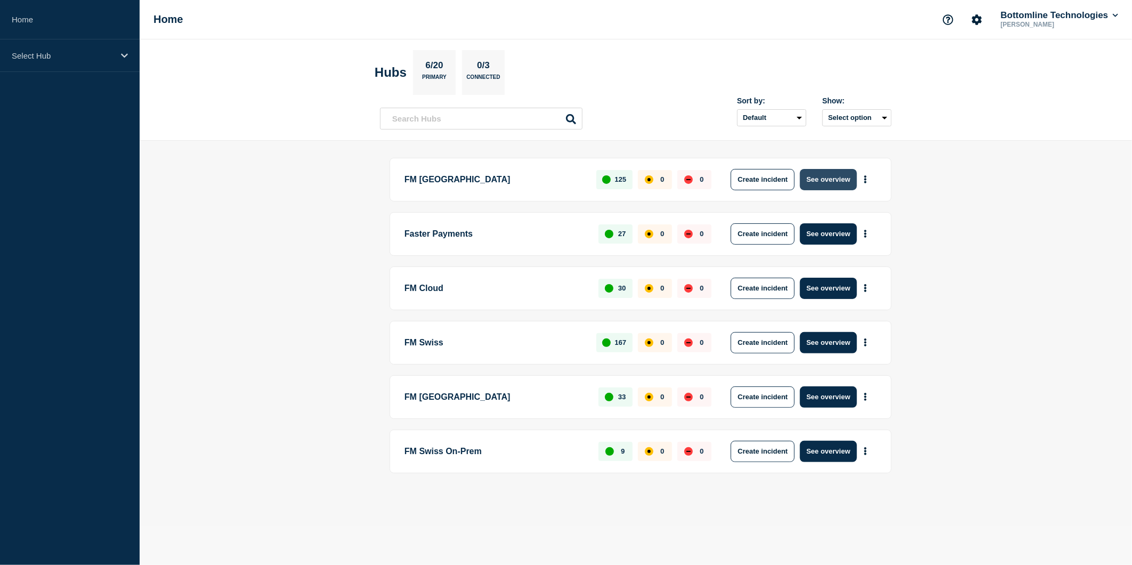
click at [812, 186] on button "See overview" at bounding box center [828, 179] width 56 height 21
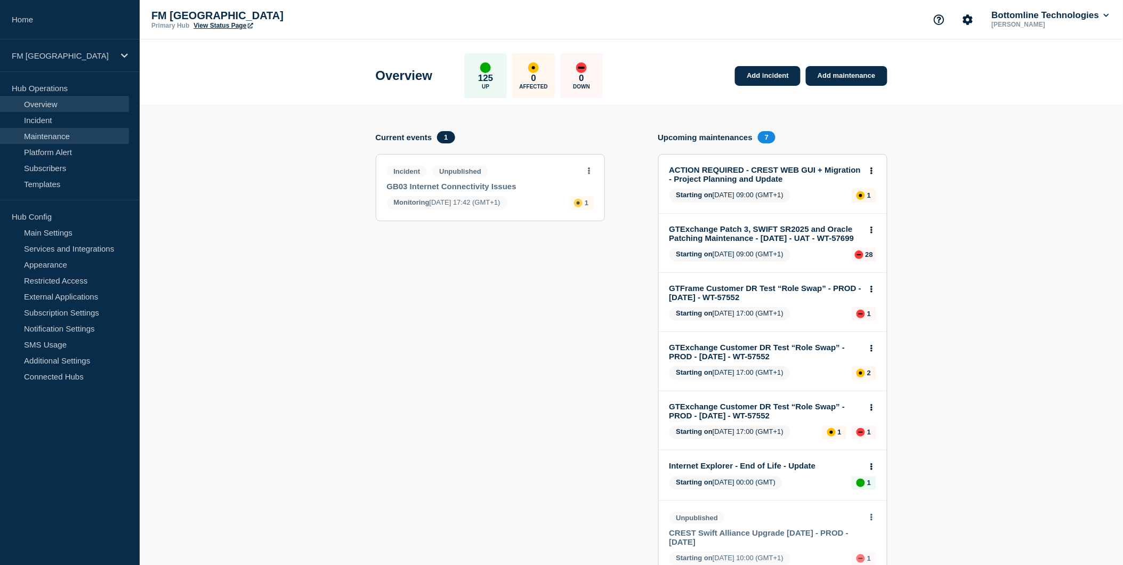
click at [54, 136] on link "Maintenance" at bounding box center [64, 136] width 129 height 16
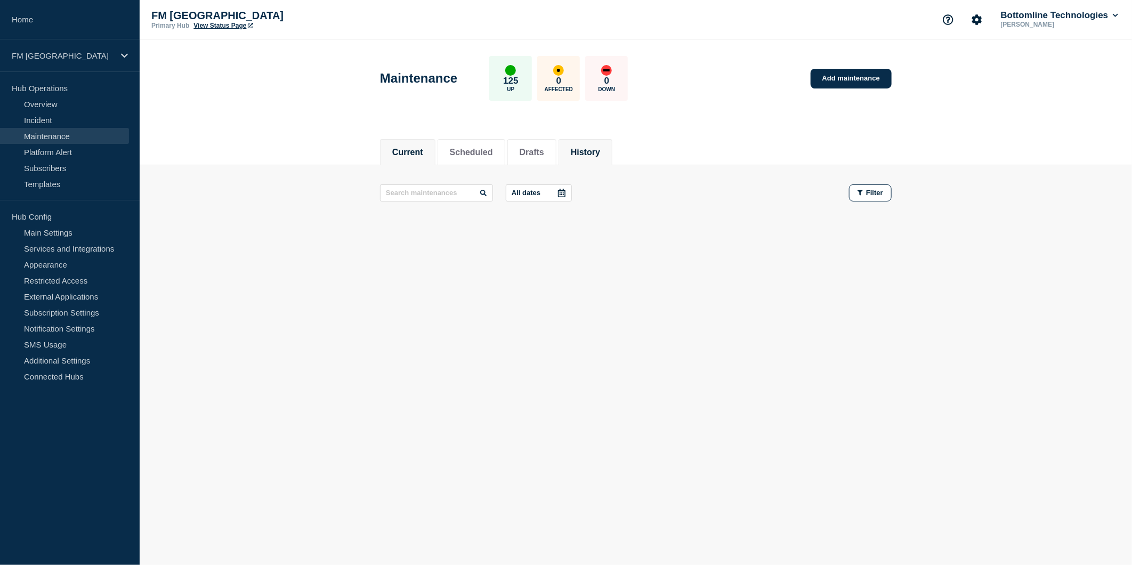
click at [599, 148] on button "History" at bounding box center [585, 153] width 29 height 10
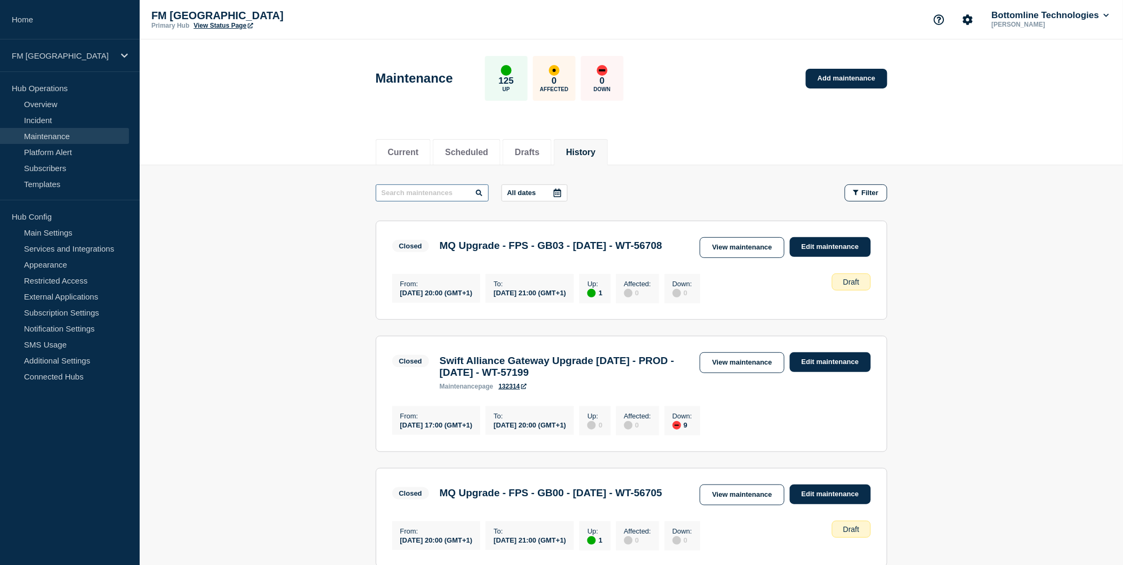
click at [433, 193] on input "text" at bounding box center [432, 192] width 113 height 17
type input "GFS"
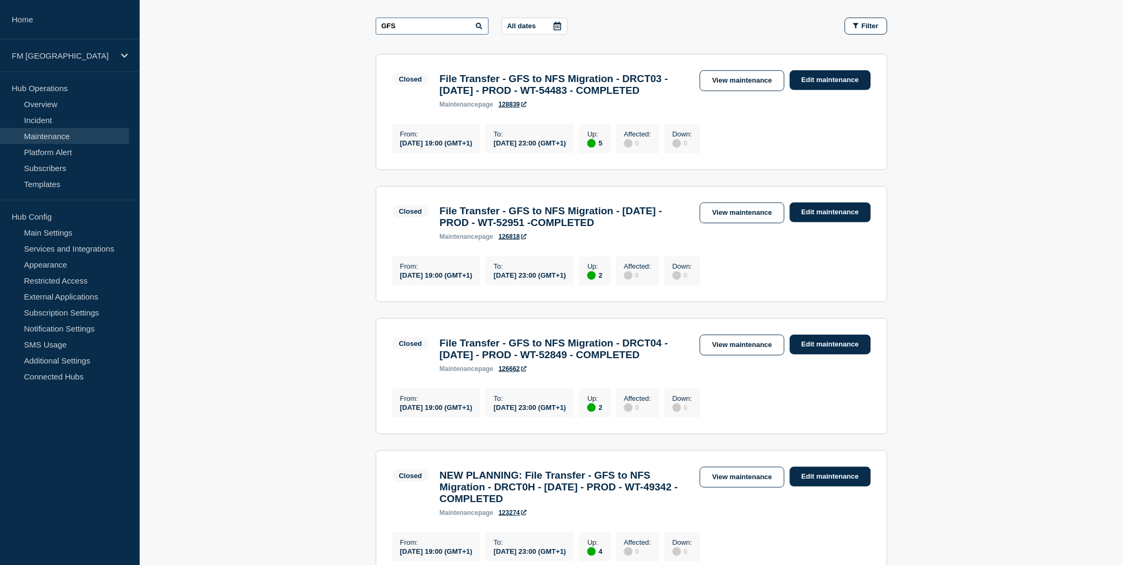
scroll to position [59, 0]
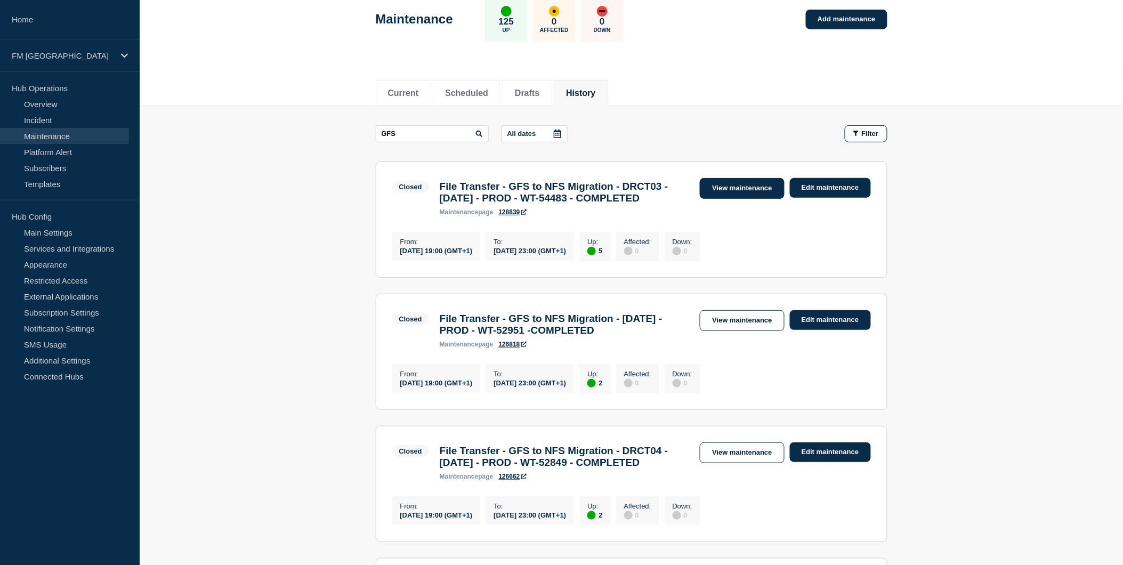
click at [741, 184] on link "View maintenance" at bounding box center [742, 188] width 84 height 21
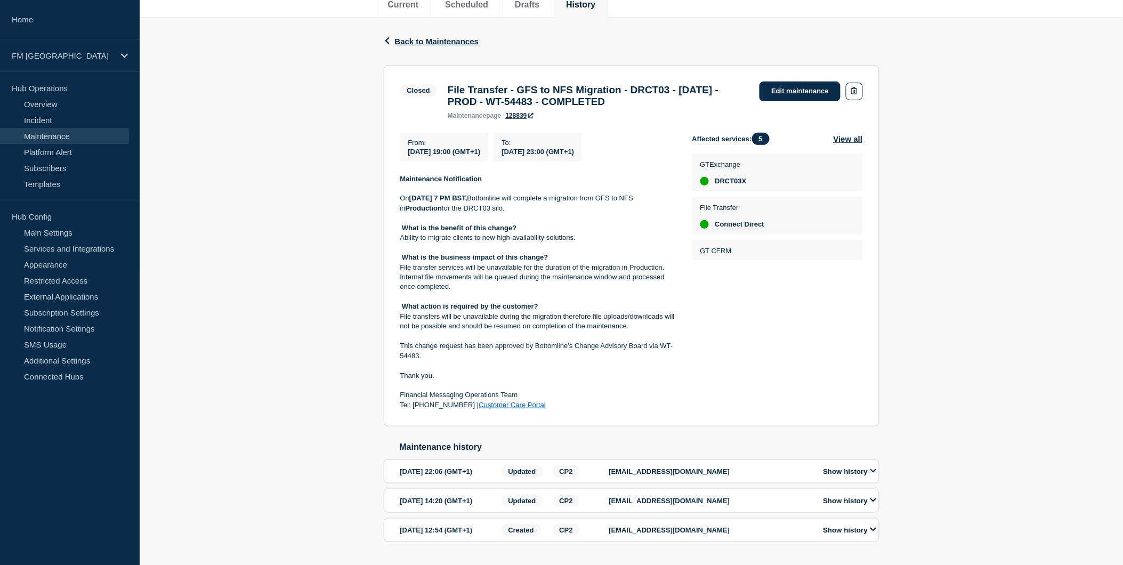
scroll to position [177, 0]
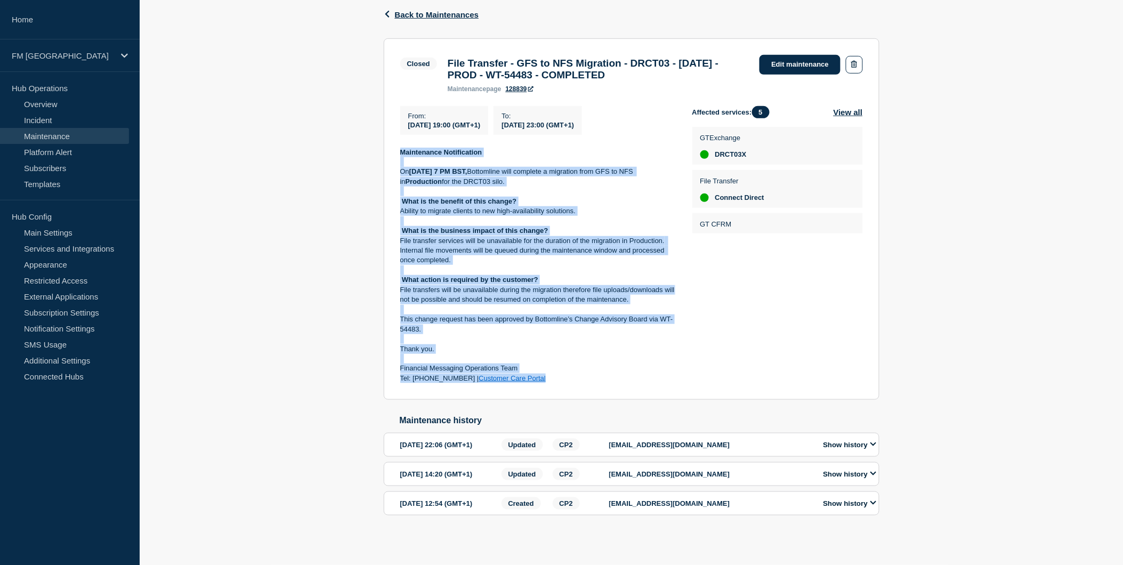
drag, startPoint x: 541, startPoint y: 381, endPoint x: 400, endPoint y: 151, distance: 269.6
click at [400, 151] on div "Maintenance Notification On 21st Jun 2025 at 7 PM BST, Bottomline will complete…" at bounding box center [537, 266] width 275 height 236
copy div "Maintenance Notification On 21st Jun 2025 at 7 PM BST, Bottomline will complete…"
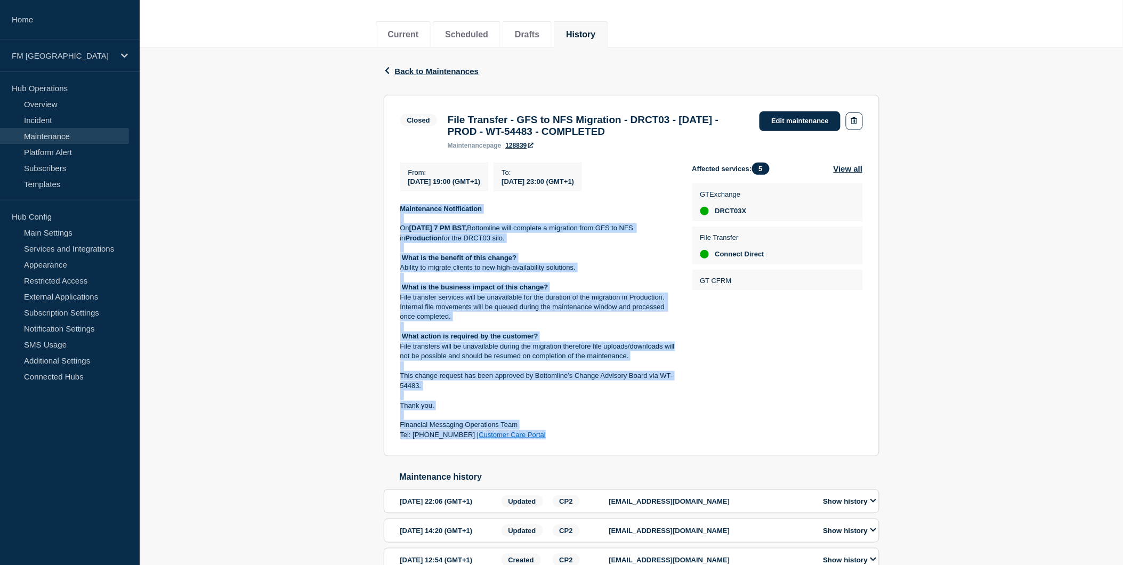
scroll to position [0, 0]
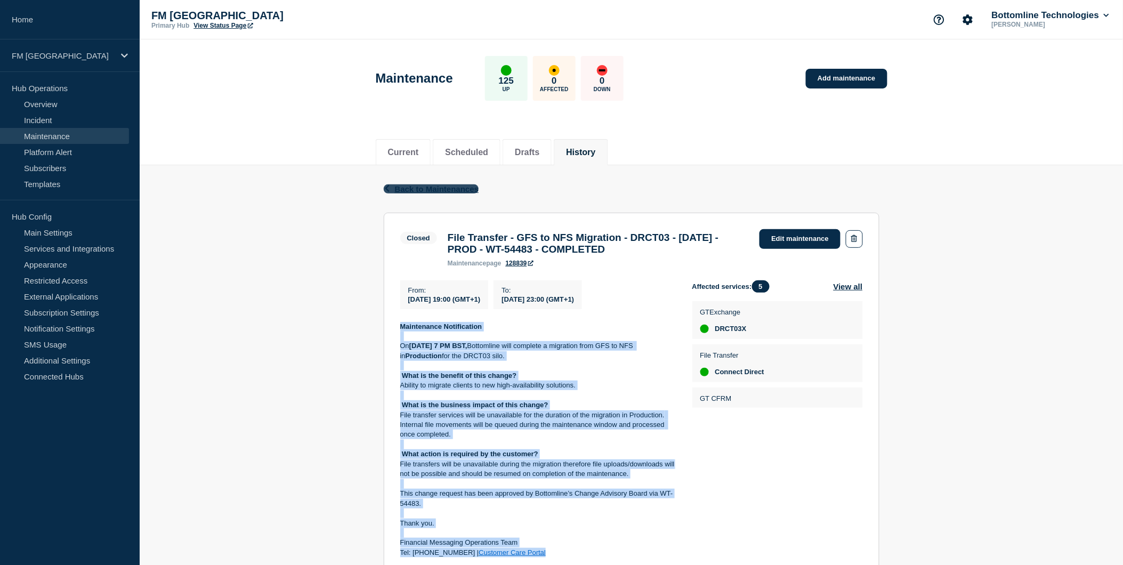
click at [431, 188] on span "Back to Maintenances" at bounding box center [437, 188] width 84 height 9
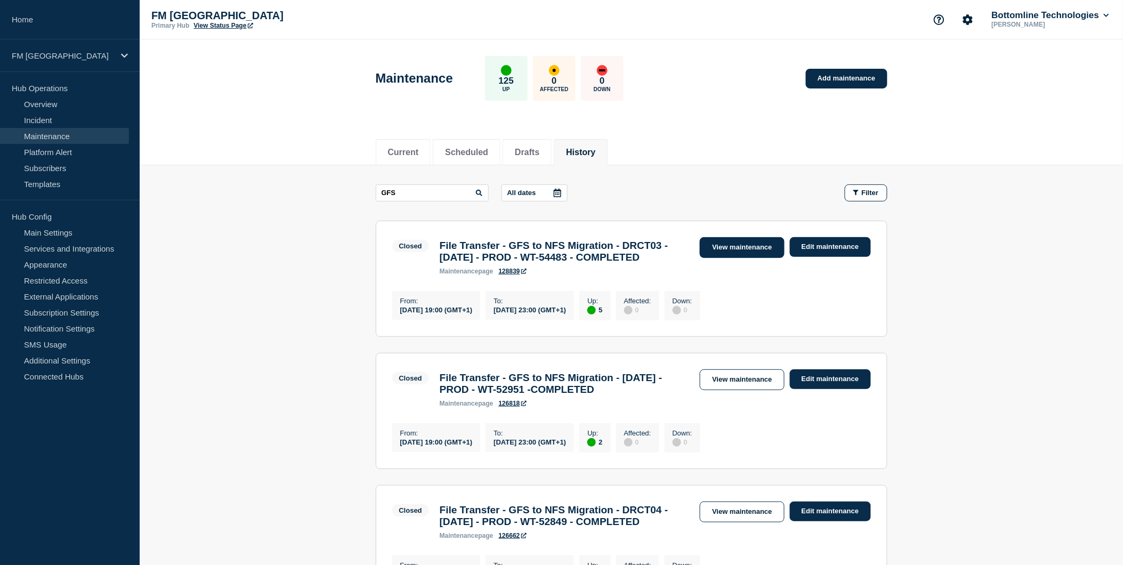
click at [730, 246] on link "View maintenance" at bounding box center [742, 247] width 84 height 21
click at [824, 80] on link "Add maintenance" at bounding box center [846, 79] width 81 height 20
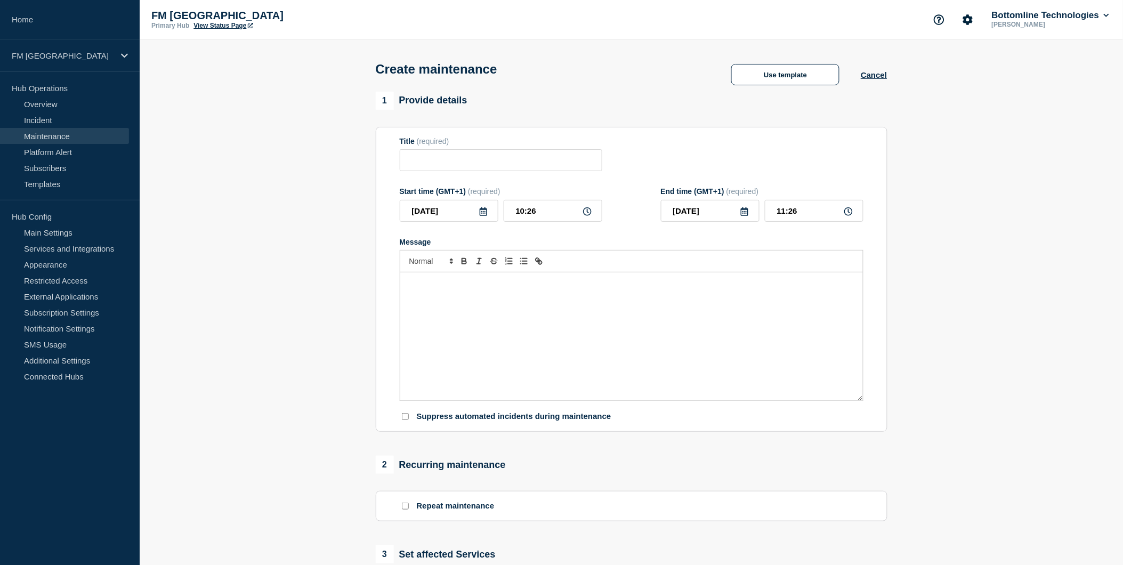
click at [449, 316] on div "Message" at bounding box center [631, 336] width 463 height 128
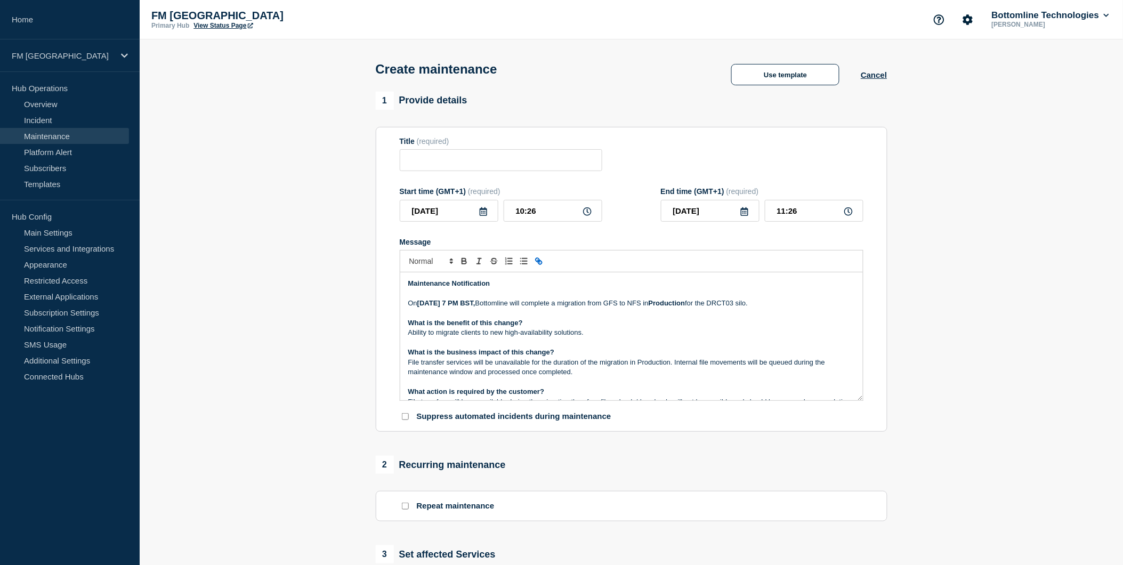
click at [427, 307] on strong "[DATE] 7 PM BST," at bounding box center [446, 303] width 58 height 8
drag, startPoint x: 796, startPoint y: 305, endPoint x: 771, endPoint y: 305, distance: 25.0
click at [771, 305] on p "On 13th September 2025 at 7 PM BST, Bottomline will complete a migration from G…" at bounding box center [631, 303] width 447 height 10
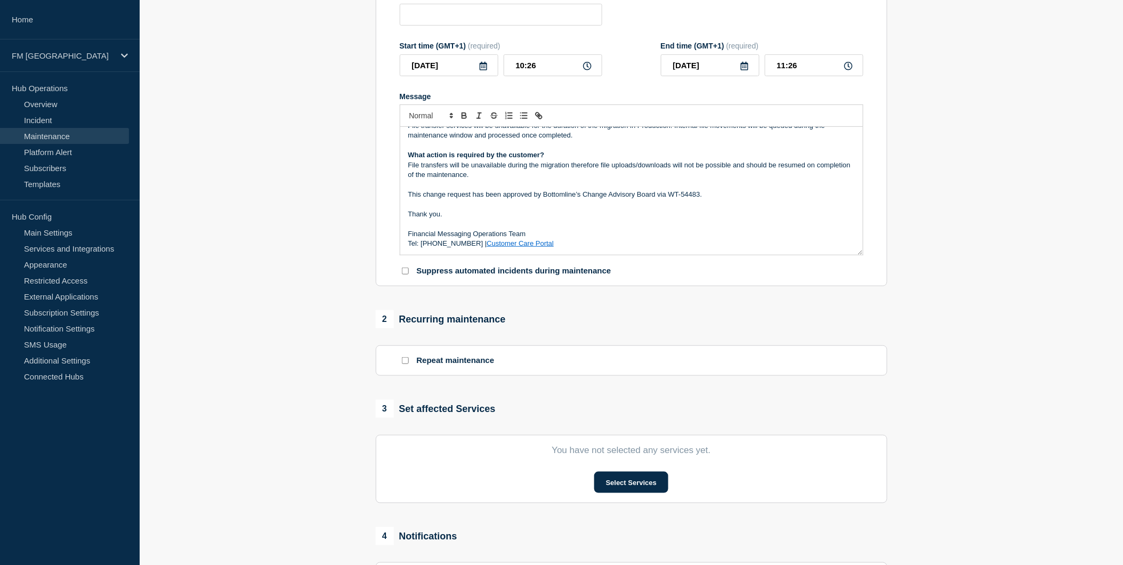
scroll to position [237, 0]
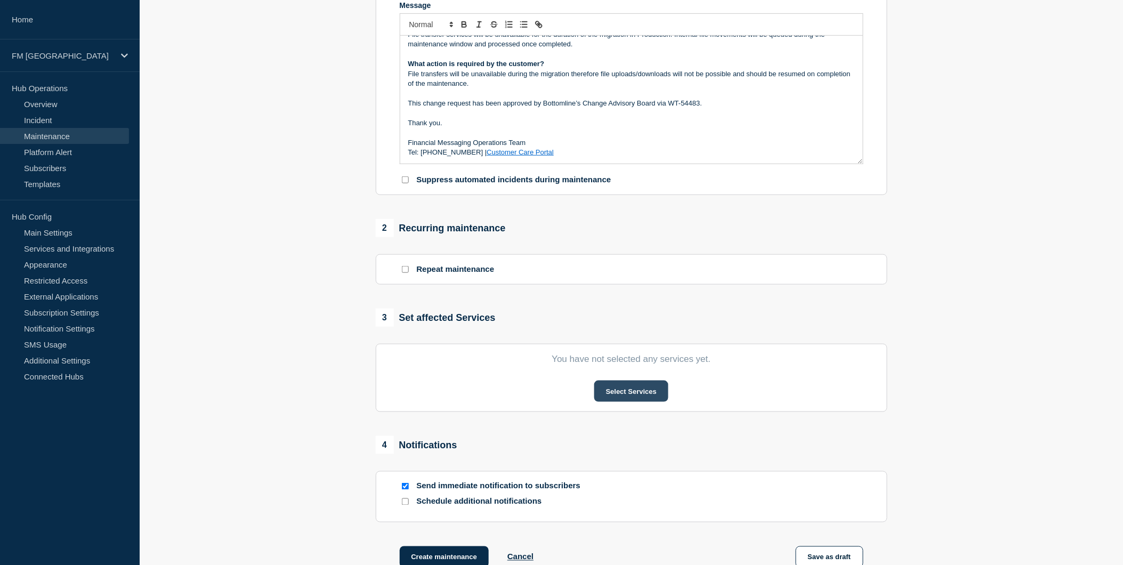
click at [628, 392] on button "Select Services" at bounding box center [631, 390] width 74 height 21
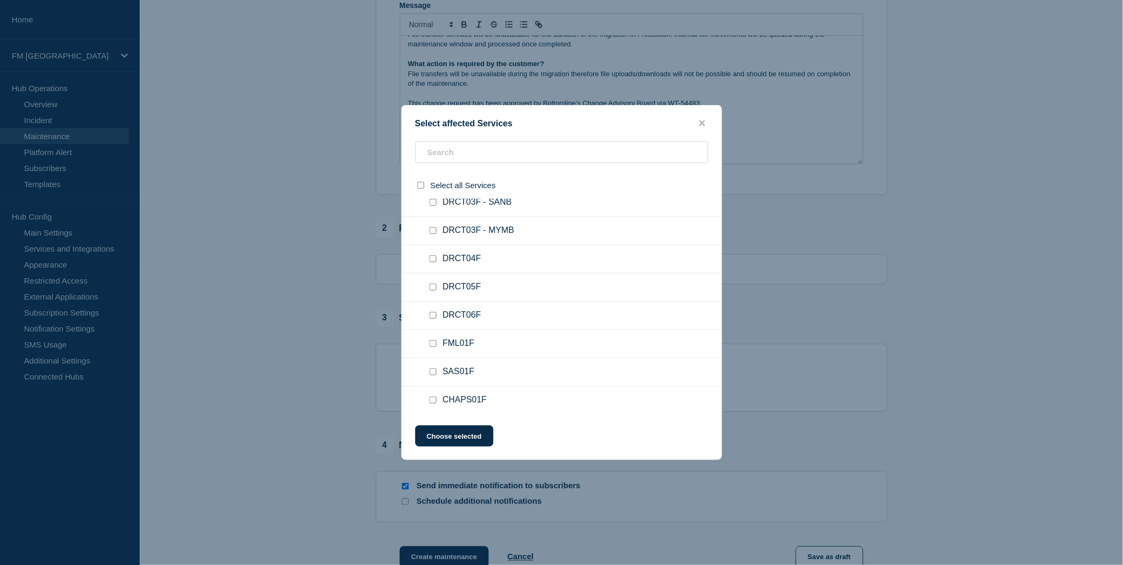
scroll to position [1421, 0]
click at [429, 342] on input "SAS01F checkbox" at bounding box center [432, 345] width 7 height 7
checkbox input "true"
click at [465, 439] on button "Choose selected" at bounding box center [454, 435] width 78 height 21
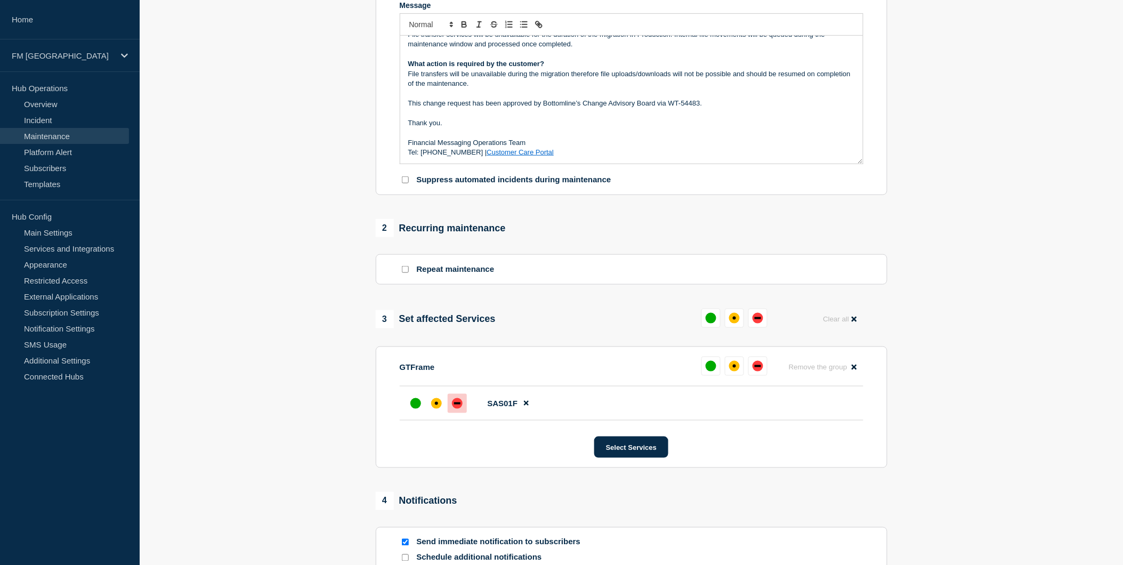
click at [456, 404] on div "down" at bounding box center [457, 403] width 6 height 2
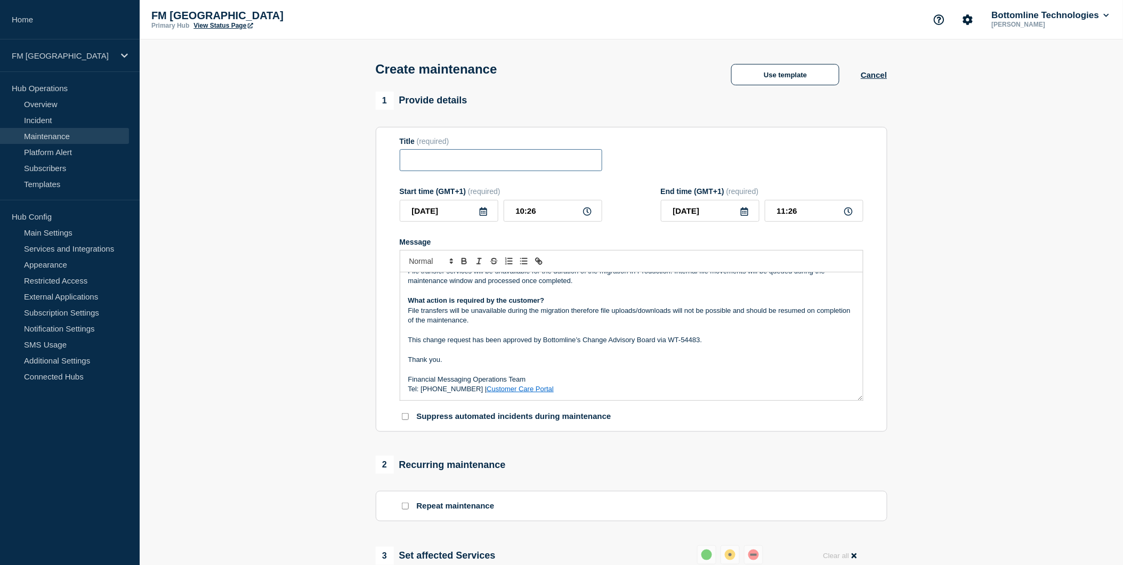
click at [456, 159] on input "Title" at bounding box center [501, 160] width 202 height 22
paste input "File Transfer - GFS to NFS Migration - DRCT03 - [DATE] - PROD - WT-54483"
drag, startPoint x: 460, startPoint y: 163, endPoint x: 429, endPoint y: 162, distance: 30.4
click at [429, 162] on input "File Transfer - GFS to NFS Migration - DRCT03 - [DATE] - PROD - WT-54483" at bounding box center [501, 160] width 202 height 22
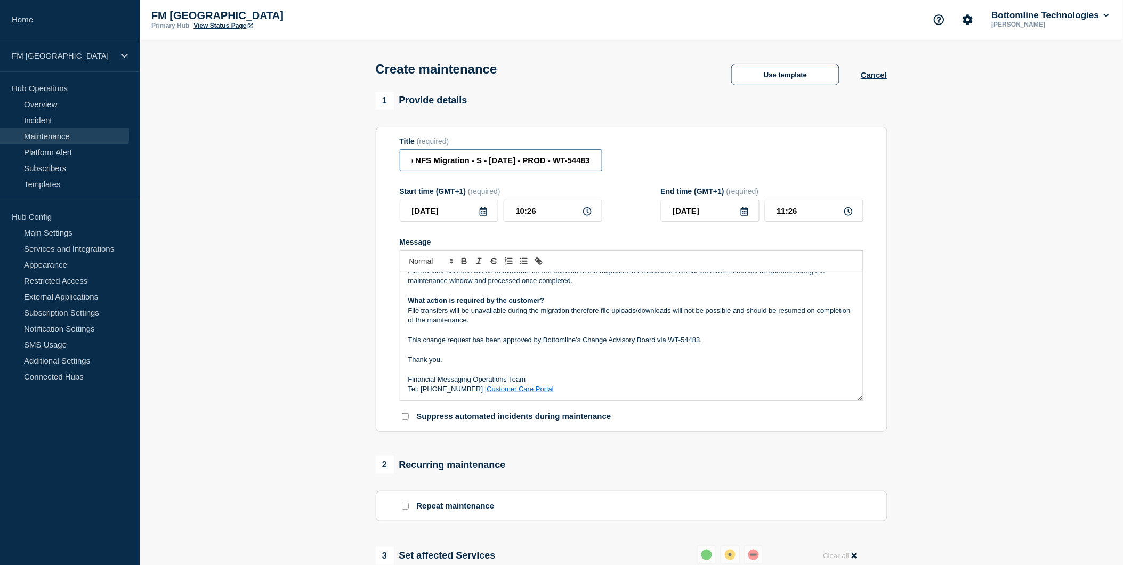
scroll to position [0, 100]
drag, startPoint x: 494, startPoint y: 160, endPoint x: 504, endPoint y: 166, distance: 10.5
click at [494, 160] on input "File Transfer - GFS to NFS Migration - SAS01 - 21/JUN/2025 - PROD - WT-54483" at bounding box center [501, 160] width 202 height 22
drag, startPoint x: 579, startPoint y: 167, endPoint x: 626, endPoint y: 164, distance: 47.5
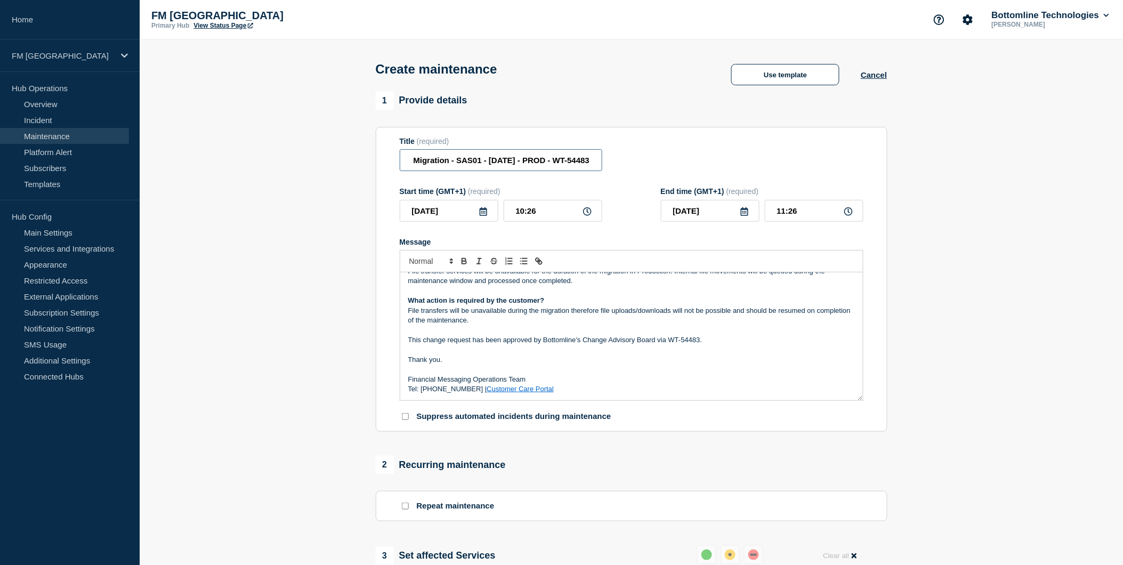
click at [626, 164] on div "Title (required) File Transfer - GFS to NFS Migration - SAS01 - 13/SEPT/2025 - …" at bounding box center [632, 154] width 464 height 35
click at [561, 166] on input "File Transfer - GFS to NFS Migration - SAS01 - 13/SEPT/2025 - PROD - WT-54483" at bounding box center [501, 160] width 202 height 22
drag, startPoint x: 554, startPoint y: 163, endPoint x: 632, endPoint y: 168, distance: 78.5
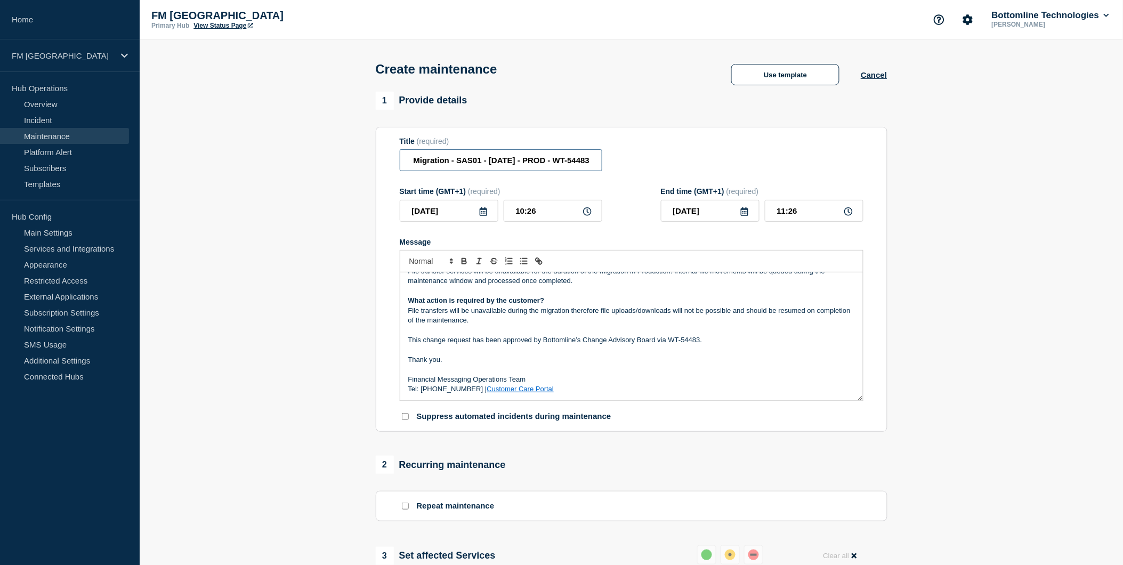
click at [632, 168] on div "Title (required) File Transfer - GFS to NFS Migration - SAS01 - 13/SEPT/2025 - …" at bounding box center [632, 154] width 464 height 35
click at [584, 164] on input "File Transfer - GFS to NFS Migration - SAS01 - 13/SEPT/2025 - PROD - WT-54483" at bounding box center [501, 160] width 202 height 22
click at [590, 163] on input "File Transfer - GFS to NFS Migration - SAS01 - 13/SEPT/2025 - PROD - WT-54483" at bounding box center [501, 160] width 202 height 22
drag, startPoint x: 514, startPoint y: 156, endPoint x: 622, endPoint y: 169, distance: 109.6
click at [622, 169] on div "Title (required) File Transfer - GFS to NFS Migration - SAS01 - 13/SEPT/2025 - …" at bounding box center [632, 154] width 464 height 35
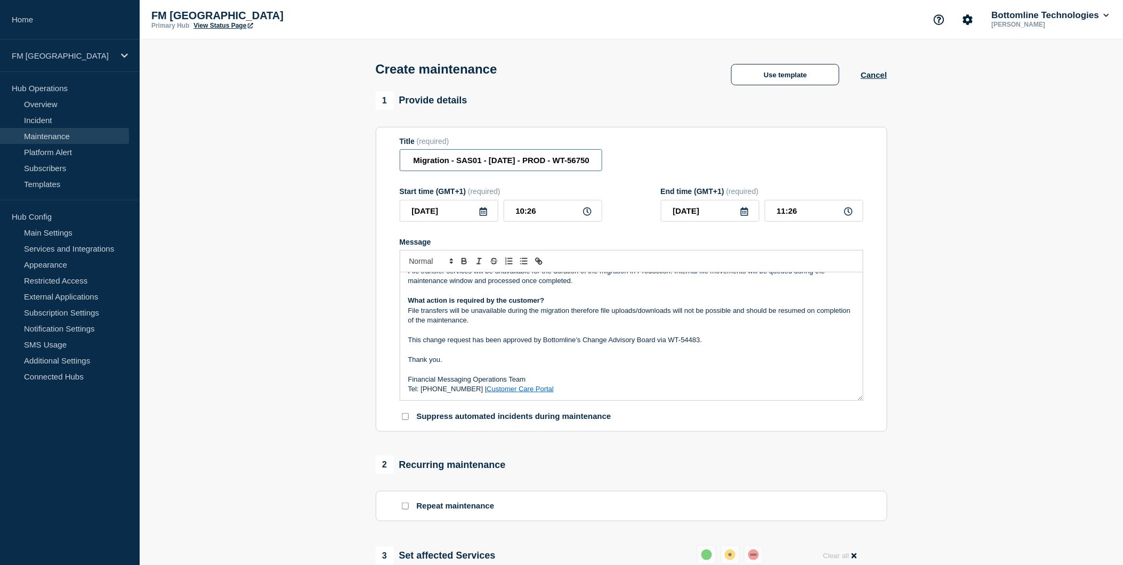
click at [587, 165] on input "File Transfer - GFS to NFS Migration - SAS01 - 13/SEPT/2025 - PROD - WT-56750" at bounding box center [501, 160] width 202 height 22
drag, startPoint x: 586, startPoint y: 162, endPoint x: 567, endPoint y: 172, distance: 21.2
click at [556, 161] on input "File Transfer - GFS to NFS Migration - SAS01 - 13/SEPT/2025 - PROD - WT-56750" at bounding box center [501, 160] width 202 height 22
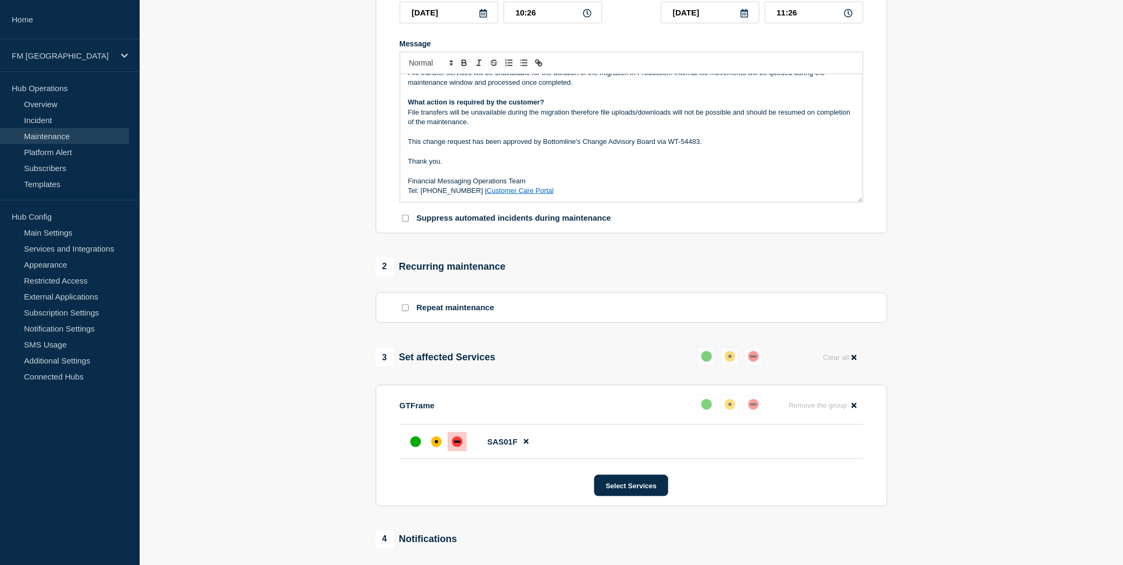
scroll to position [177, 0]
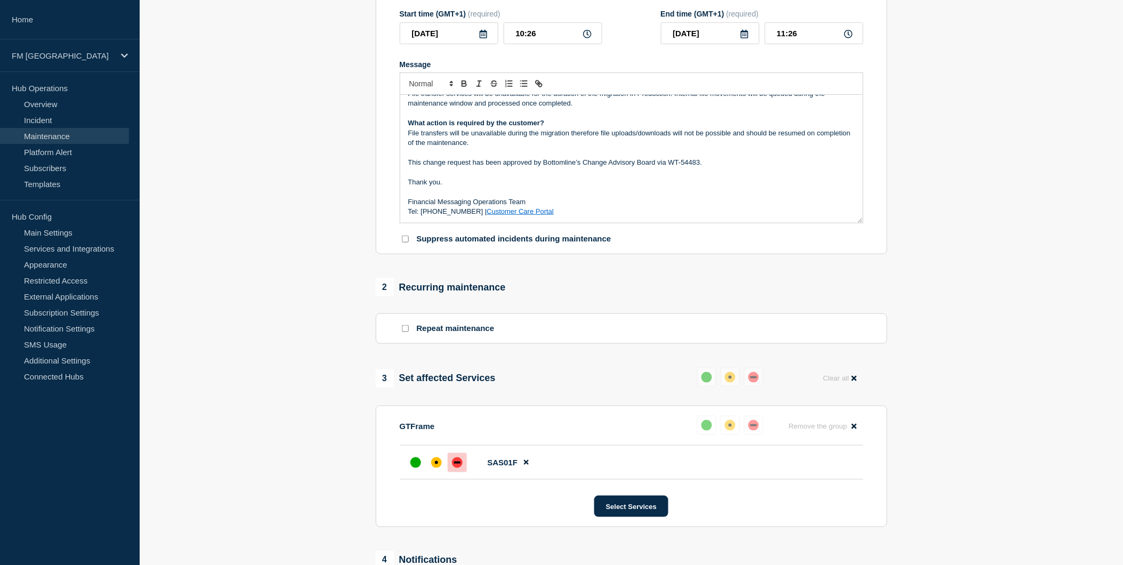
type input "File Transfer - GFS to NFS Migration - SAS01 - 13/SEPT/2025 - PROD - WT-56750"
click at [701, 166] on p "This change request has been approved by Bottomline’s Change Advisory Board via…" at bounding box center [631, 163] width 447 height 10
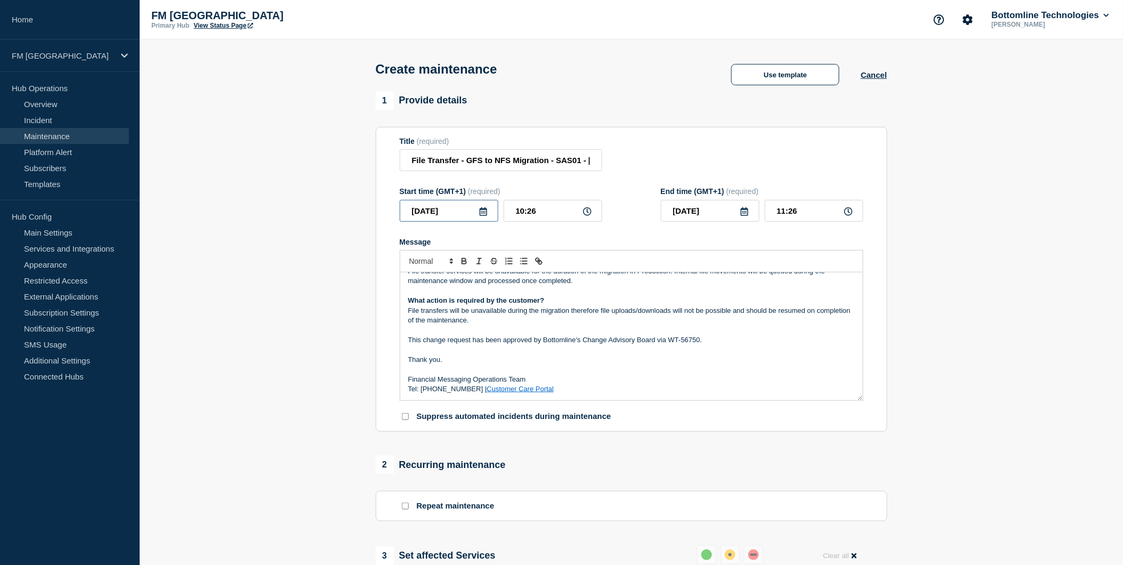
click at [471, 212] on input "2025-08-28" at bounding box center [449, 211] width 99 height 22
click at [522, 240] on icon "button" at bounding box center [520, 243] width 13 height 13
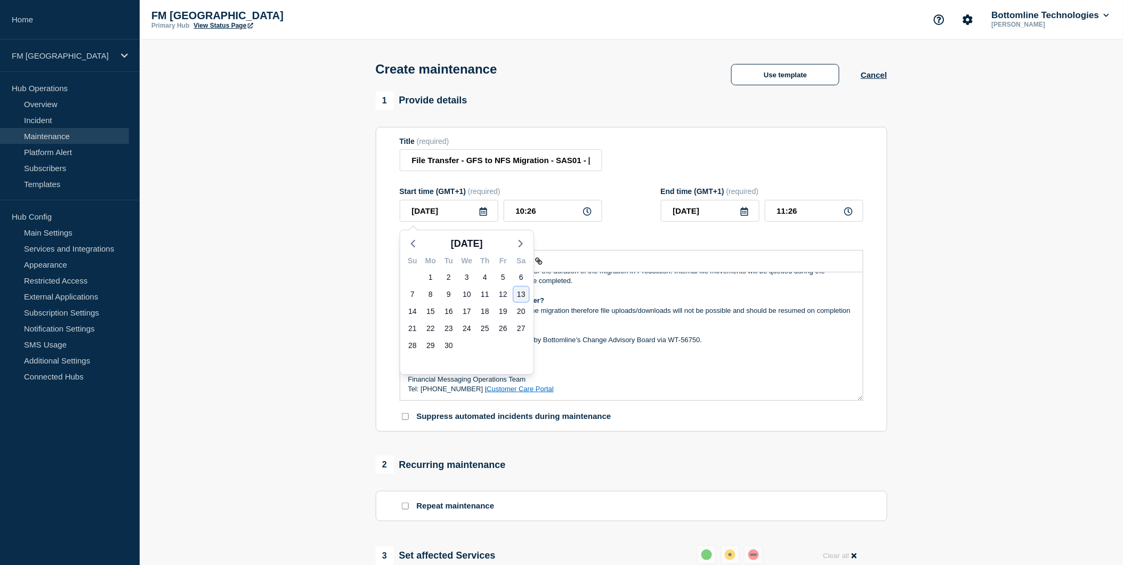
click at [518, 296] on div "13" at bounding box center [521, 294] width 15 height 15
type input "2025-09-13"
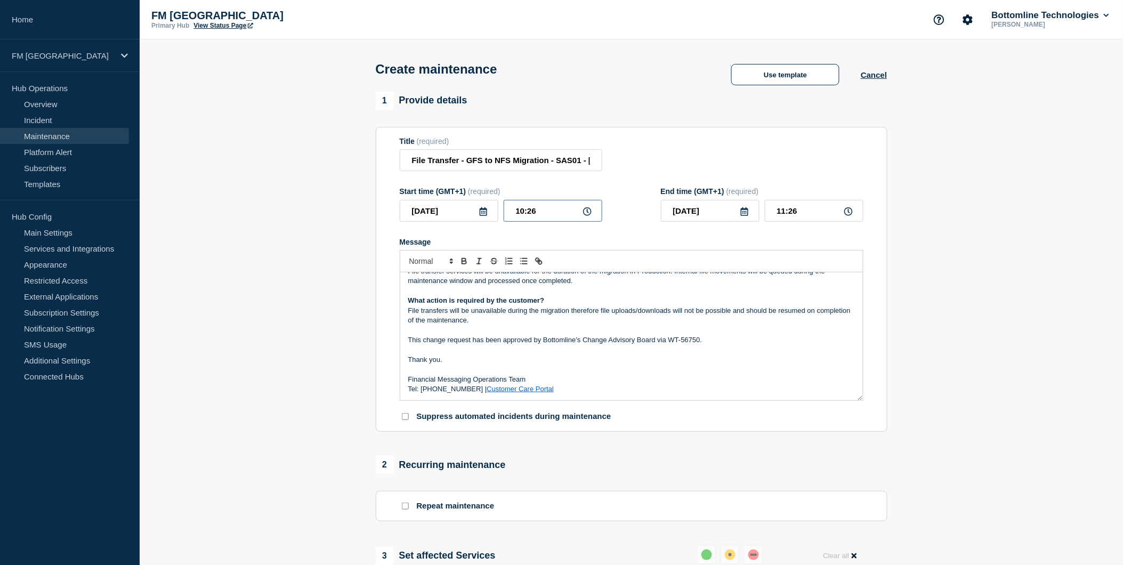
click at [518, 218] on input "10:26" at bounding box center [553, 211] width 99 height 22
type input "19:00"
click at [781, 217] on input "20:00" at bounding box center [814, 211] width 99 height 22
type input "23:00"
click at [771, 166] on div "Title (required) File Transfer - GFS to NFS Migration - SAS01 - 13/SEPT/2025 - …" at bounding box center [632, 154] width 464 height 35
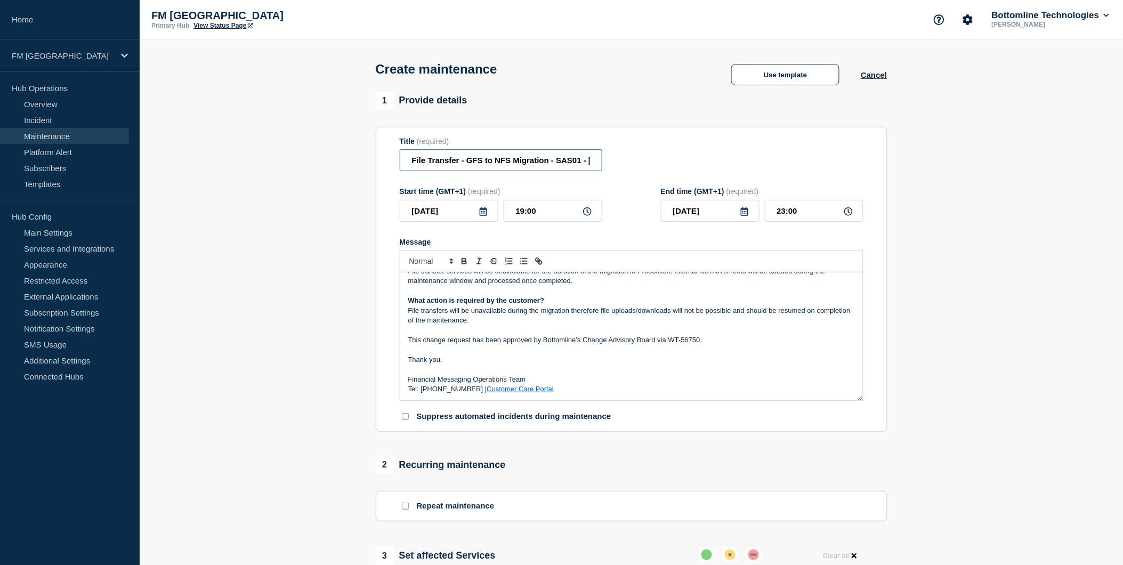
click at [491, 155] on input "File Transfer - GFS to NFS Migration - SAS01 - 13/SEPT/2025 - PROD - WT-56750" at bounding box center [501, 160] width 202 height 22
drag, startPoint x: 444, startPoint y: 159, endPoint x: 259, endPoint y: 150, distance: 184.6
click at [260, 150] on section "1 Provide details Title (required) File Transfer - GFS to NFS Migration - SAS01…" at bounding box center [631, 490] width 983 height 796
click at [510, 335] on p "Message" at bounding box center [631, 331] width 447 height 10
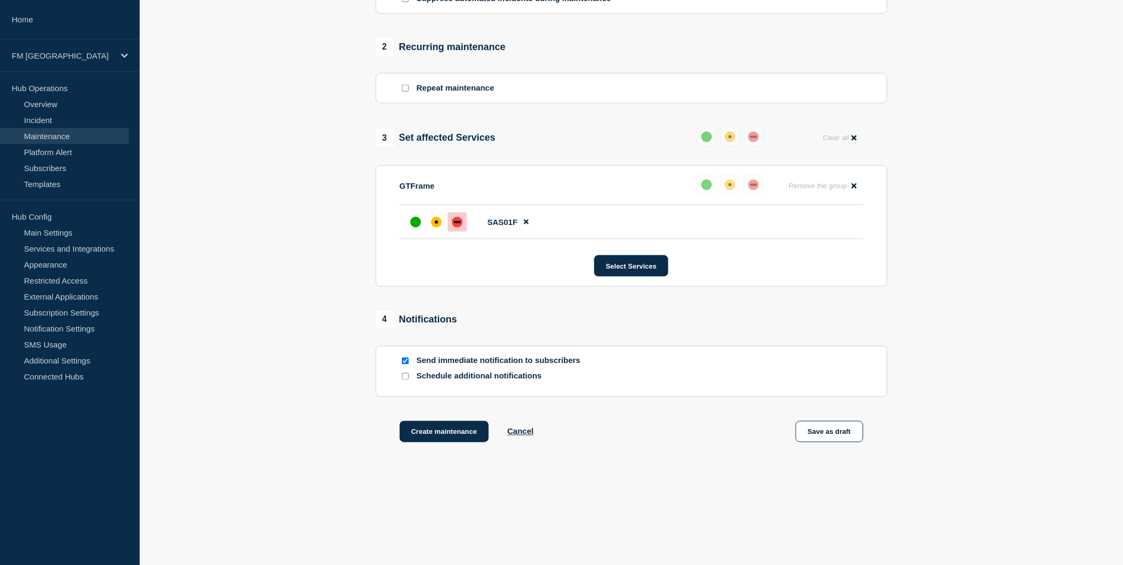
scroll to position [422, 0]
click at [829, 428] on button "Save as draft" at bounding box center [830, 431] width 68 height 21
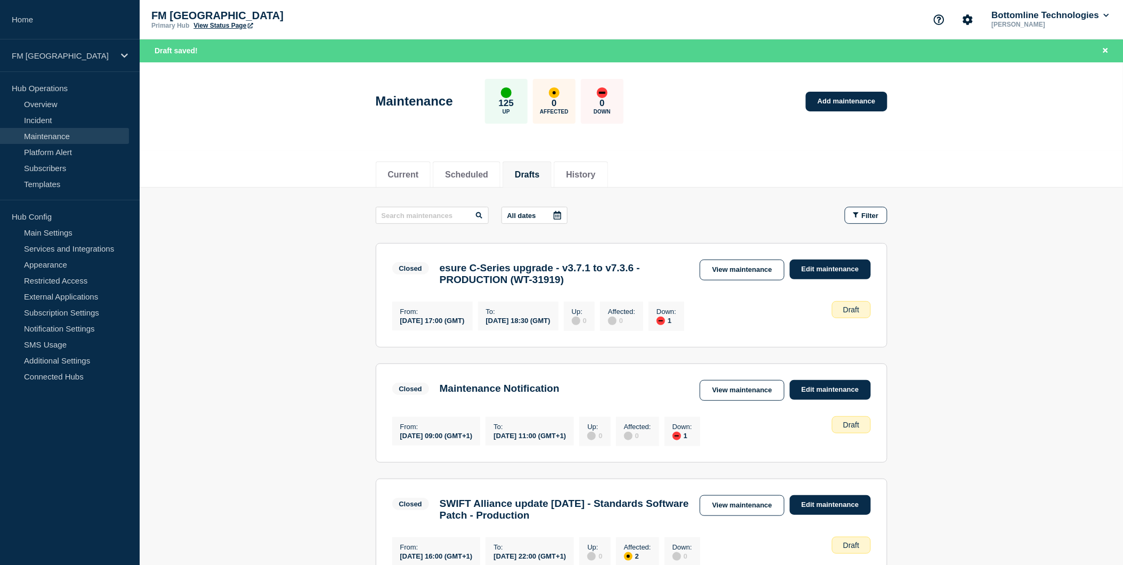
click at [539, 170] on button "Drafts" at bounding box center [527, 175] width 25 height 10
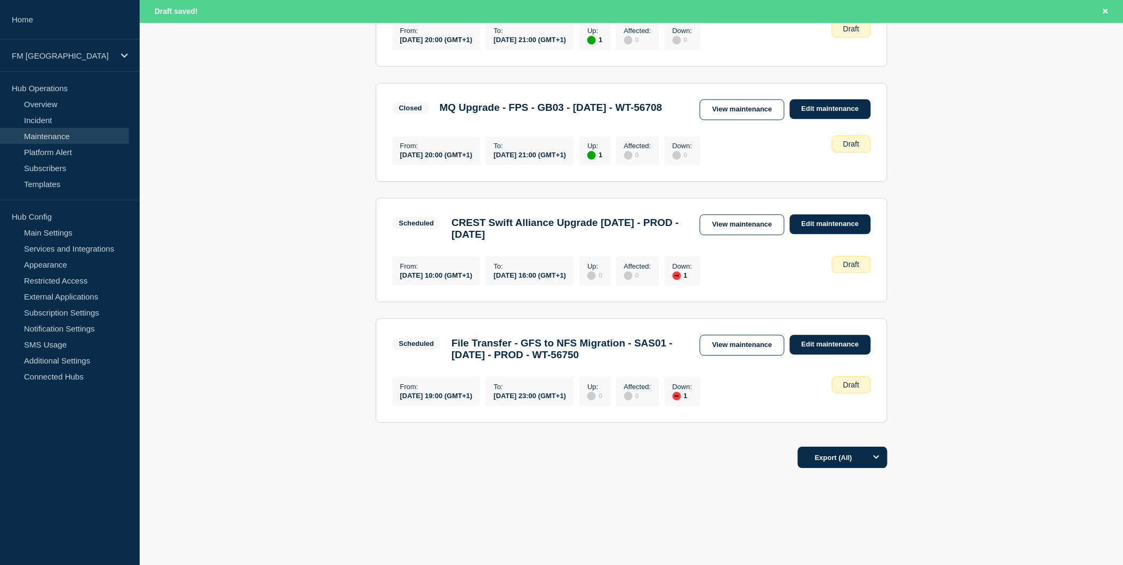
scroll to position [935, 0]
click at [723, 339] on link "View maintenance" at bounding box center [742, 345] width 84 height 21
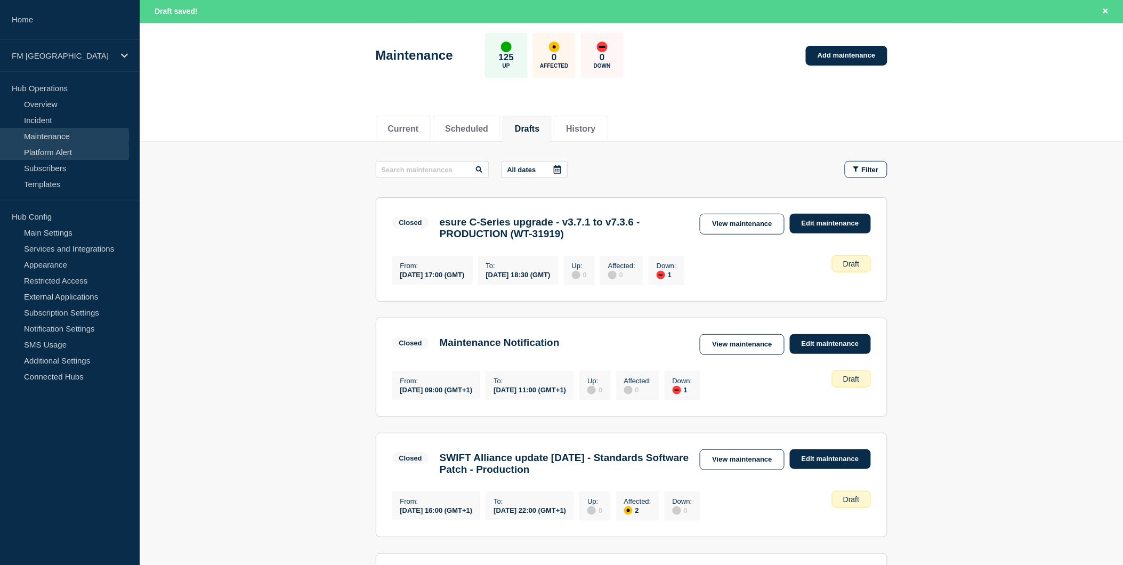
scroll to position [0, 0]
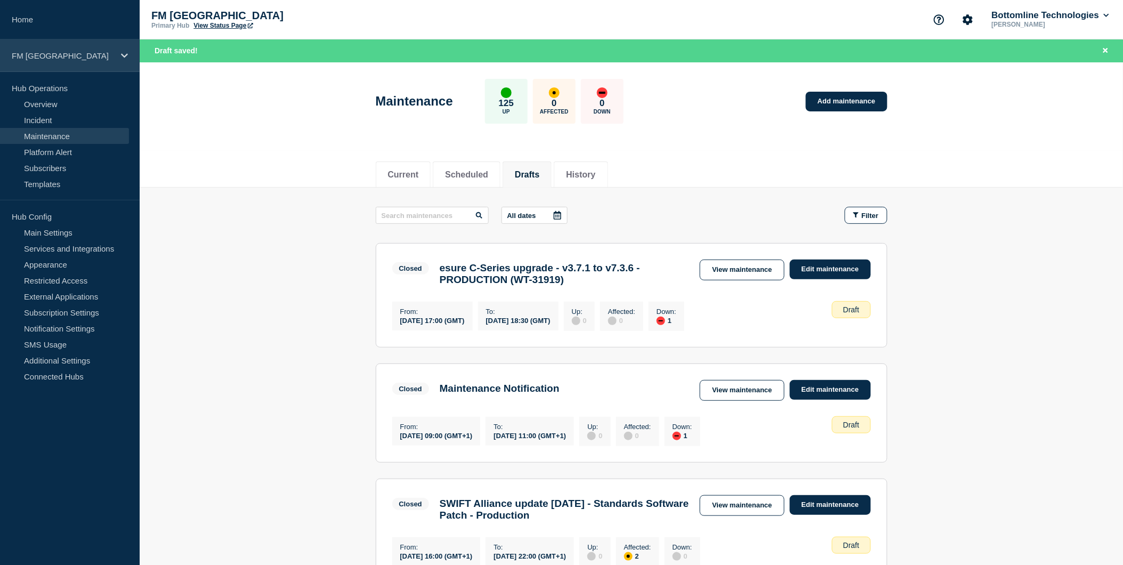
click at [115, 54] on div "FM [GEOGRAPHIC_DATA]" at bounding box center [70, 55] width 140 height 33
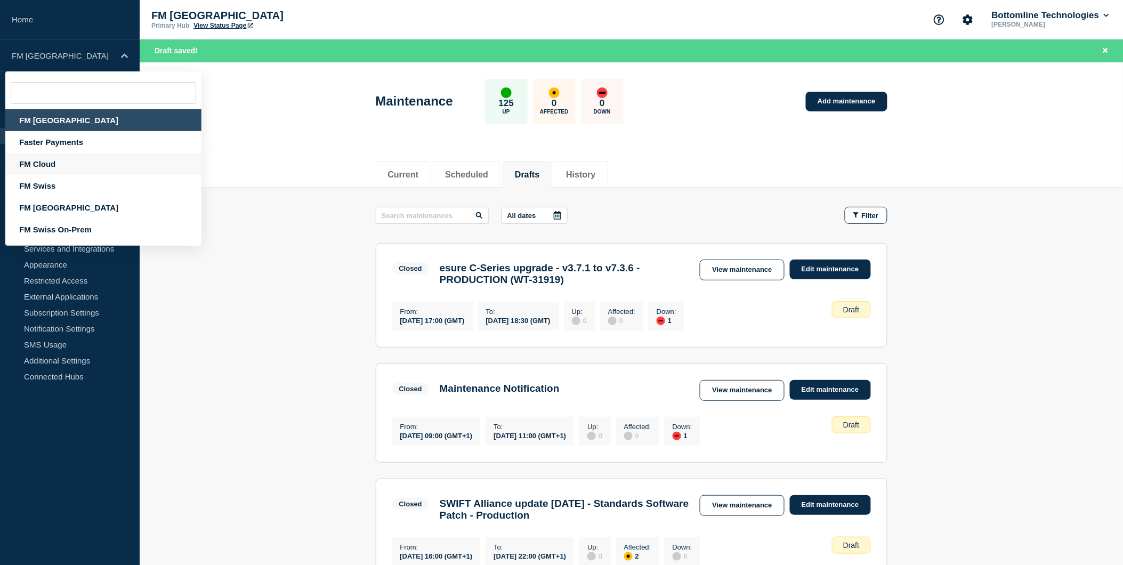
click at [45, 161] on div "FM Cloud" at bounding box center [103, 164] width 196 height 22
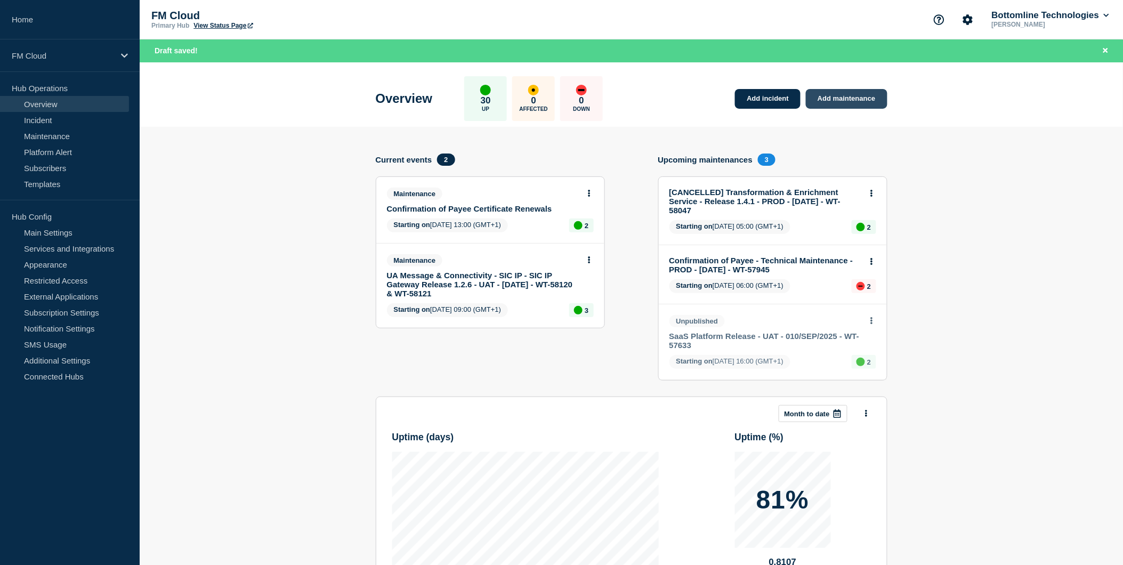
click at [825, 89] on link "Add maintenance" at bounding box center [846, 99] width 81 height 20
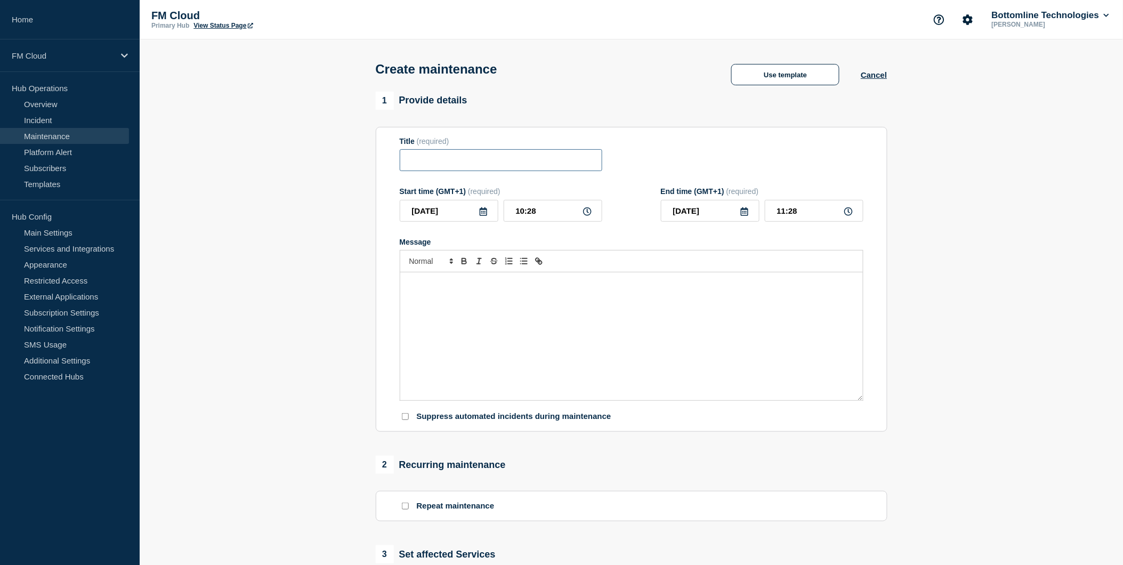
click at [470, 161] on input "Title" at bounding box center [501, 160] width 202 height 22
paste input "WT-56750"
type input "WT-56750"
drag, startPoint x: 472, startPoint y: 157, endPoint x: 304, endPoint y: 147, distance: 167.6
click at [304, 147] on section "1 Provide details Title (required) WT-56750 Start time (GMT+1) (required) 2025-…" at bounding box center [631, 462] width 983 height 740
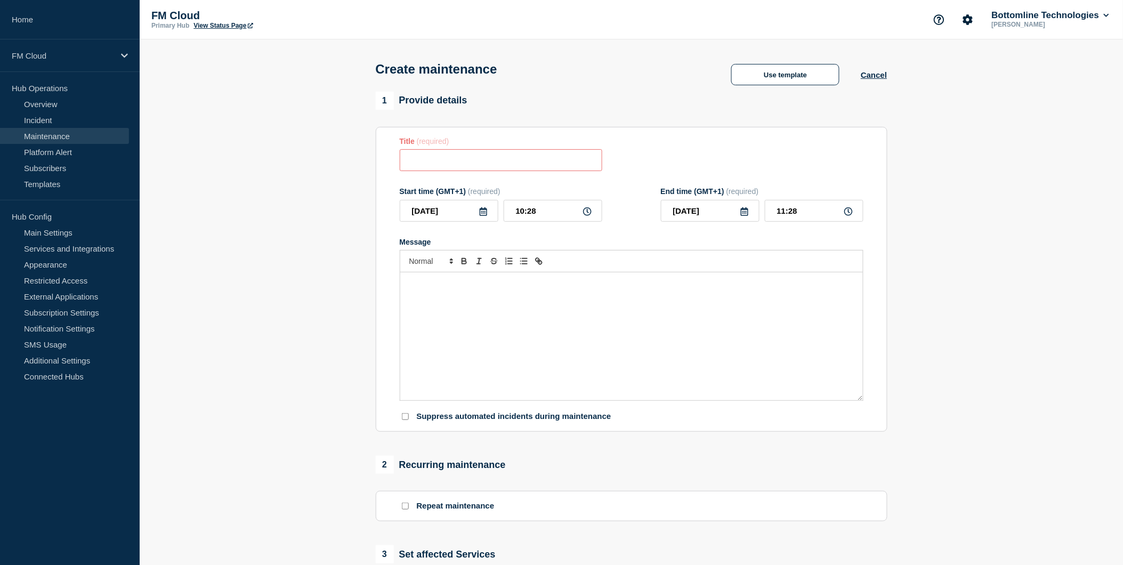
click at [433, 157] on input "Title" at bounding box center [501, 160] width 202 height 22
paste input "File Transfer - GFS to NFS Migration - SAS01 - 13/SEPT/2025 - PROD - WT-56750"
type input "File Transfer - GFS to NFS Migration - SAS01 - 13/SEPT/2025 - PROD - WT-56750"
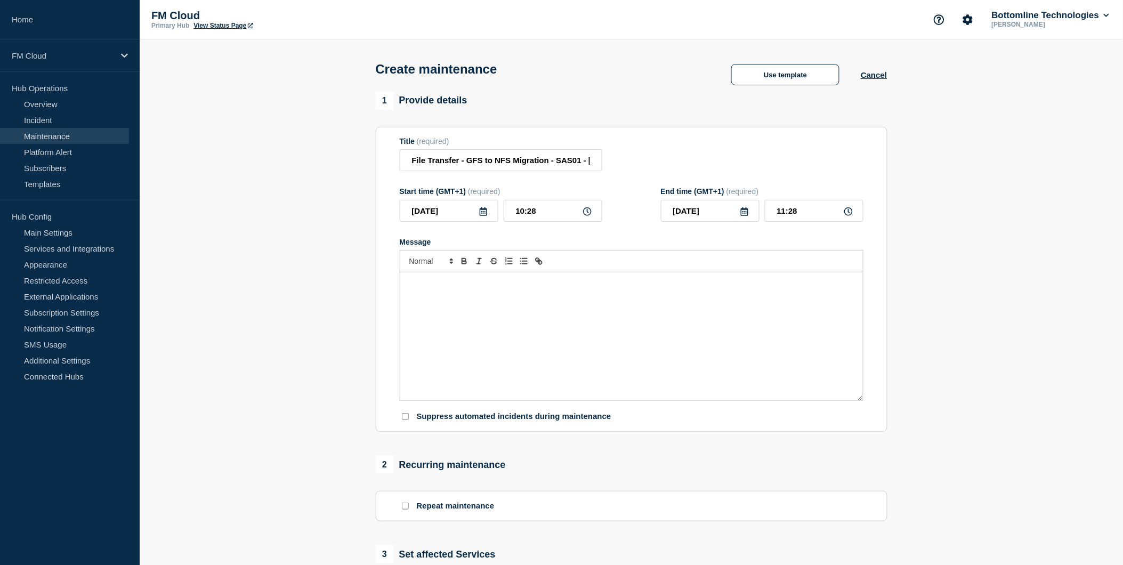
click at [473, 325] on div "Message" at bounding box center [631, 336] width 463 height 128
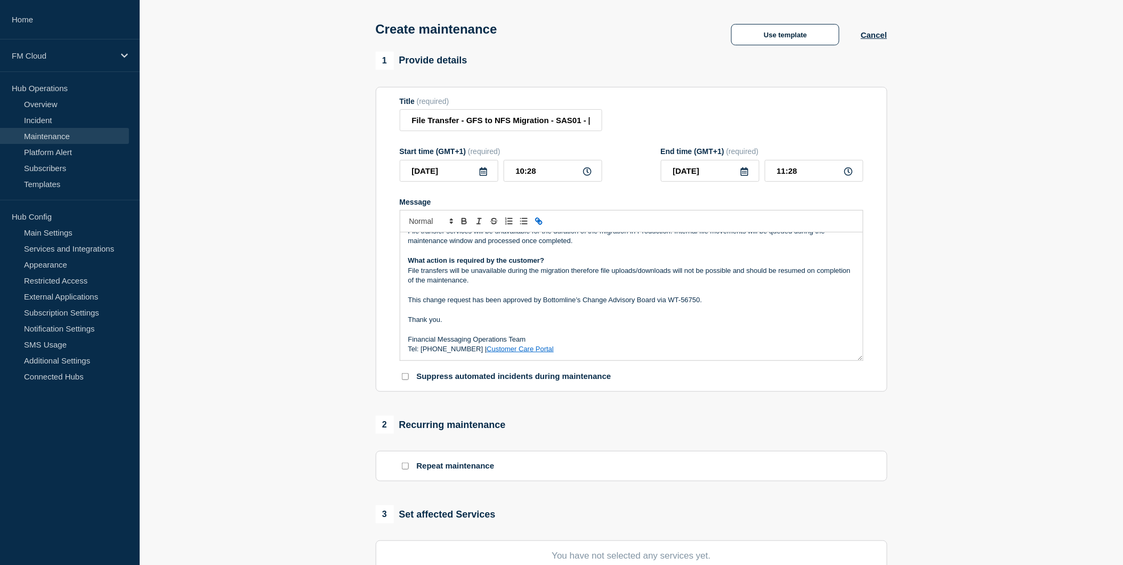
scroll to position [296, 0]
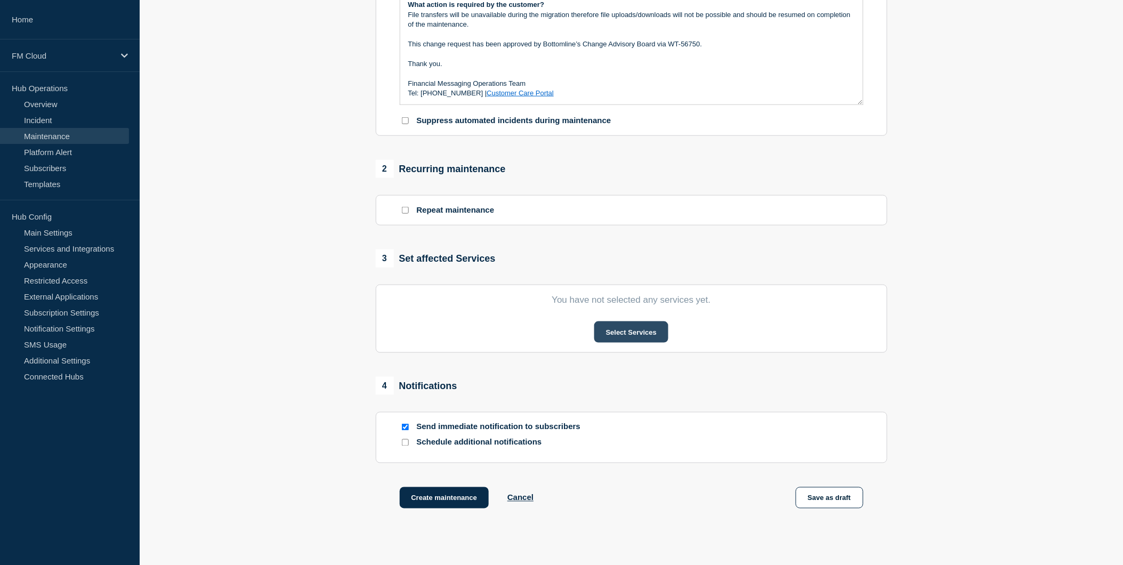
click at [602, 327] on button "Select Services" at bounding box center [631, 331] width 74 height 21
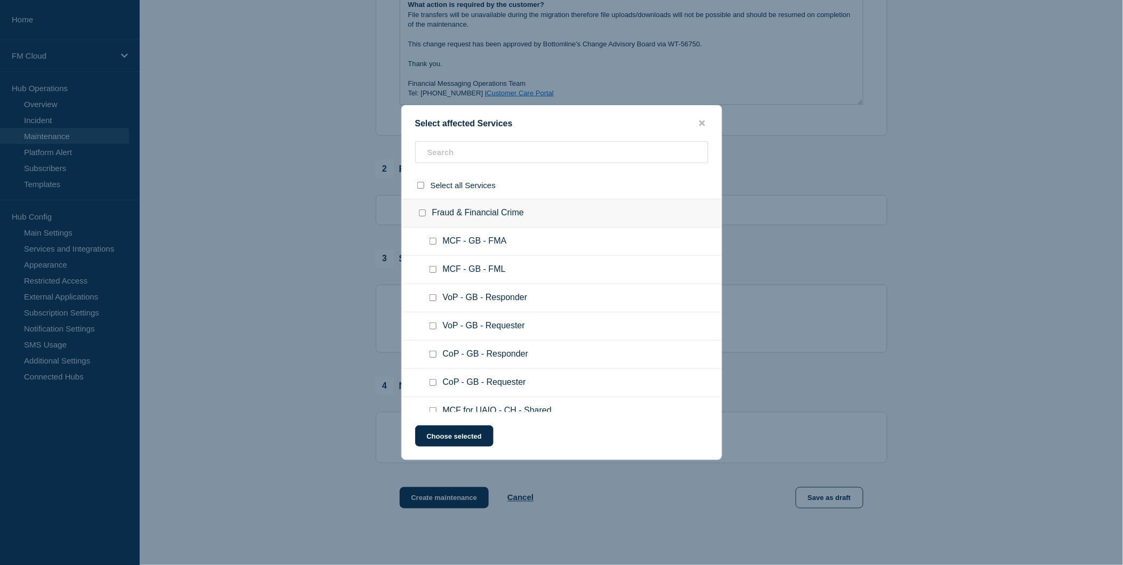
scroll to position [59, 0]
click at [431, 321] on input "CoP - GB - Requester checkbox" at bounding box center [432, 323] width 7 height 7
checkbox input "true"
click at [433, 294] on input "CoP - GB - Responder checkbox" at bounding box center [432, 294] width 7 height 7
checkbox input "true"
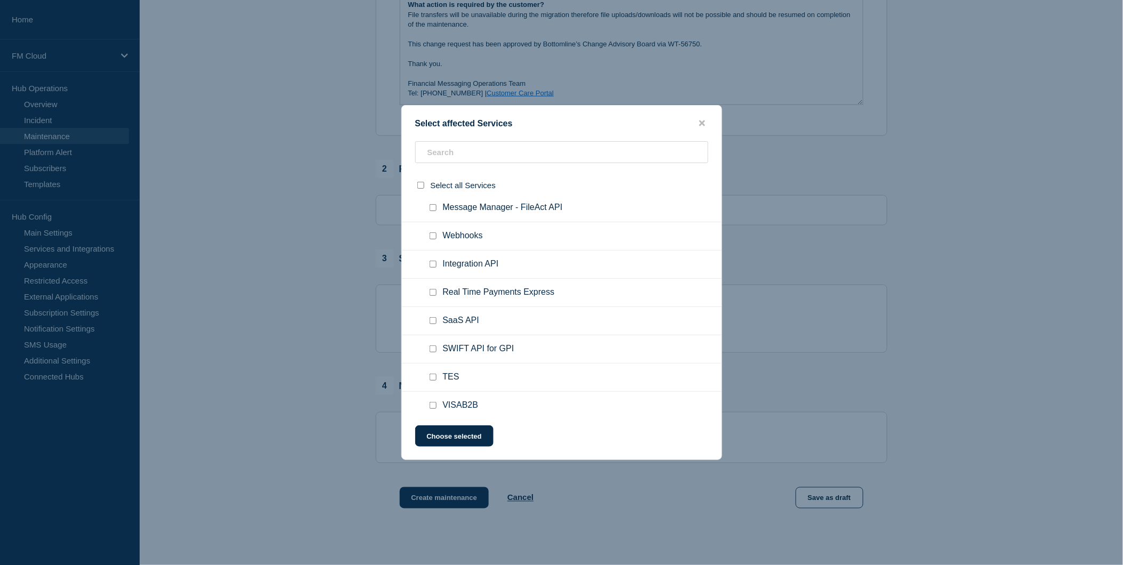
scroll to position [710, 0]
click at [450, 434] on button "Choose selected" at bounding box center [454, 435] width 78 height 21
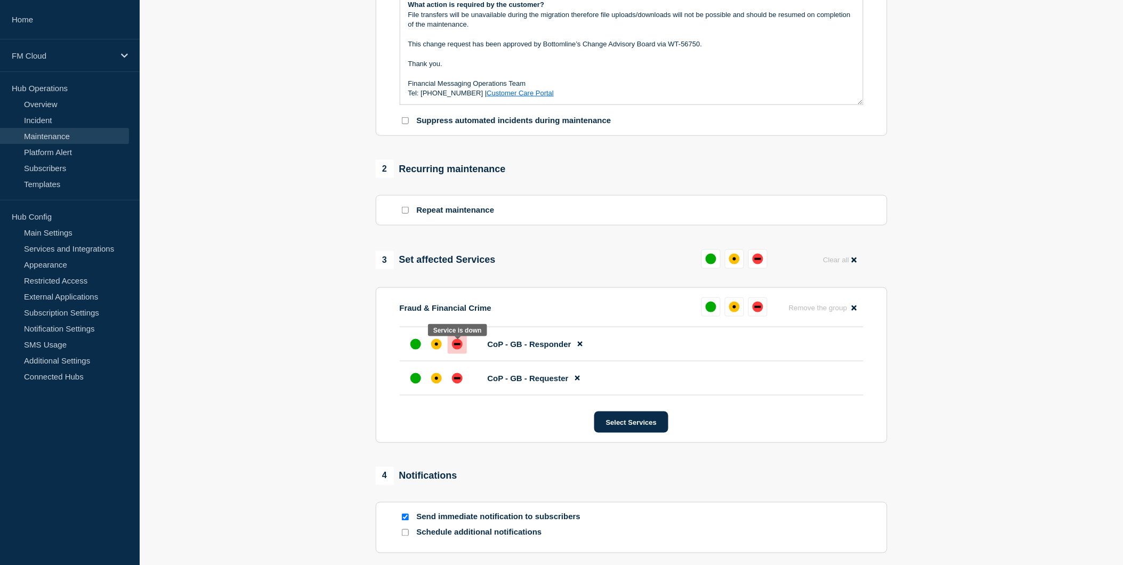
click at [459, 350] on div "down" at bounding box center [457, 344] width 11 height 11
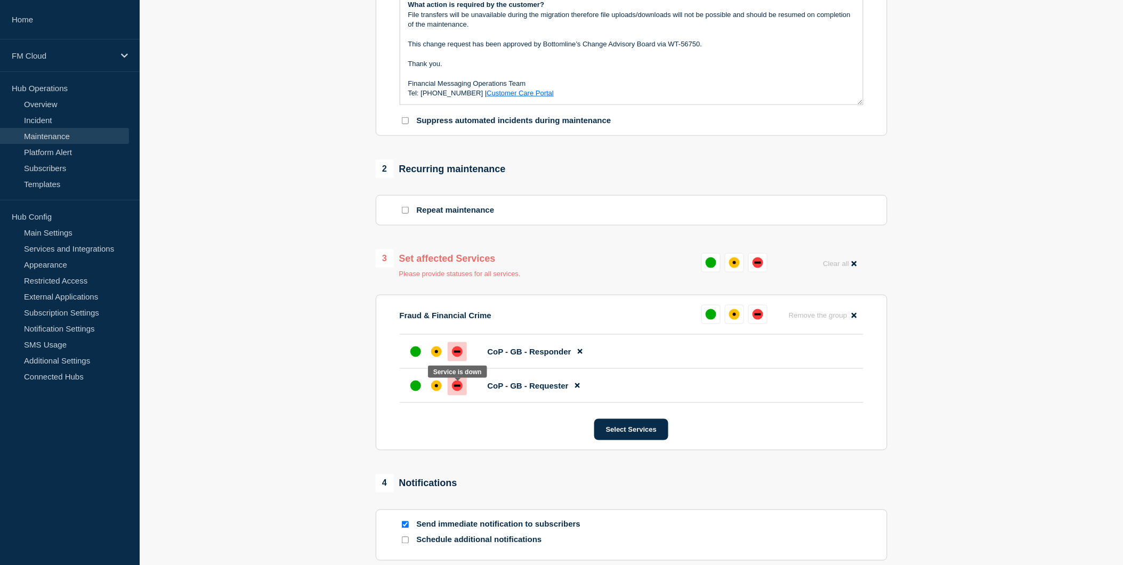
click at [454, 391] on div "down" at bounding box center [457, 385] width 11 height 11
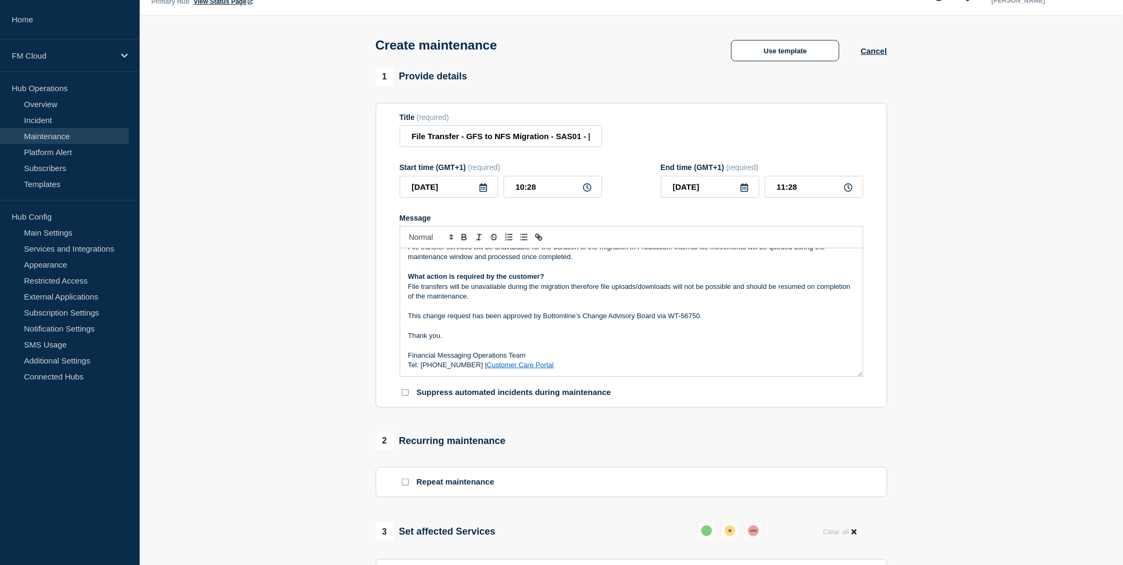
scroll to position [0, 0]
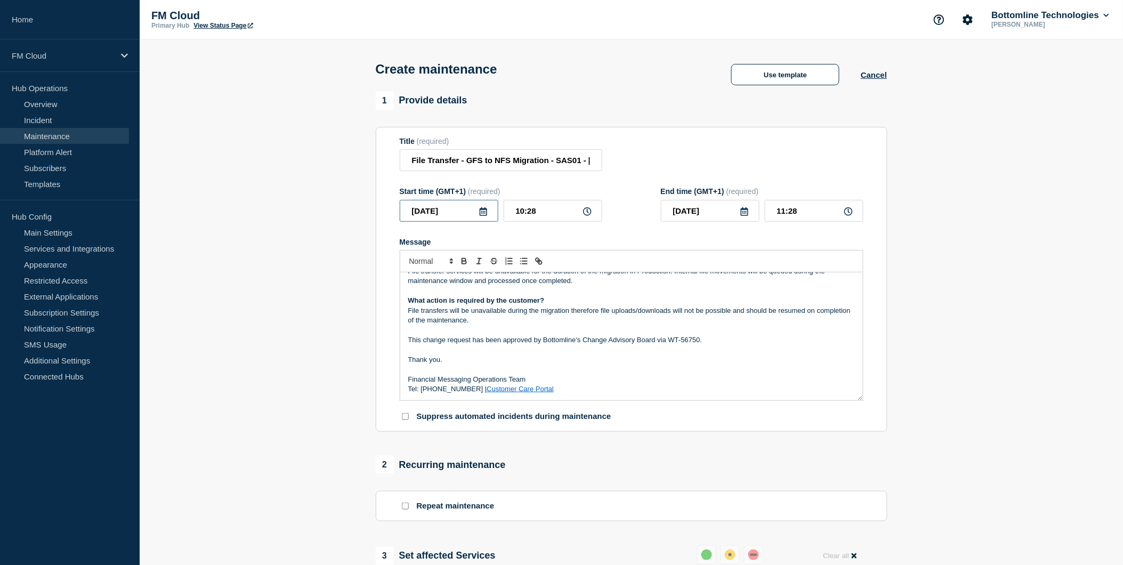
click at [490, 219] on input "2025-08-28" at bounding box center [449, 211] width 99 height 22
click at [522, 242] on icon "button" at bounding box center [520, 243] width 13 height 13
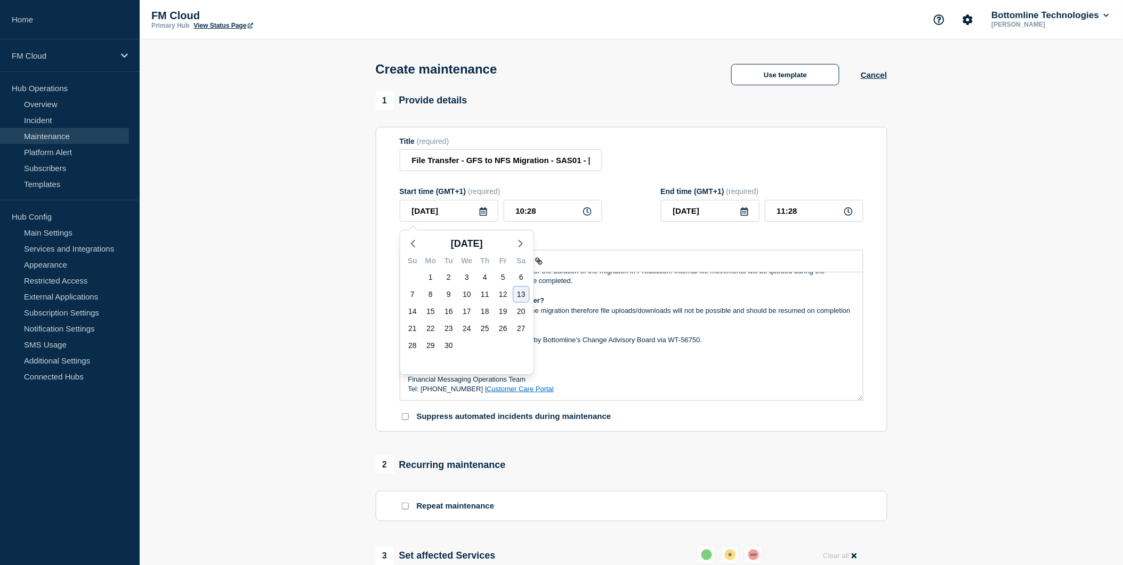
click at [518, 293] on div "13" at bounding box center [521, 294] width 15 height 15
type input "2025-09-13"
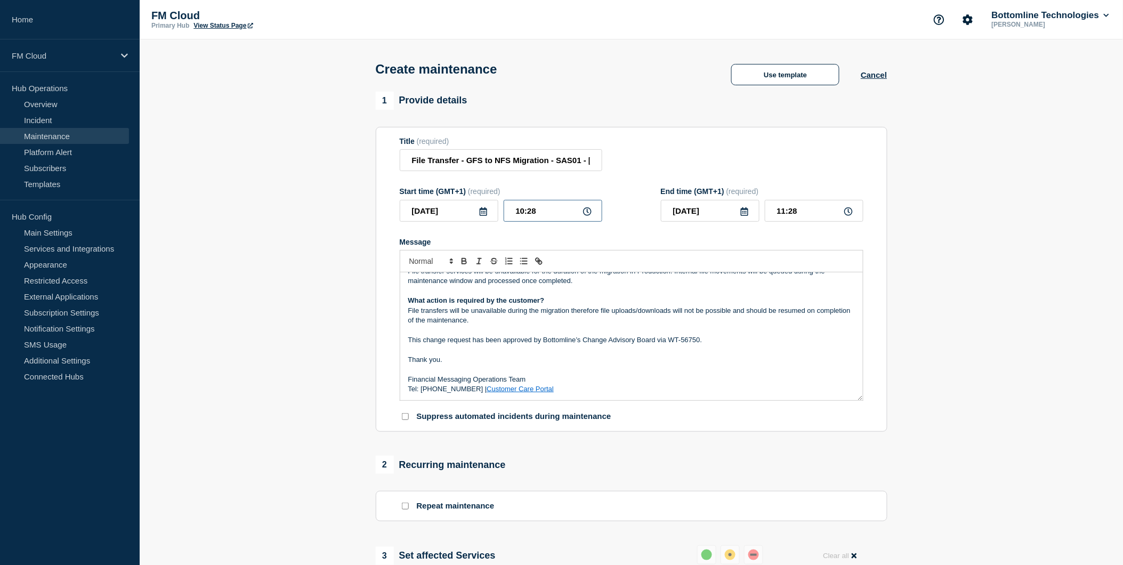
click at [518, 212] on input "10:28" at bounding box center [553, 211] width 99 height 22
type input "19:00"
click at [771, 209] on input "20:00" at bounding box center [814, 211] width 99 height 22
type input "23:00"
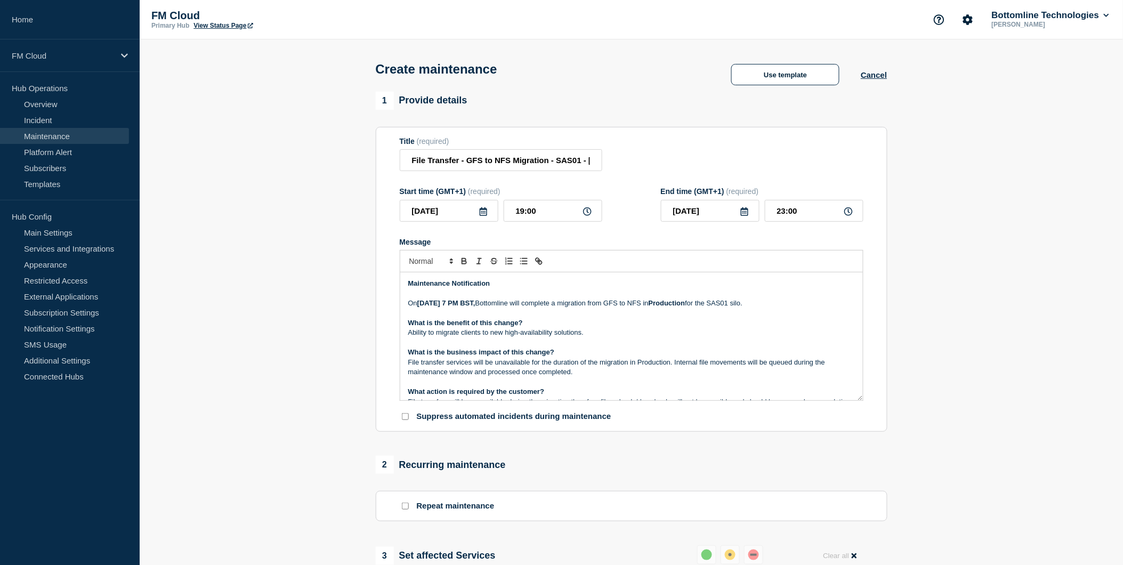
click at [889, 330] on div "1 Provide details Title (required) File Transfer - GFS to NFS Migration - SAS01…" at bounding box center [631, 507] width 524 height 830
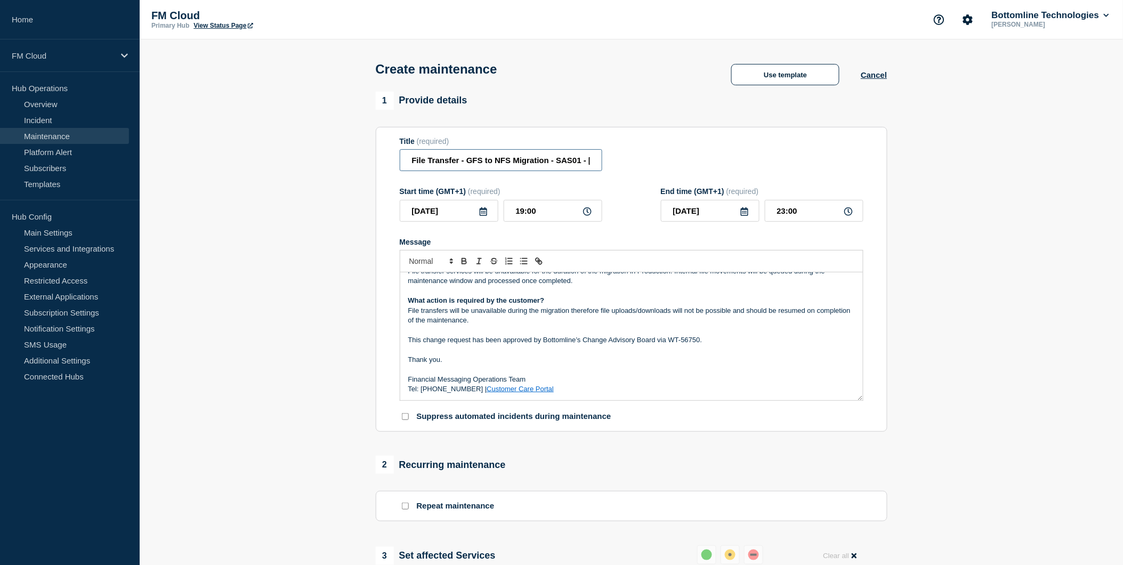
scroll to position [0, 125]
drag, startPoint x: 448, startPoint y: 160, endPoint x: 653, endPoint y: 160, distance: 205.1
click at [653, 160] on div "Title (required) File Transfer - GFS to NFS Migration - SAS01 - 13/SEPT/2025 - …" at bounding box center [632, 154] width 464 height 35
click at [624, 148] on div "Title (required) File Transfer - GFS to NFS Migration - SAS01 - 13/SEPT/2025 - …" at bounding box center [632, 154] width 464 height 35
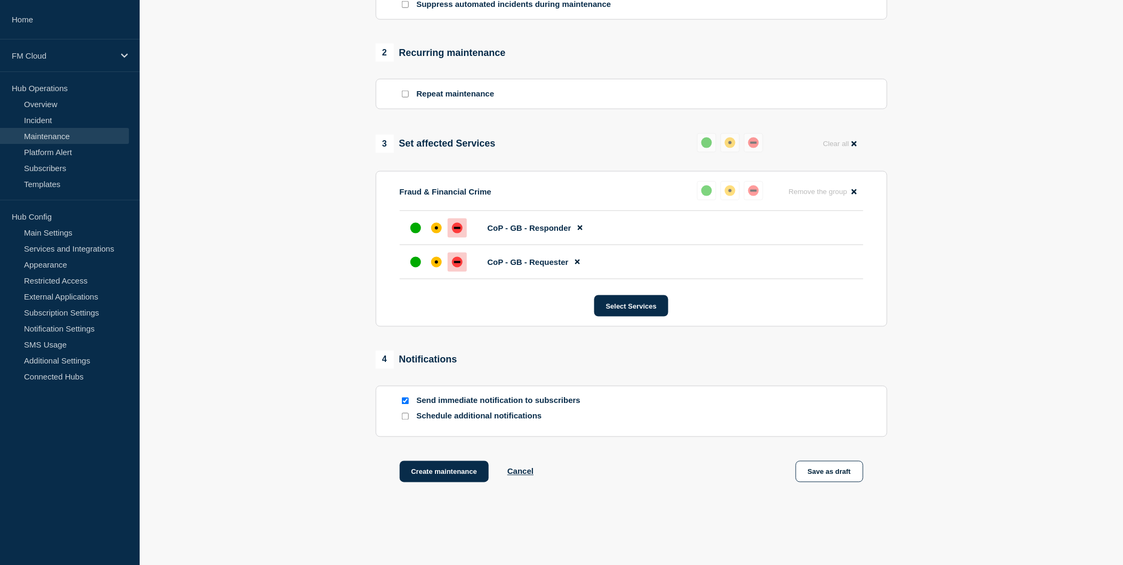
scroll to position [456, 0]
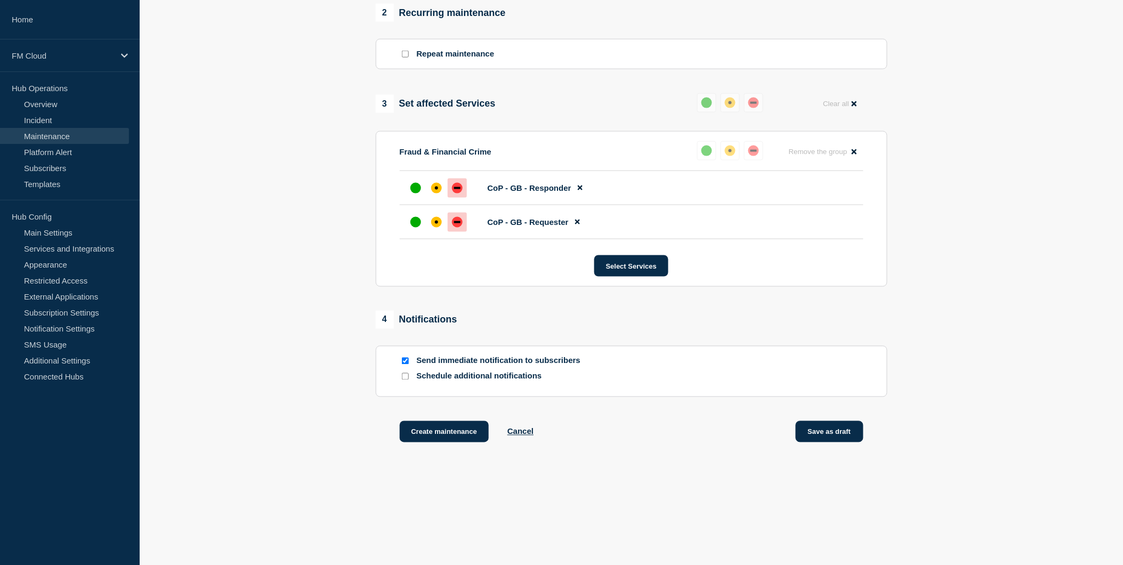
click at [814, 430] on button "Save as draft" at bounding box center [830, 431] width 68 height 21
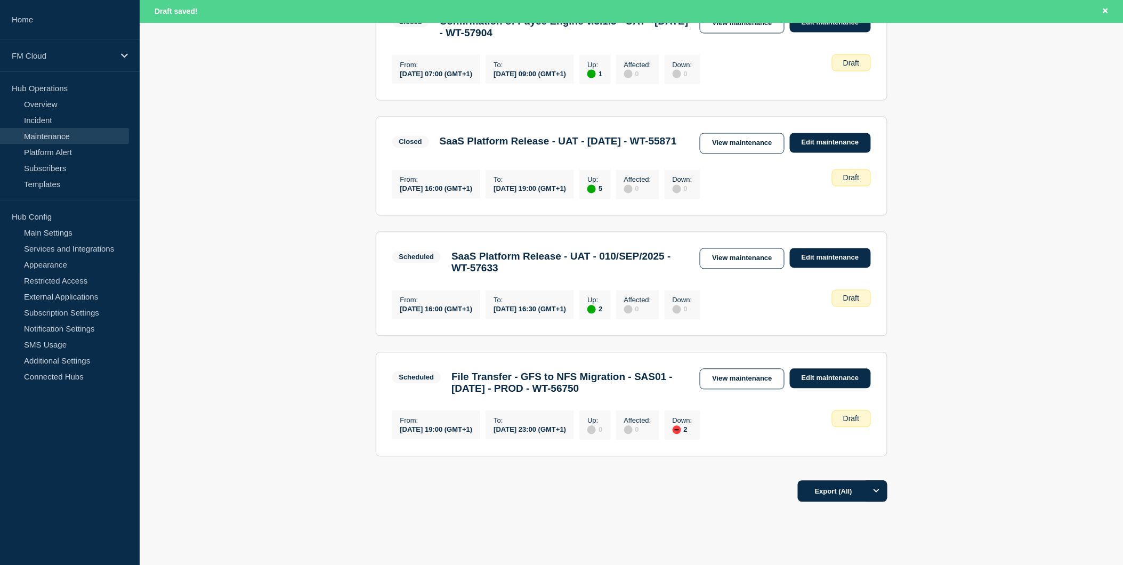
scroll to position [651, 0]
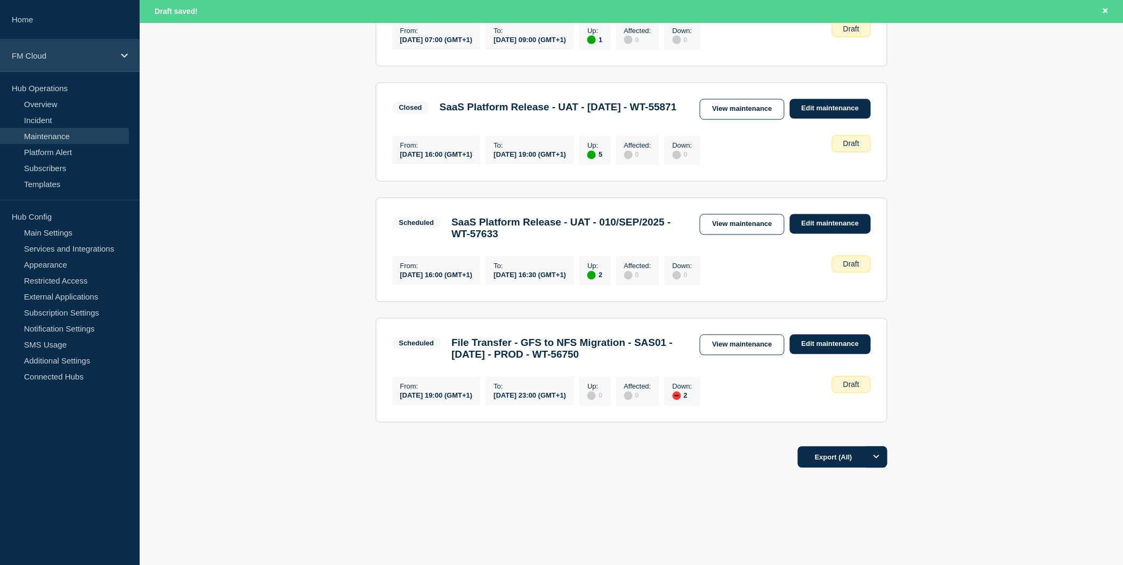
click at [128, 54] on div "FM Cloud" at bounding box center [70, 55] width 140 height 33
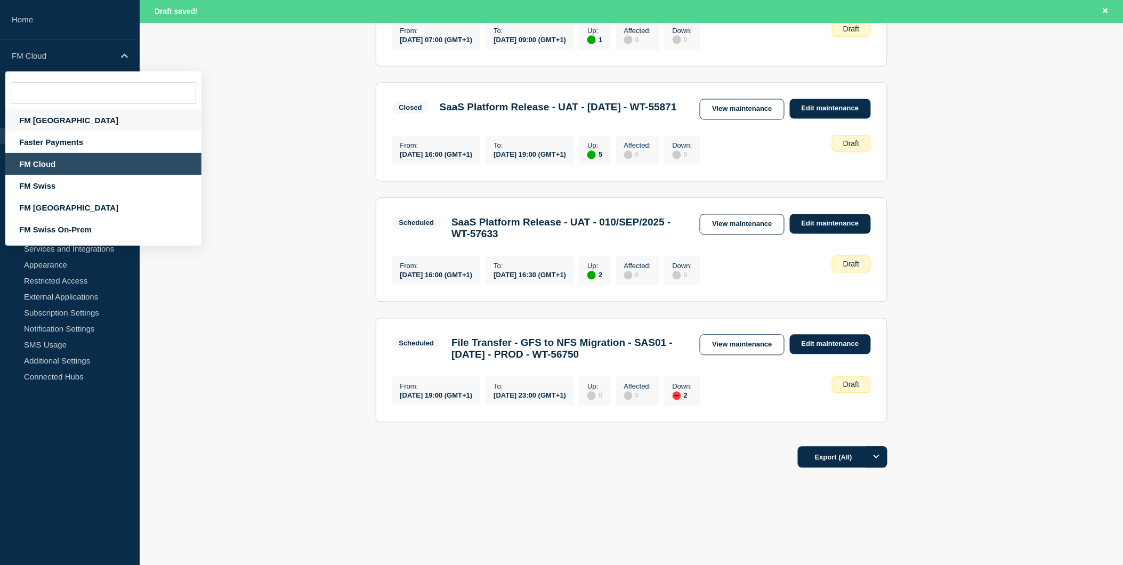
click at [41, 115] on div "FM [GEOGRAPHIC_DATA]" at bounding box center [103, 120] width 196 height 22
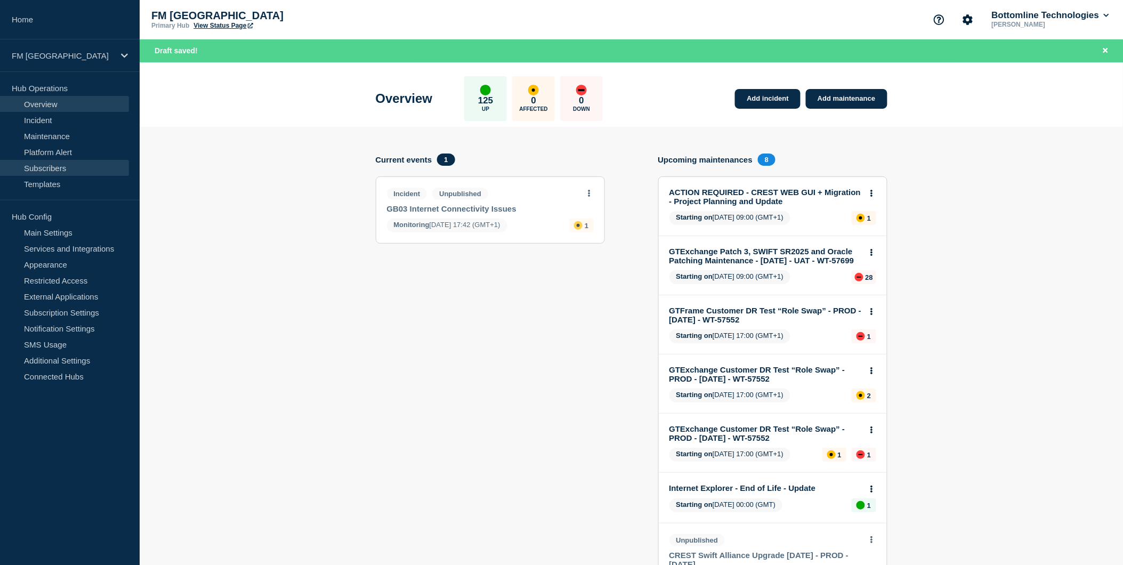
click at [54, 167] on link "Subscribers" at bounding box center [64, 168] width 129 height 16
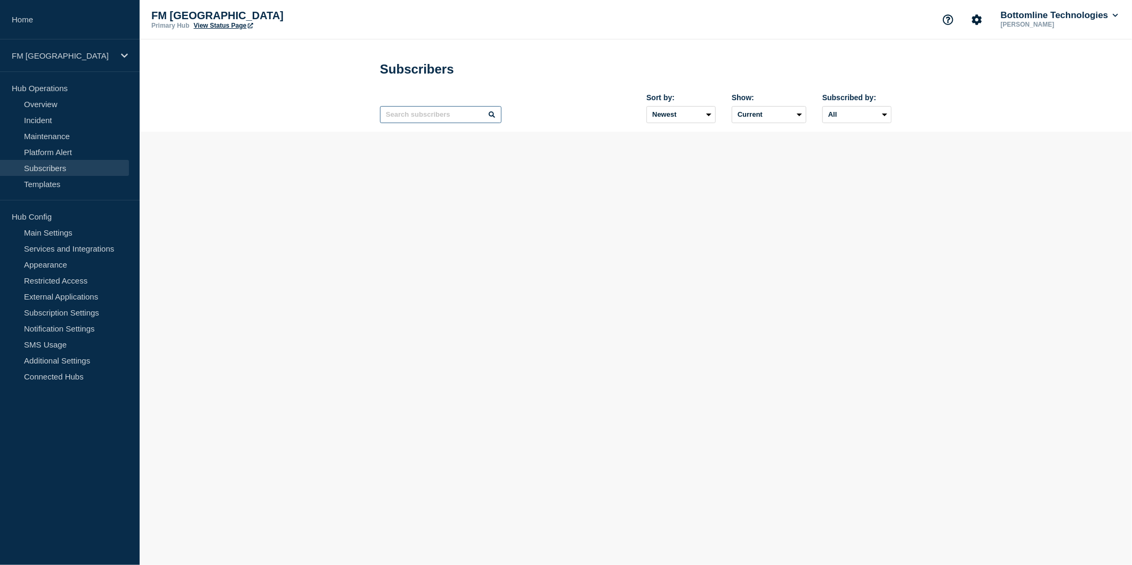
click at [435, 121] on input "text" at bounding box center [440, 114] width 121 height 17
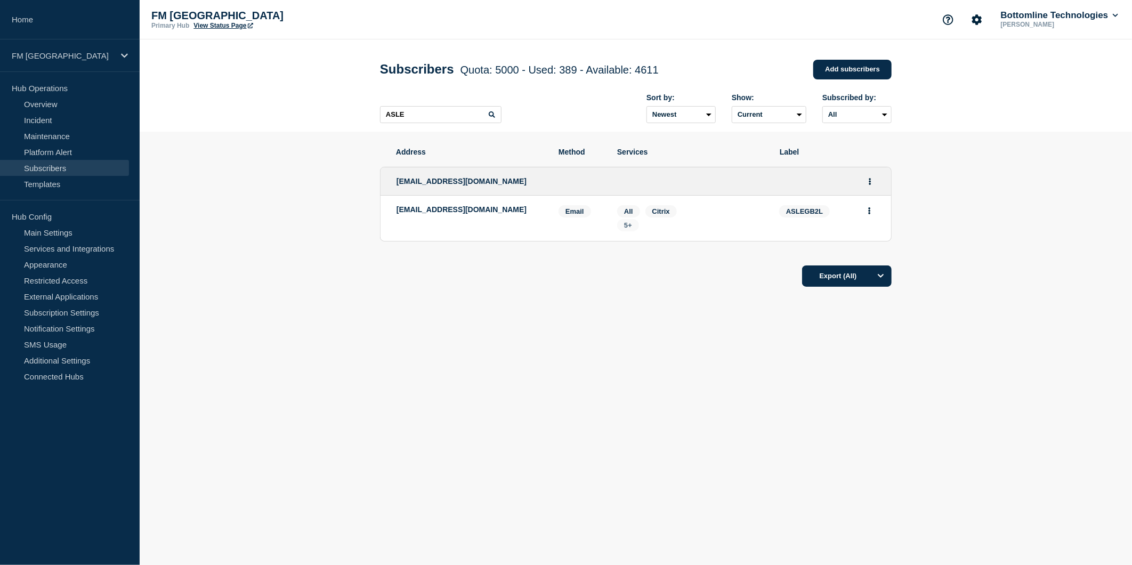
click at [625, 229] on span "5+" at bounding box center [628, 225] width 8 height 8
click at [484, 292] on div "Address Method Services Label iobottomlinenotifications@thephoenixgroup.com iob…" at bounding box center [636, 250] width 512 height 236
drag, startPoint x: 427, startPoint y: 217, endPoint x: 387, endPoint y: 215, distance: 40.6
click at [387, 215] on li "iobottomlinenotifications@thephoenixgroup.com Email Email: iobottomlinenotifica…" at bounding box center [635, 218] width 510 height 45
copy p "iobottomlinenotifications@thephoenixgroup.com"
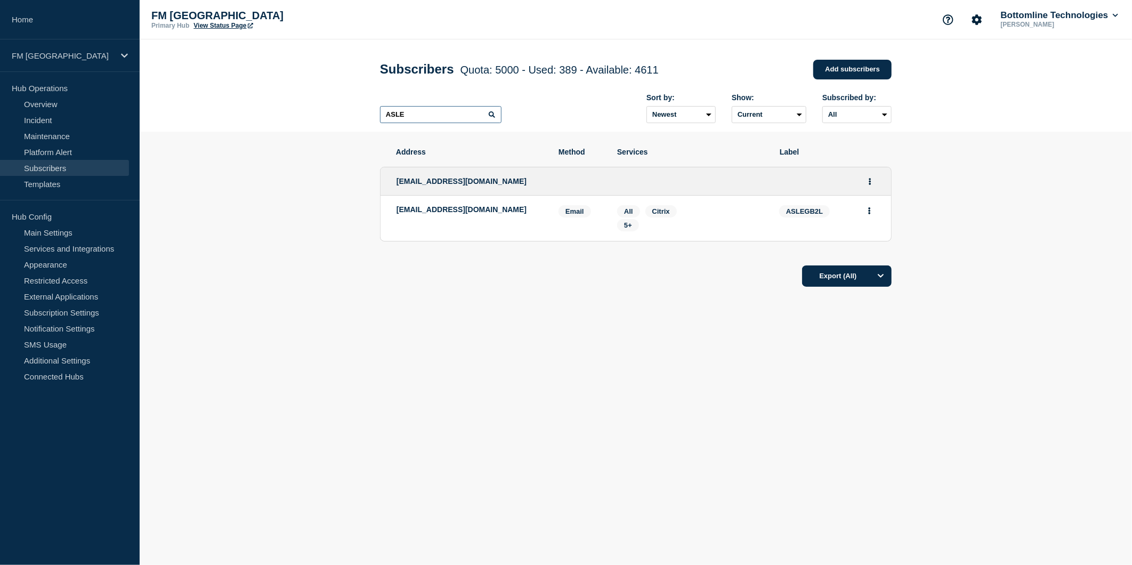
click at [440, 120] on input "ASLE" at bounding box center [440, 114] width 121 height 17
drag, startPoint x: 424, startPoint y: 113, endPoint x: 307, endPoint y: 107, distance: 116.9
click at [307, 107] on header "Subscribers Quota: 5000 - Used: 389 - Available: 4611 Quota Used Available 5000…" at bounding box center [636, 85] width 992 height 92
click at [629, 224] on span "6+" at bounding box center [628, 225] width 8 height 8
click at [483, 244] on ul "ptx_admin@sscinc.com ptx_admin@sscinc.com Email Email: ptx_admin@sscinc.com IFD…" at bounding box center [636, 204] width 512 height 96
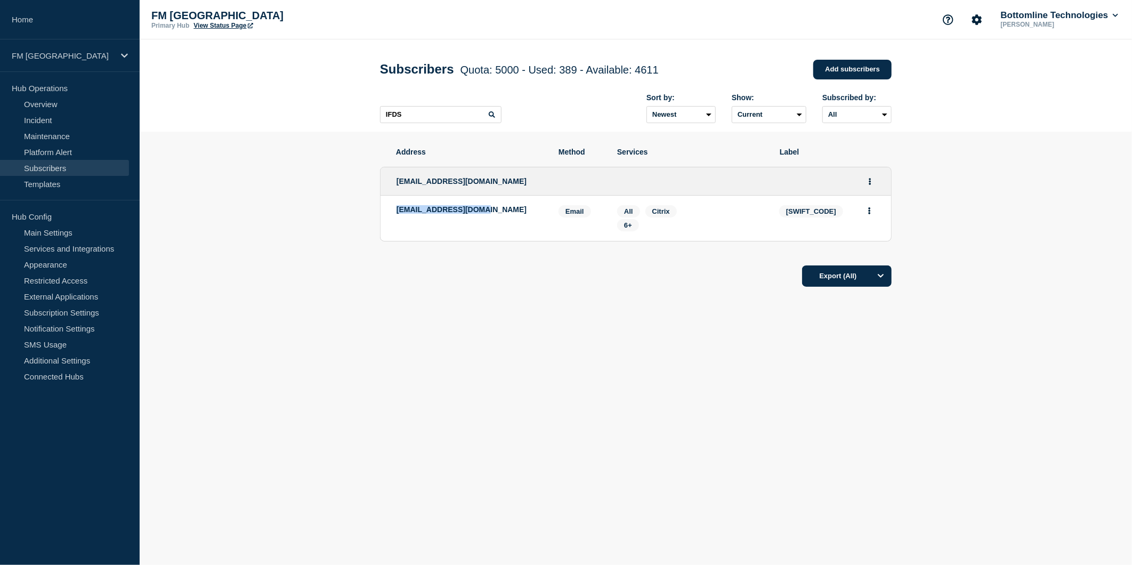
drag, startPoint x: 490, startPoint y: 214, endPoint x: 395, endPoint y: 212, distance: 94.9
click at [395, 212] on li "ptx_admin@sscinc.com Email Email: ptx_admin@sscinc.com IFDSGB33 Services: All C…" at bounding box center [635, 218] width 510 height 45
copy p "ptx_admin@sscinc.com"
click at [427, 114] on input "IFDS" at bounding box center [440, 114] width 121 height 17
drag, startPoint x: 434, startPoint y: 118, endPoint x: 304, endPoint y: 110, distance: 130.3
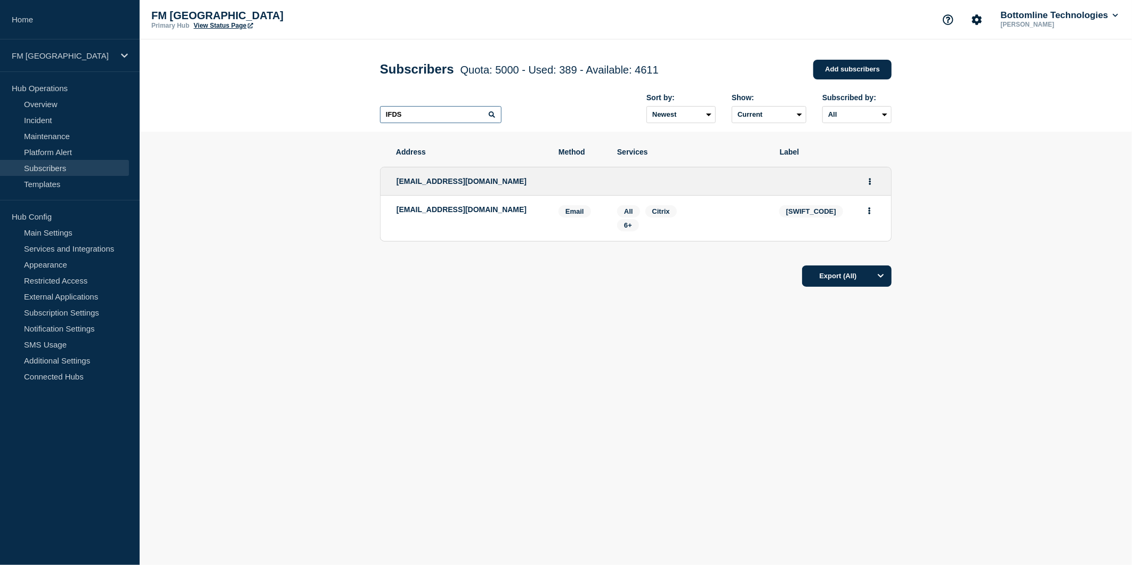
click at [317, 111] on header "Subscribers Quota: 5000 - Used: 389 - Available: 4611 Quota Used Available 5000…" at bounding box center [636, 85] width 992 height 92
click at [631, 223] on span "3+" at bounding box center [628, 225] width 22 height 12
drag, startPoint x: 498, startPoint y: 212, endPoint x: 392, endPoint y: 212, distance: 106.0
click at [392, 212] on li "techbar@utmostwealth.com Email Email: techbar@utmostwealth.com ROKLIMDI Service…" at bounding box center [635, 218] width 510 height 45
copy p "techbar@utmostwealth.com"
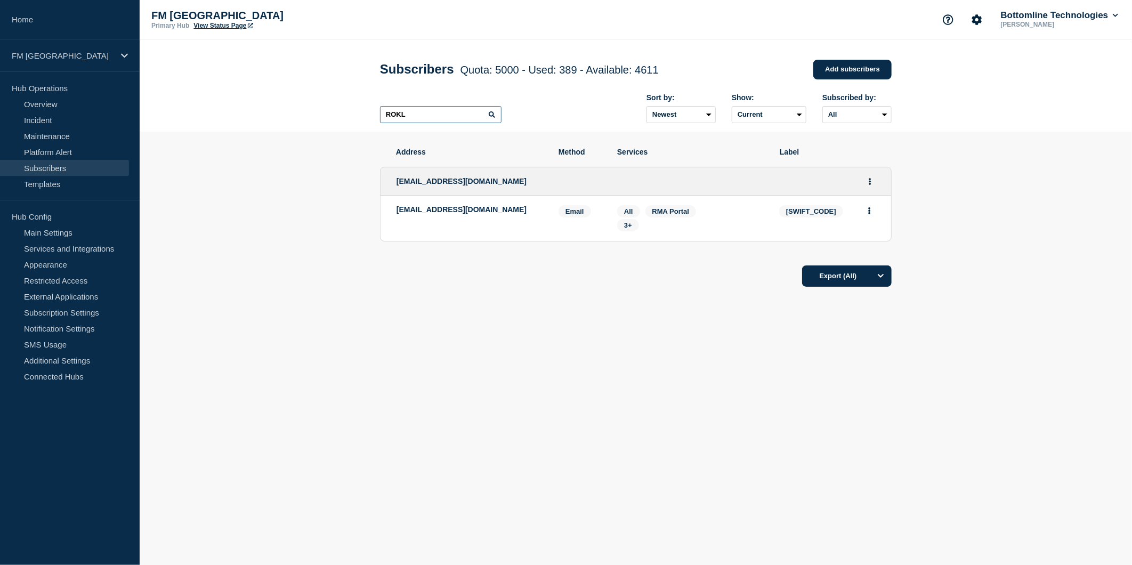
click at [430, 123] on input "ROKL" at bounding box center [440, 114] width 121 height 17
drag, startPoint x: 412, startPoint y: 123, endPoint x: 263, endPoint y: 109, distance: 150.4
click at [263, 109] on header "Subscribers Quota: 5000 - Used: 389 - Available: 4611 Quota Used Available 5000…" at bounding box center [636, 85] width 992 height 92
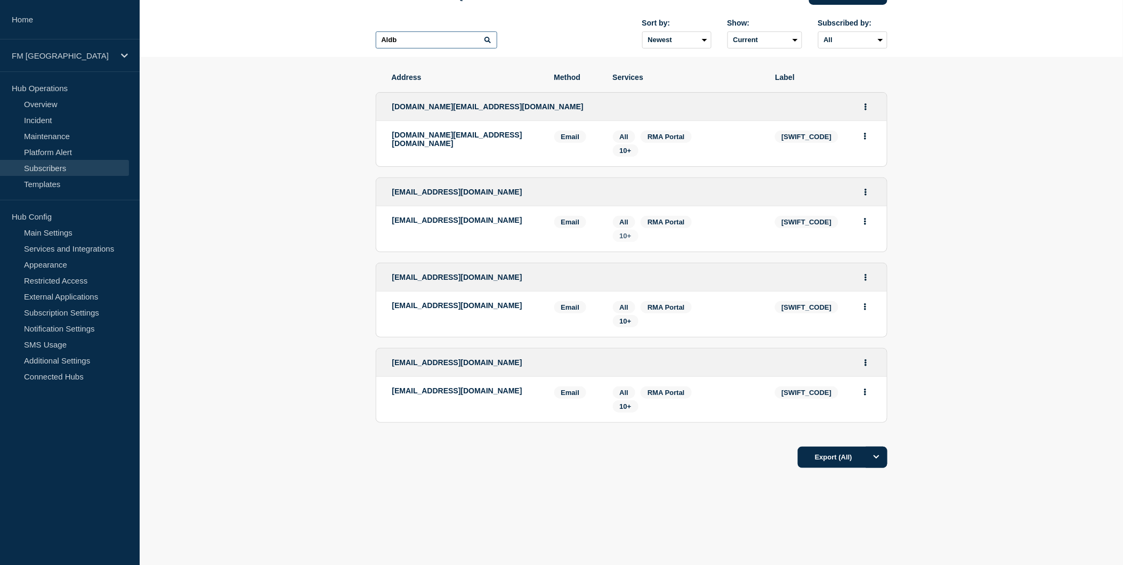
scroll to position [75, 0]
click at [625, 152] on span "10+" at bounding box center [626, 151] width 12 height 8
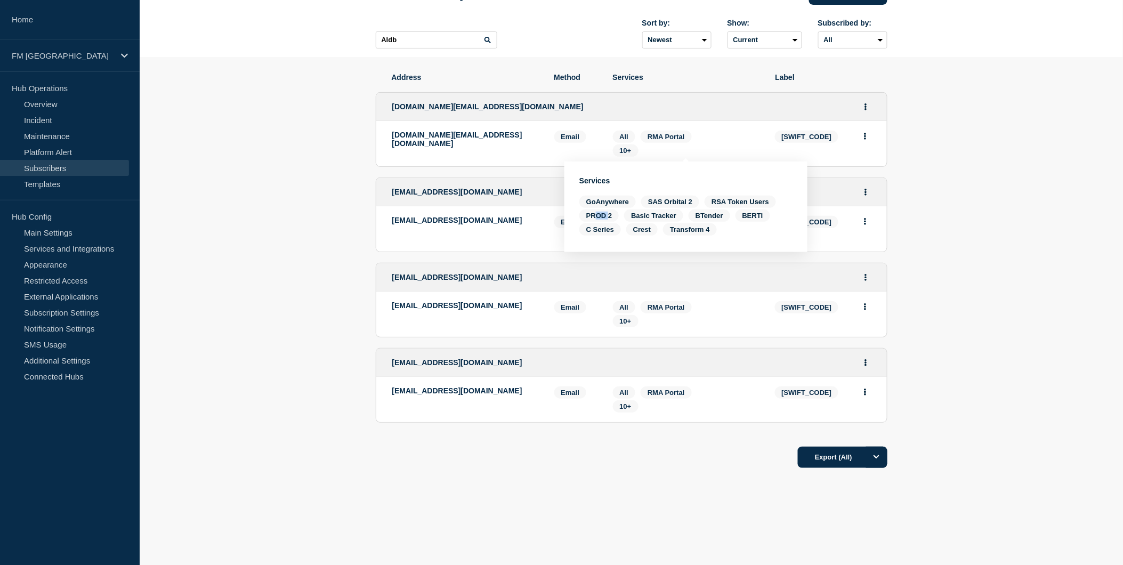
drag, startPoint x: 608, startPoint y: 214, endPoint x: 597, endPoint y: 214, distance: 11.2
click at [597, 214] on span "PROD 2" at bounding box center [598, 215] width 39 height 12
click at [518, 157] on div "supplier.management@aldermore.co.uk" at bounding box center [465, 144] width 146 height 26
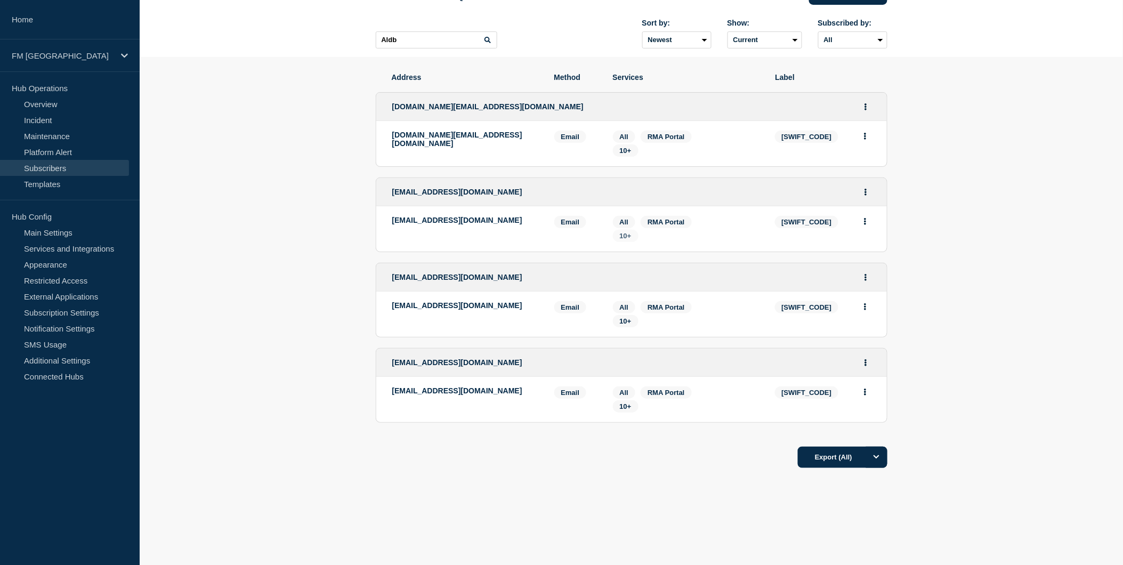
click at [620, 233] on span "10+" at bounding box center [626, 236] width 12 height 8
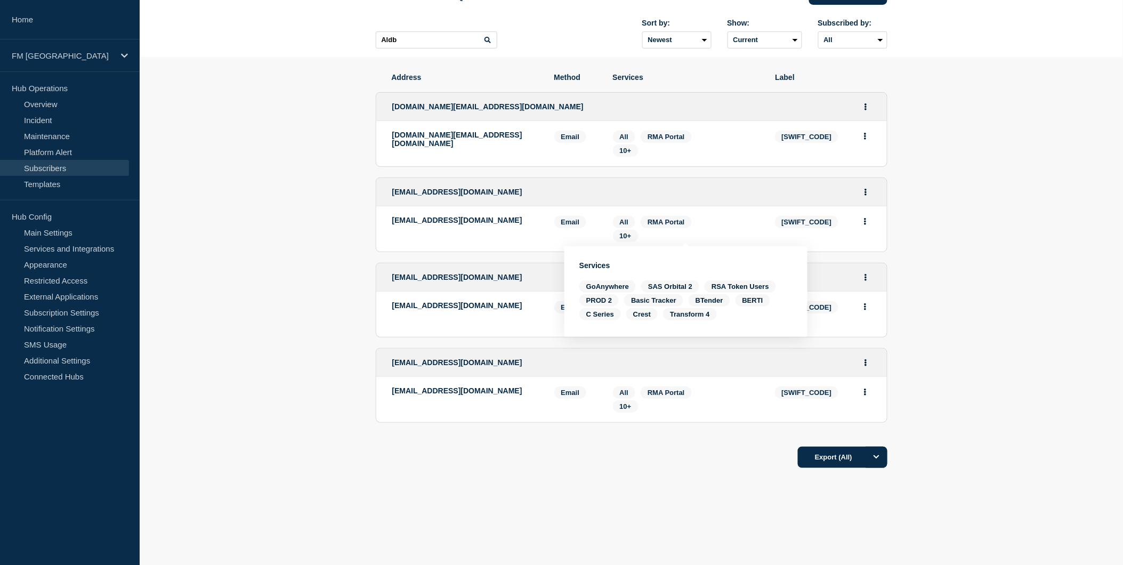
click at [512, 224] on p "enterprisebusinesssupport@aldermore.co.uk" at bounding box center [465, 220] width 146 height 9
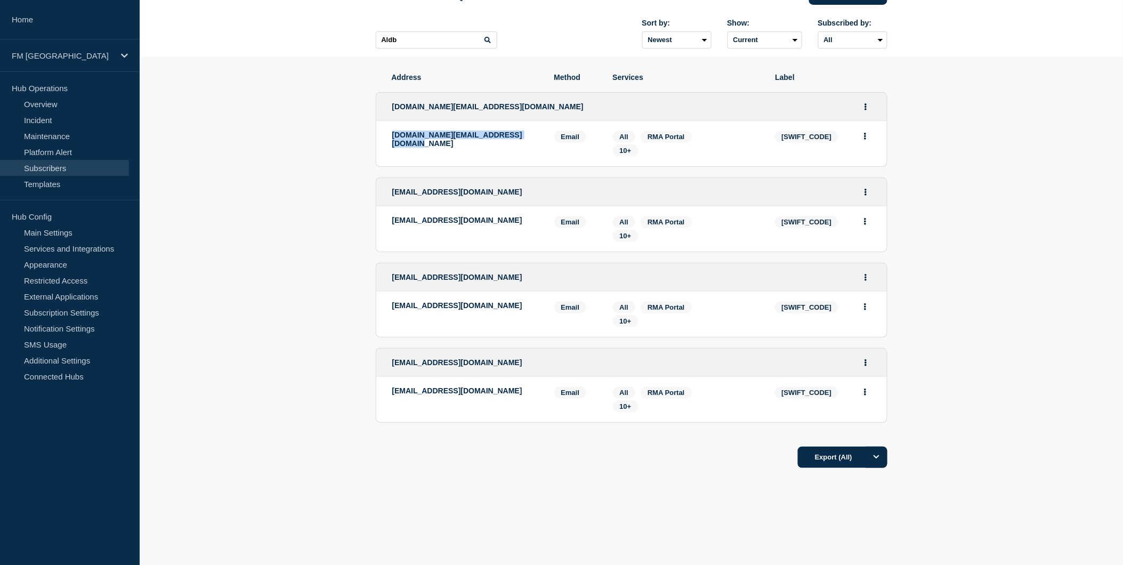
drag, startPoint x: 538, startPoint y: 135, endPoint x: 387, endPoint y: 139, distance: 151.4
click at [387, 139] on li "supplier.management@aldermore.co.uk Email Email: supplier.management@aldermore.…" at bounding box center [631, 143] width 510 height 45
copy p "supplier.management@aldermore.co.uk"
drag, startPoint x: 414, startPoint y: 232, endPoint x: 390, endPoint y: 223, distance: 26.1
click at [390, 223] on li "enterprisebusinesssupport@aldermore.co.uk Email Email: enterprisebusinesssuppor…" at bounding box center [631, 228] width 510 height 45
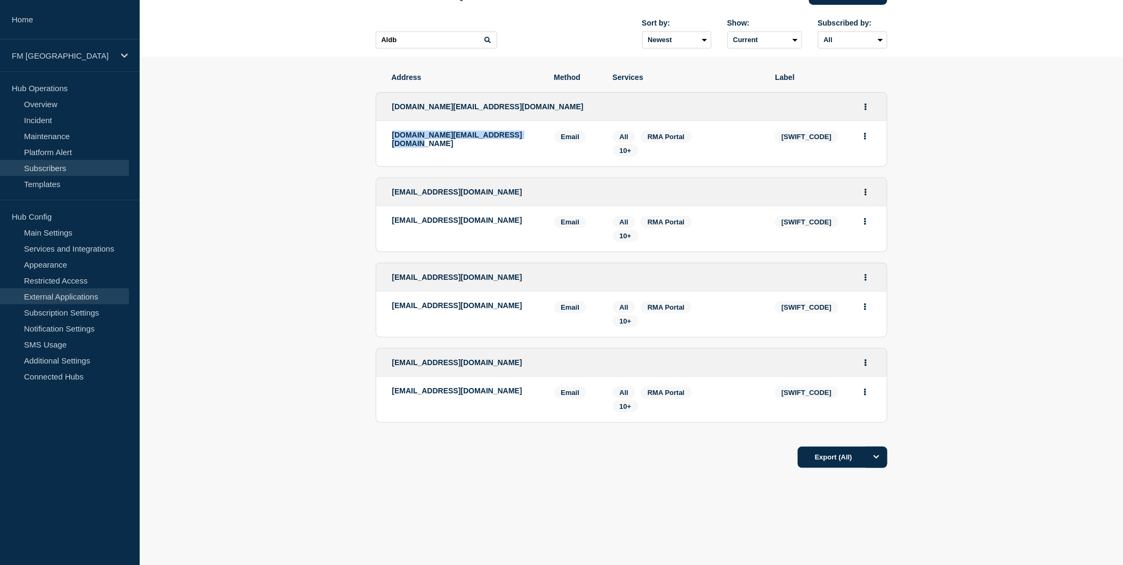
copy p "enterprisebusinesssupport@aldermore.co.uk"
drag, startPoint x: 513, startPoint y: 305, endPoint x: 380, endPoint y: 305, distance: 132.7
click at [380, 305] on li "servicedelivery@aldermore.co.uk Email Email: servicedelivery@aldermore.co.uk AL…" at bounding box center [631, 313] width 510 height 45
copy p "servicedelivery@aldermore.co.uk"
drag, startPoint x: 500, startPoint y: 391, endPoint x: 367, endPoint y: 391, distance: 133.2
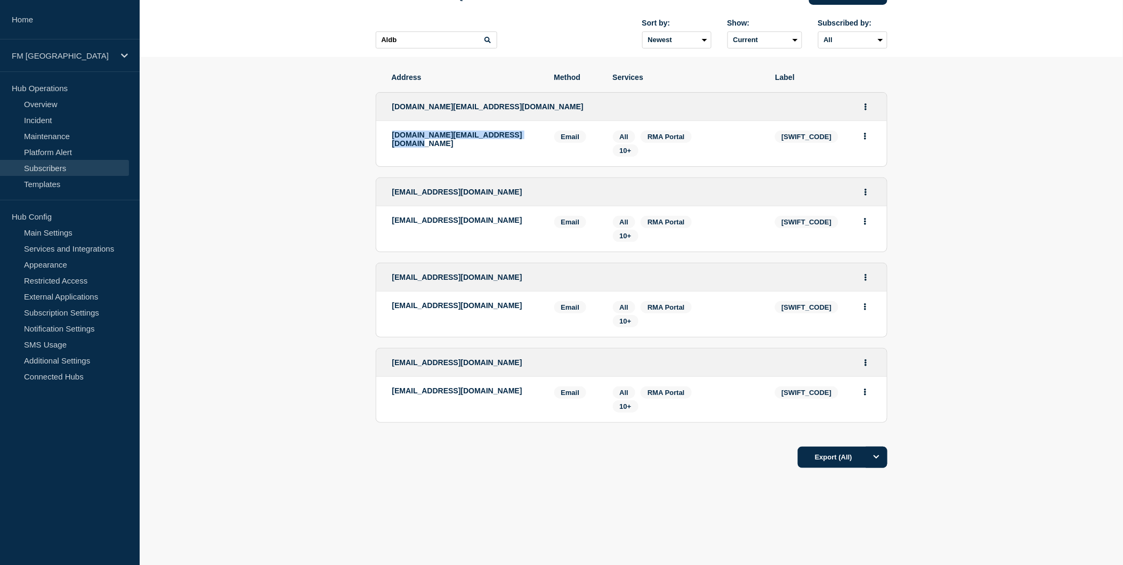
click at [367, 391] on section "Address Method Services Label supplier.management@aldermore.co.uk supplier.mana…" at bounding box center [631, 303] width 983 height 492
copy p "bottomlinealerts@aldermore.co.uk"
click at [424, 48] on input "Aldb" at bounding box center [436, 39] width 121 height 17
drag, startPoint x: 420, startPoint y: 44, endPoint x: 162, endPoint y: 14, distance: 259.7
click at [180, 19] on header "Subscribers Quota: 5000 - Used: 389 - Available: 4611 Quota Used Available 5000…" at bounding box center [631, 11] width 983 height 92
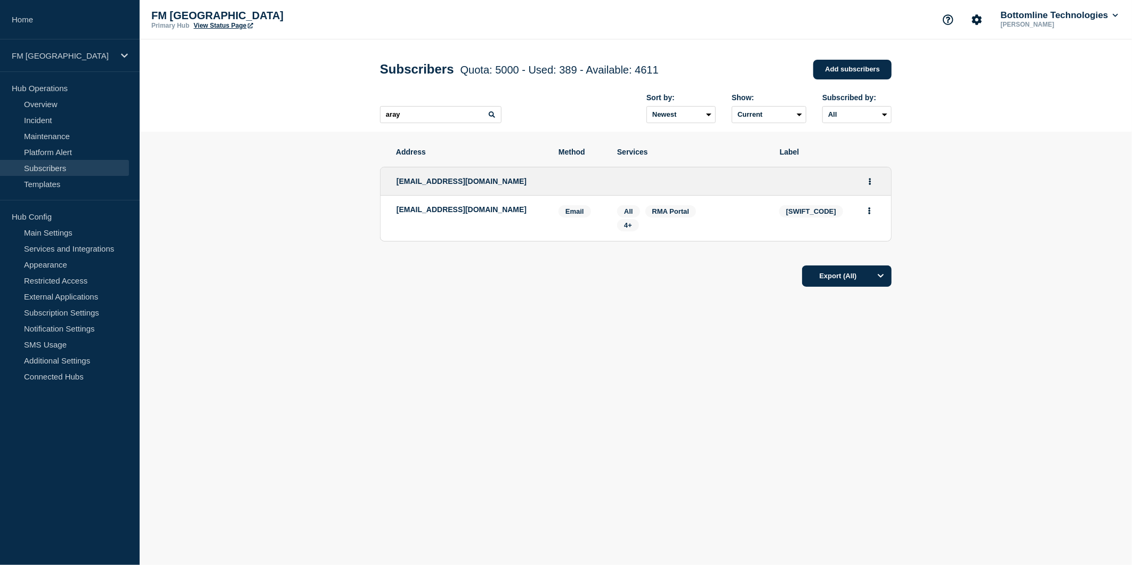
drag, startPoint x: 419, startPoint y: 221, endPoint x: 388, endPoint y: 215, distance: 31.5
click at [388, 215] on li "bottomlinenotifications@alrayanbank.co.uk Email Email: bottomlinenotifications@…" at bounding box center [635, 218] width 510 height 45
copy p "bottomlinenotifications@alrayanbank.co.uk"
click at [435, 116] on input "aray" at bounding box center [440, 114] width 121 height 17
drag, startPoint x: 435, startPoint y: 116, endPoint x: 307, endPoint y: 115, distance: 127.9
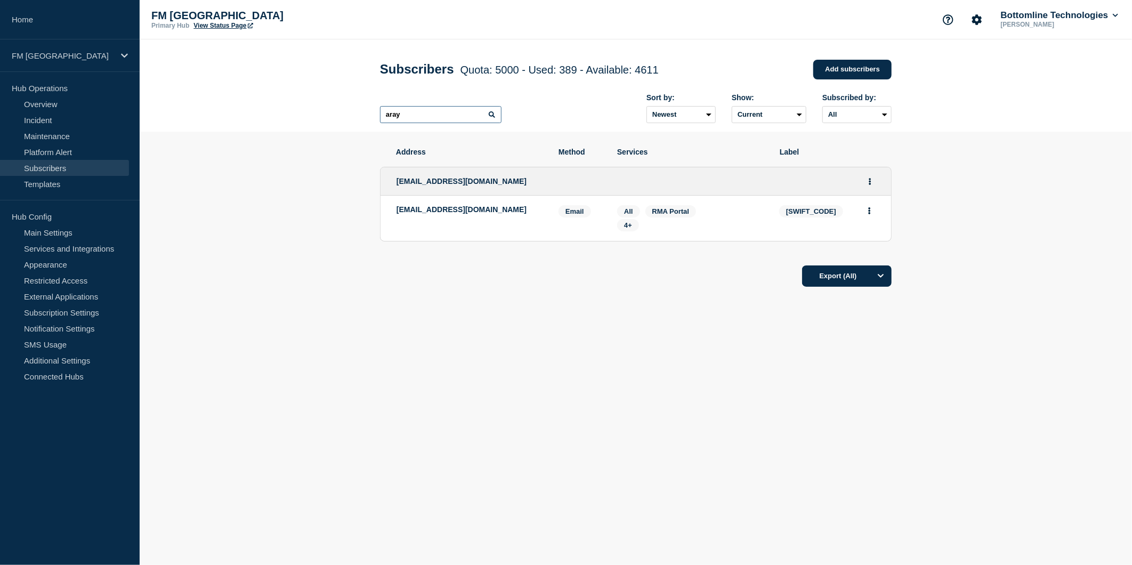
click at [315, 116] on header "Subscribers Quota: 5000 - Used: 389 - Available: 4611 Quota Used Available 5000…" at bounding box center [636, 85] width 992 height 92
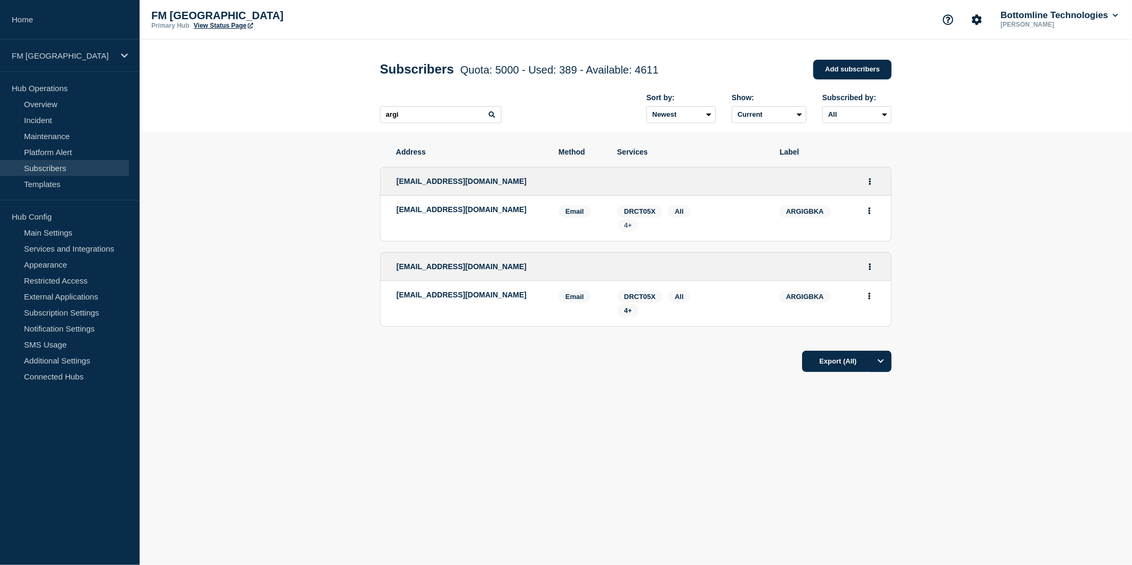
click at [625, 227] on span "4+" at bounding box center [628, 225] width 8 height 8
click at [626, 312] on span "4+" at bounding box center [628, 310] width 8 height 8
drag, startPoint x: 517, startPoint y: 210, endPoint x: 395, endPoint y: 217, distance: 122.3
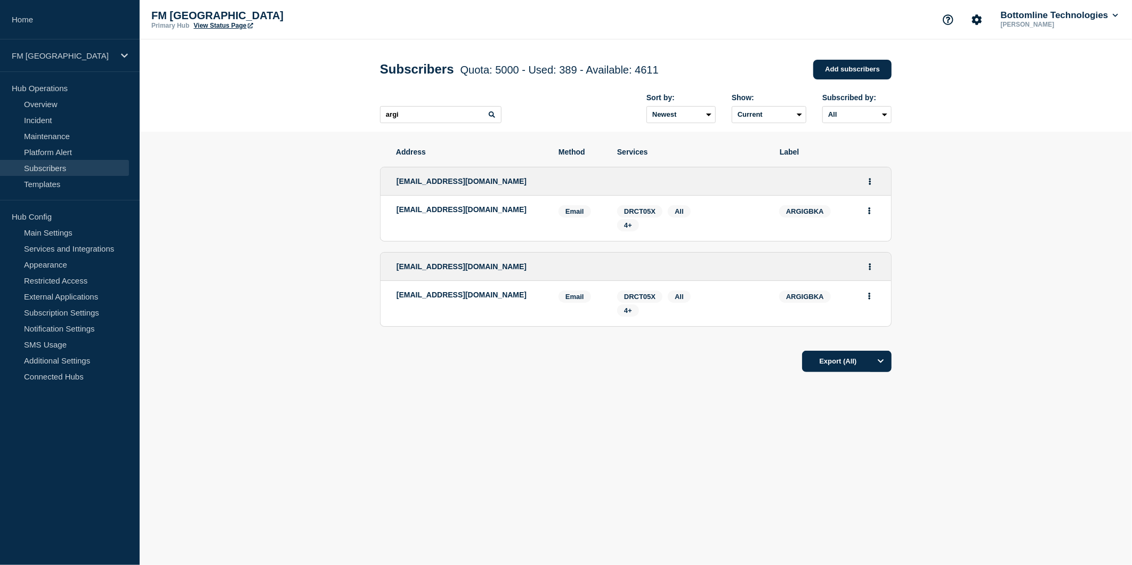
click at [395, 217] on li "support@avenir-technology.com Email Email: support@avenir-technology.com ARGIGB…" at bounding box center [635, 218] width 510 height 45
copy p "support@avenir-technology.com"
drag, startPoint x: 502, startPoint y: 298, endPoint x: 396, endPoint y: 296, distance: 106.1
click at [396, 296] on p "info@avenir-registrars.co.uk" at bounding box center [469, 294] width 146 height 9
drag, startPoint x: 426, startPoint y: 119, endPoint x: 432, endPoint y: 119, distance: 5.9
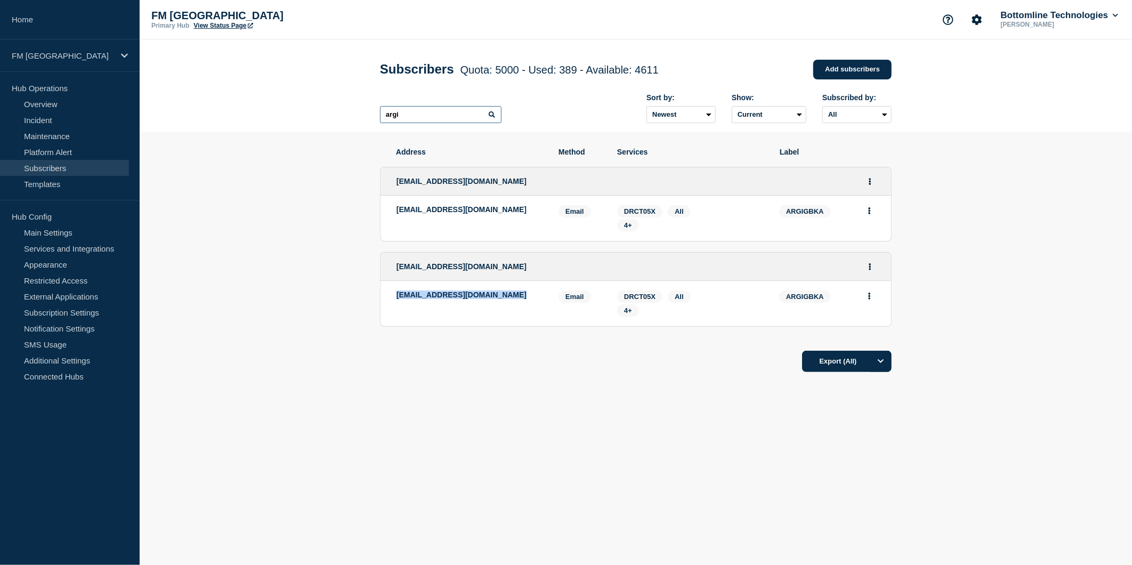
click at [428, 119] on input "argi" at bounding box center [440, 114] width 121 height 17
drag, startPoint x: 444, startPoint y: 119, endPoint x: 299, endPoint y: 121, distance: 145.5
click at [300, 121] on header "Subscribers Quota: 5000 - Used: 389 - Available: 4611 Quota Used Available 5000…" at bounding box center [636, 85] width 992 height 92
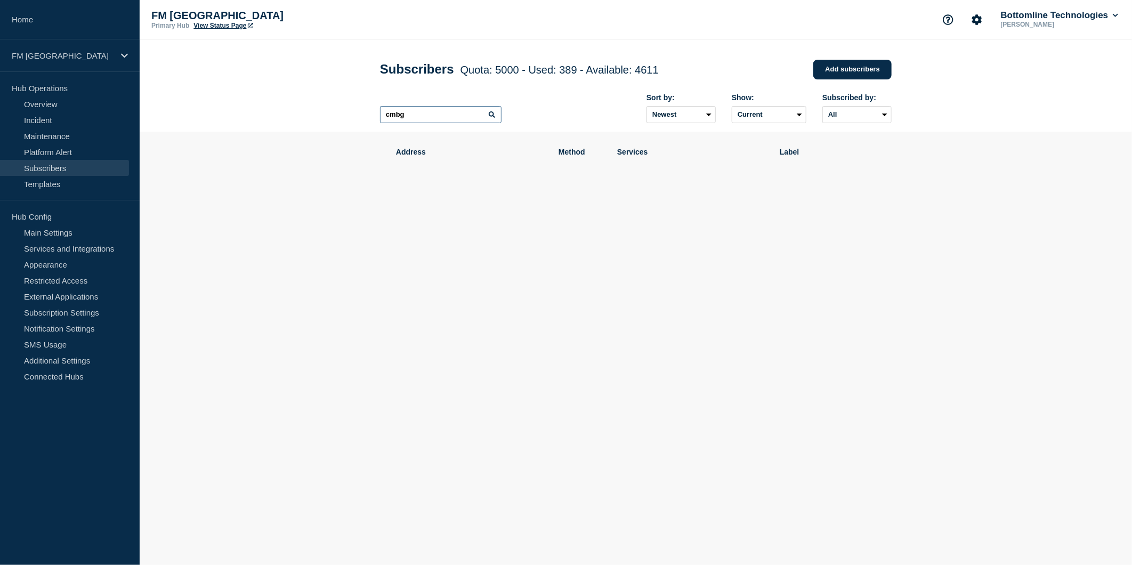
click at [427, 123] on input "cmbg" at bounding box center [440, 114] width 121 height 17
type input "cmb"
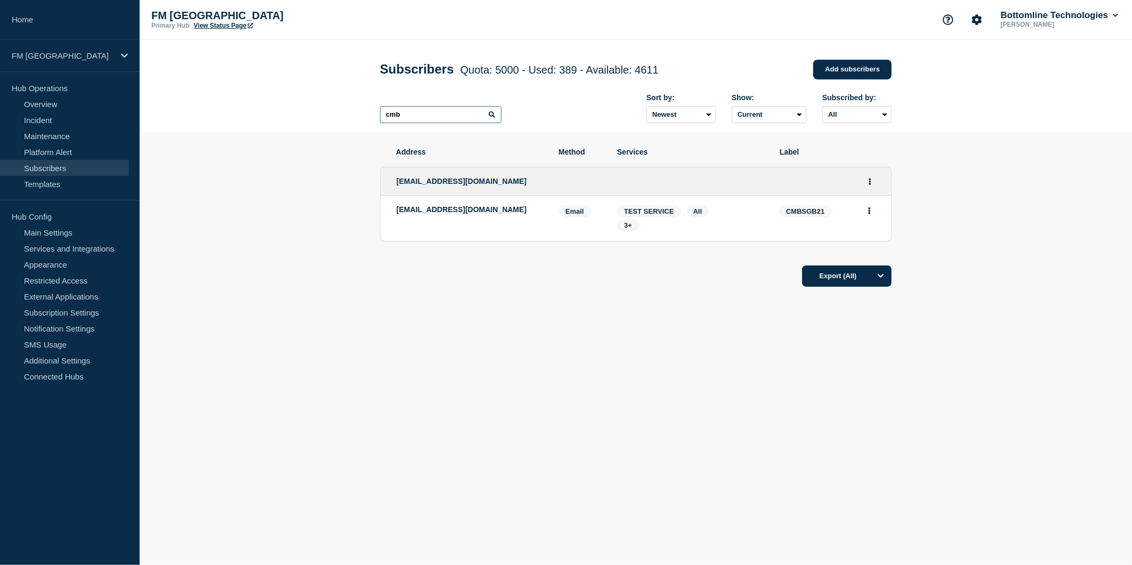
drag, startPoint x: 413, startPoint y: 114, endPoint x: 308, endPoint y: 114, distance: 105.0
click at [310, 114] on header "Subscribers Quota: 5000 - Used: 389 - Available: 4611 Quota Used Available 5000…" at bounding box center [636, 85] width 992 height 92
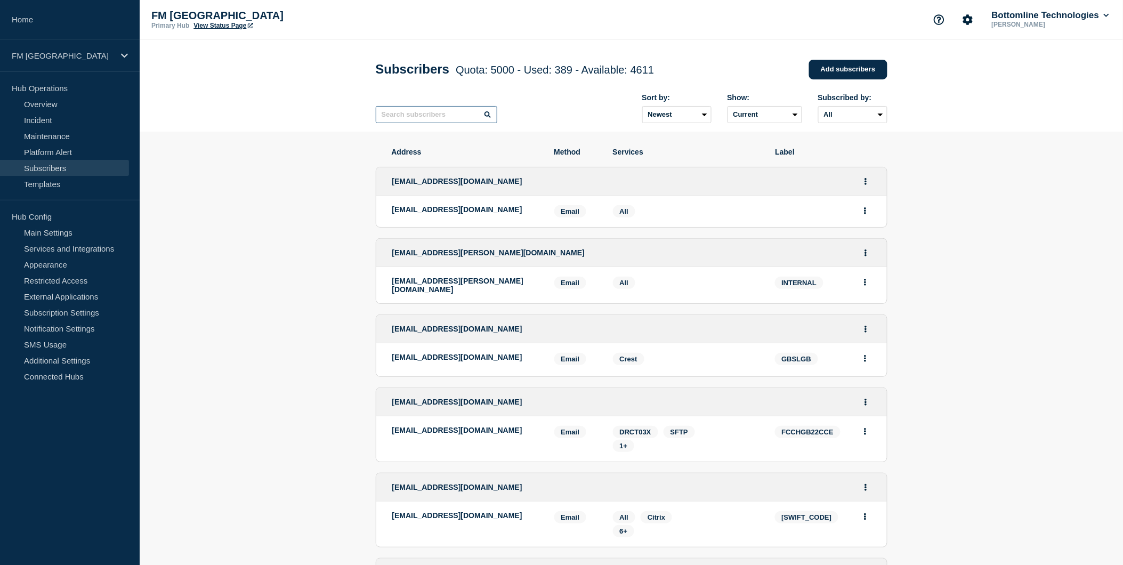
click at [425, 121] on input "text" at bounding box center [436, 114] width 121 height 17
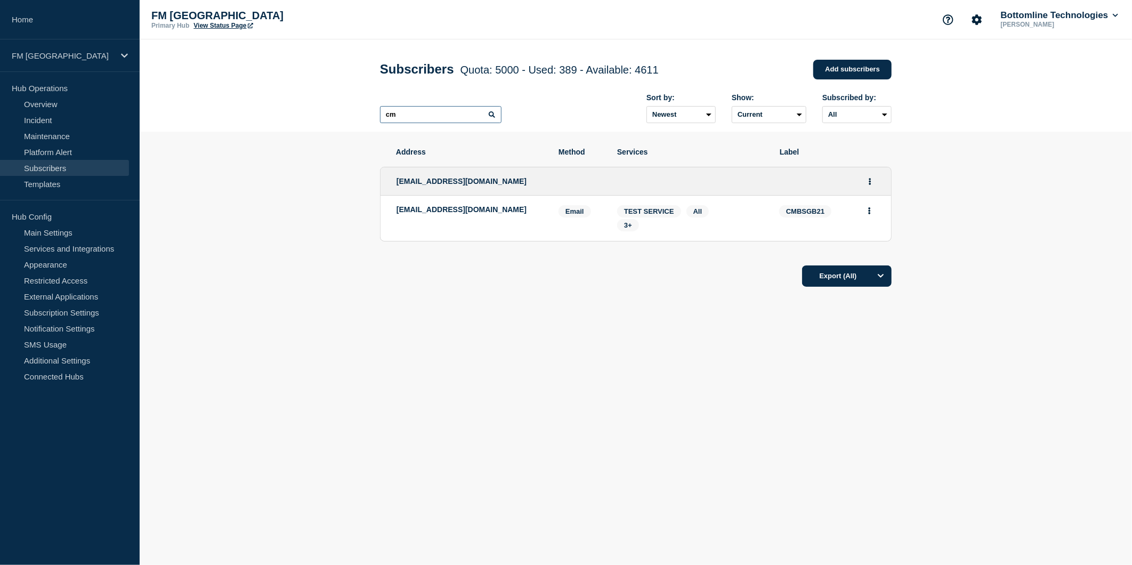
type input "c"
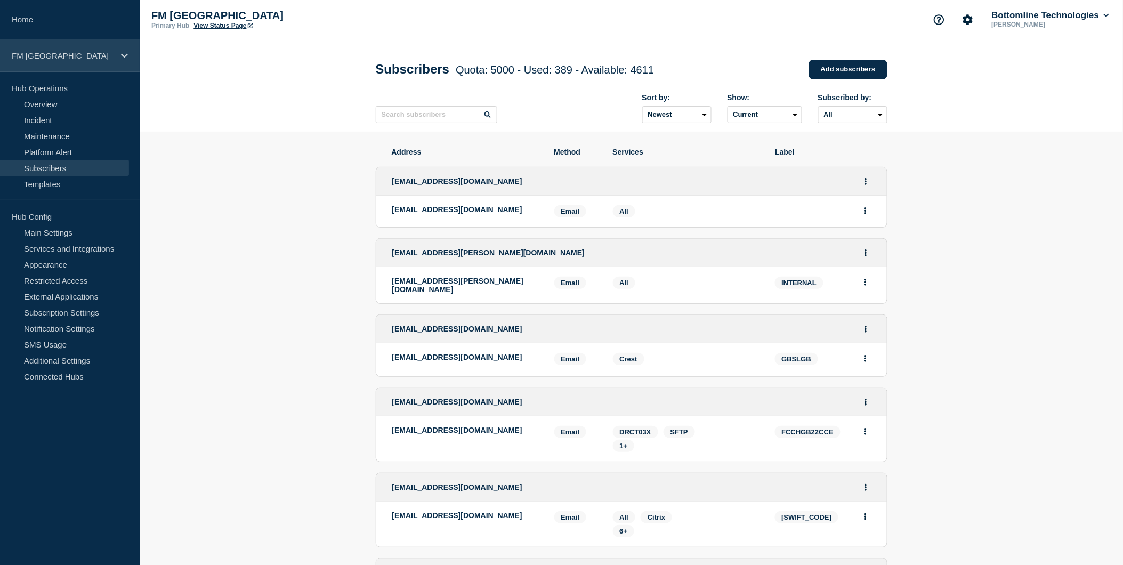
click at [125, 54] on icon at bounding box center [124, 56] width 7 height 8
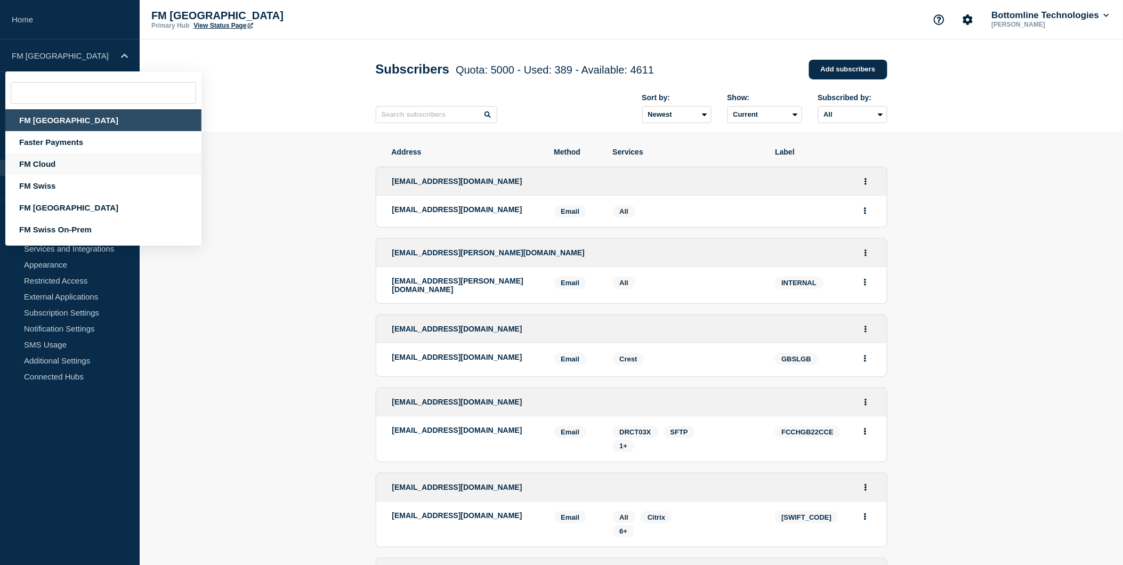
click at [51, 162] on div "FM Cloud" at bounding box center [103, 164] width 196 height 22
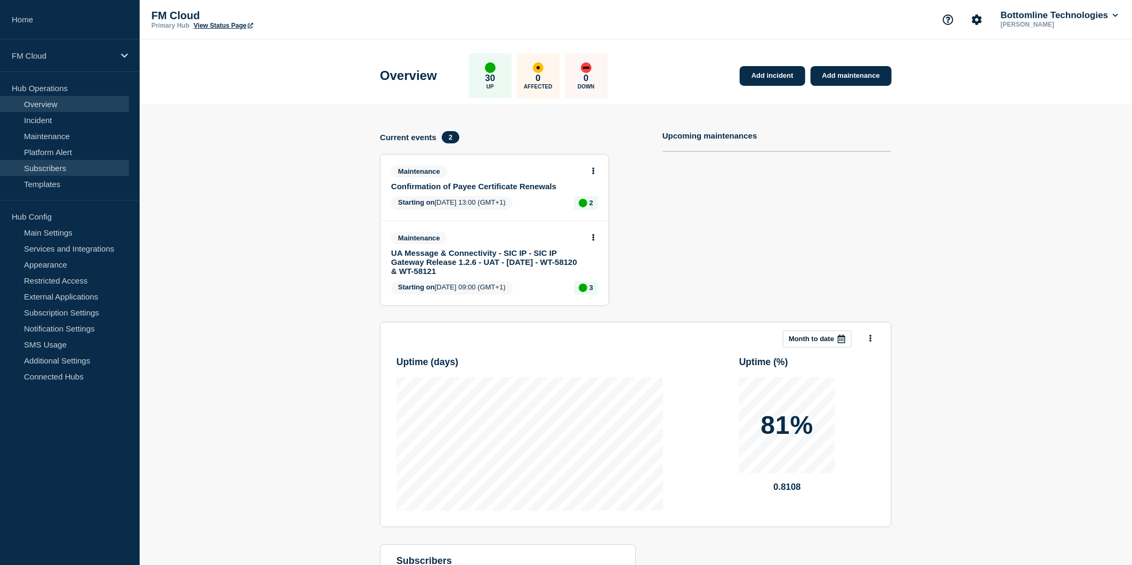
click at [68, 161] on link "Subscribers" at bounding box center [64, 168] width 129 height 16
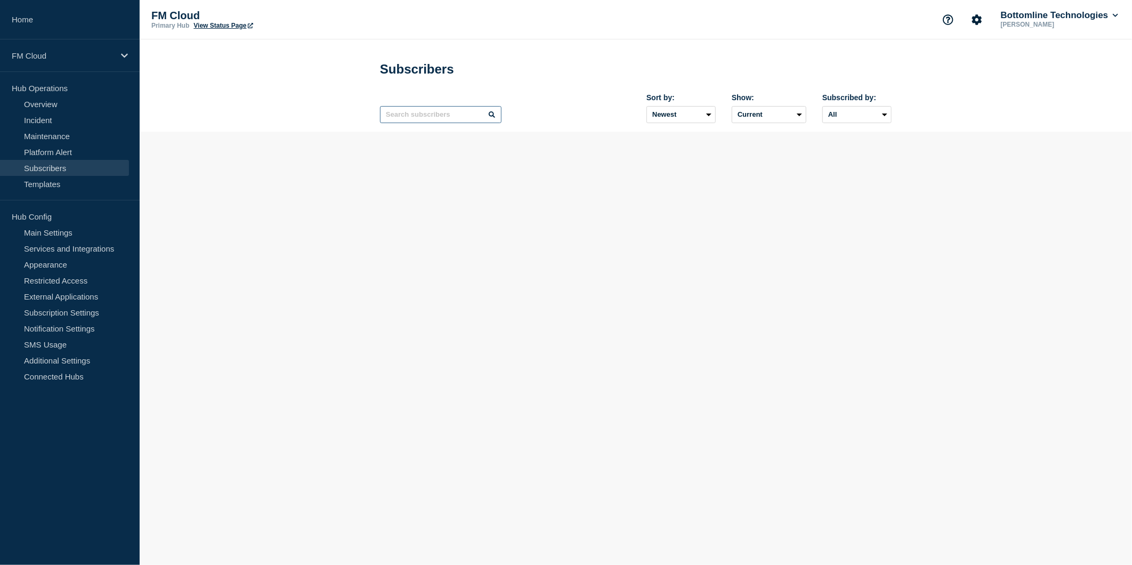
click at [422, 116] on input "text" at bounding box center [440, 114] width 121 height 17
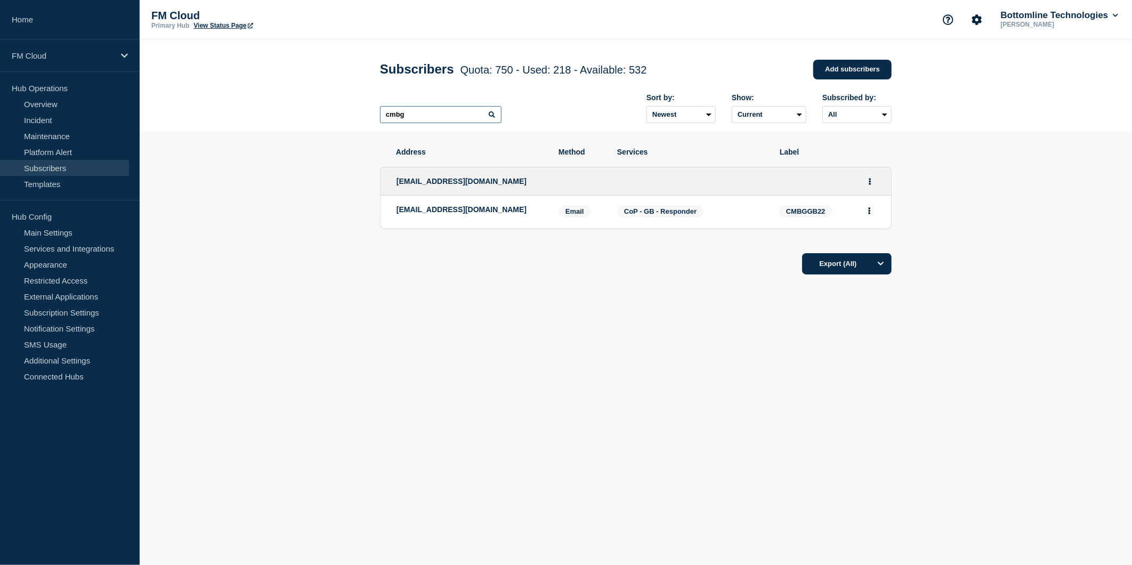
type input "cmbg"
click at [123, 55] on icon at bounding box center [124, 55] width 7 height 4
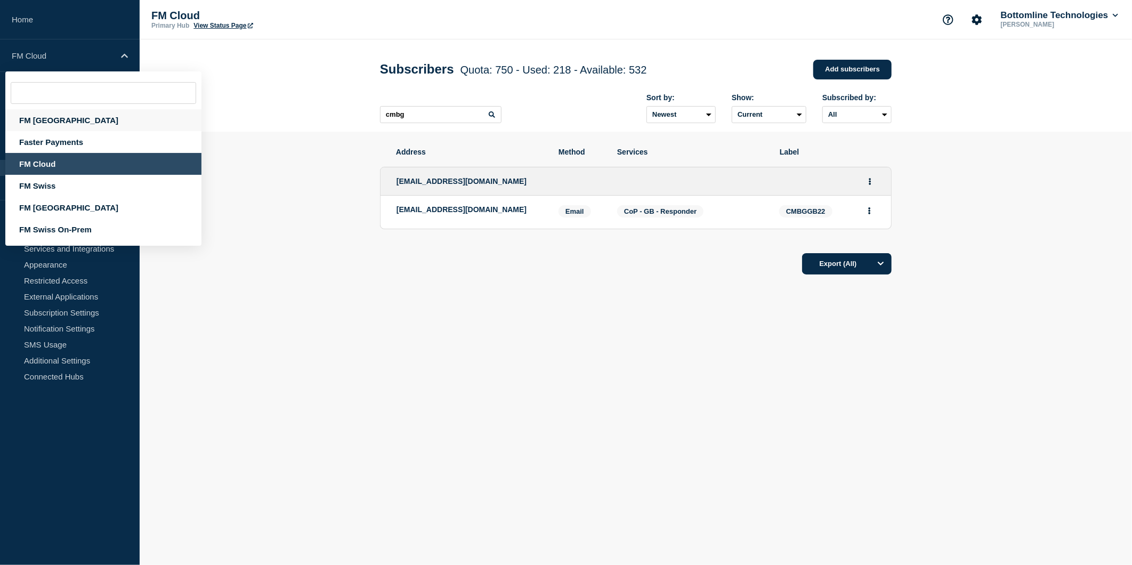
click at [44, 118] on div "FM [GEOGRAPHIC_DATA]" at bounding box center [103, 120] width 196 height 22
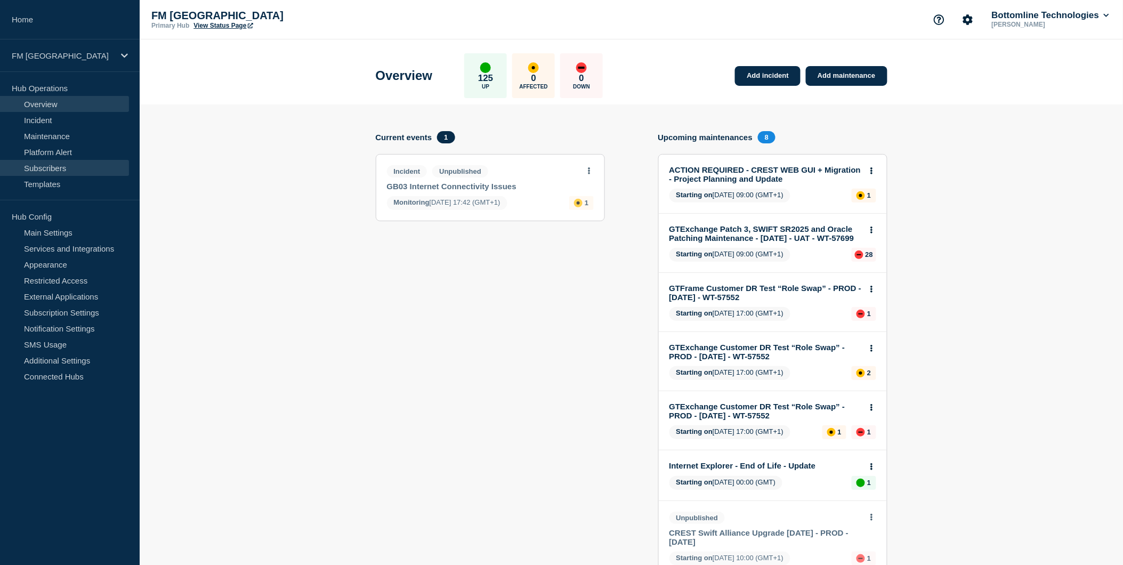
click at [44, 166] on link "Subscribers" at bounding box center [64, 168] width 129 height 16
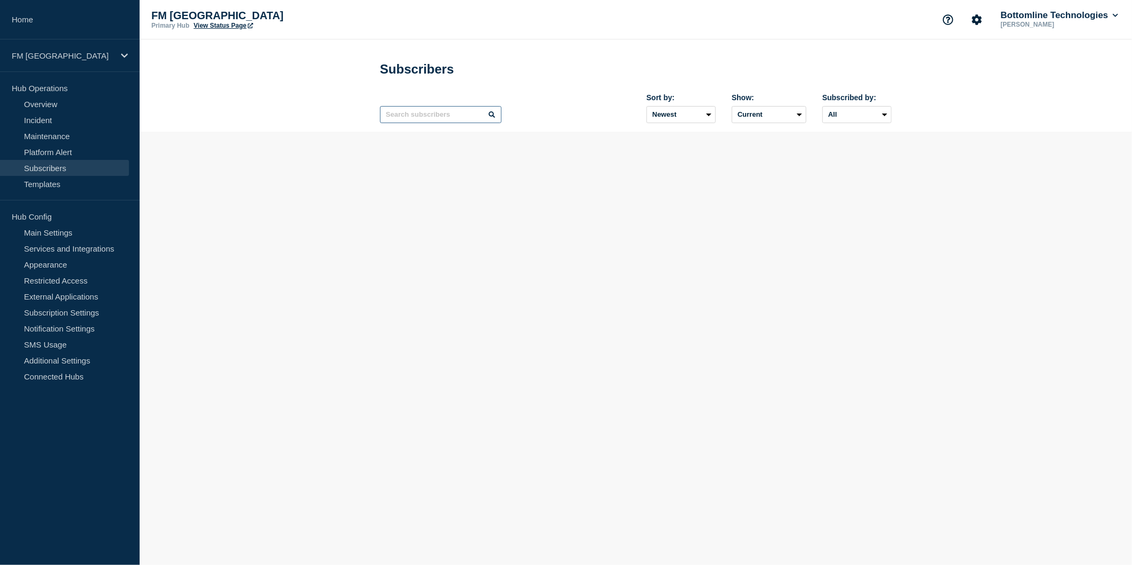
click at [421, 116] on input "text" at bounding box center [440, 114] width 121 height 17
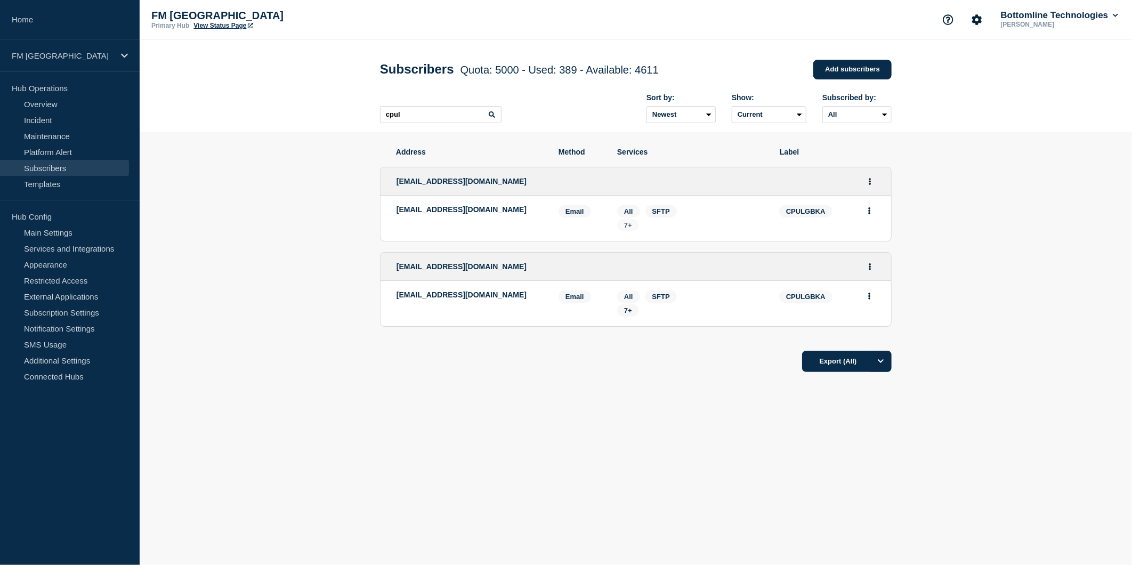
click at [631, 224] on span "7+" at bounding box center [628, 225] width 8 height 8
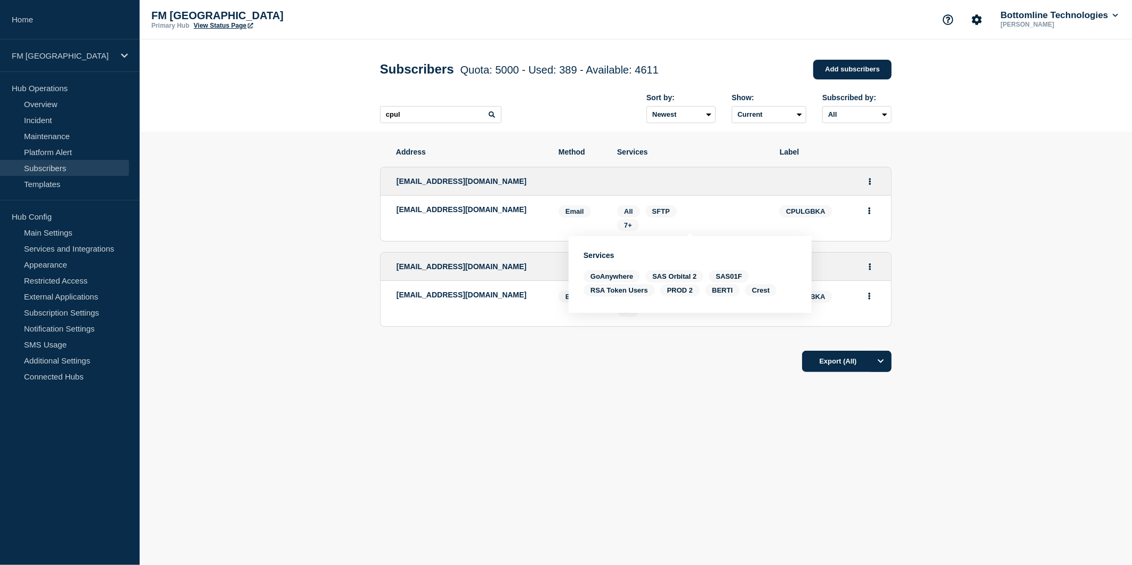
click at [638, 320] on li "registrars@city.uk.com Email Email: registrars@city.uk.com CPULGBKA Services: A…" at bounding box center [635, 303] width 510 height 45
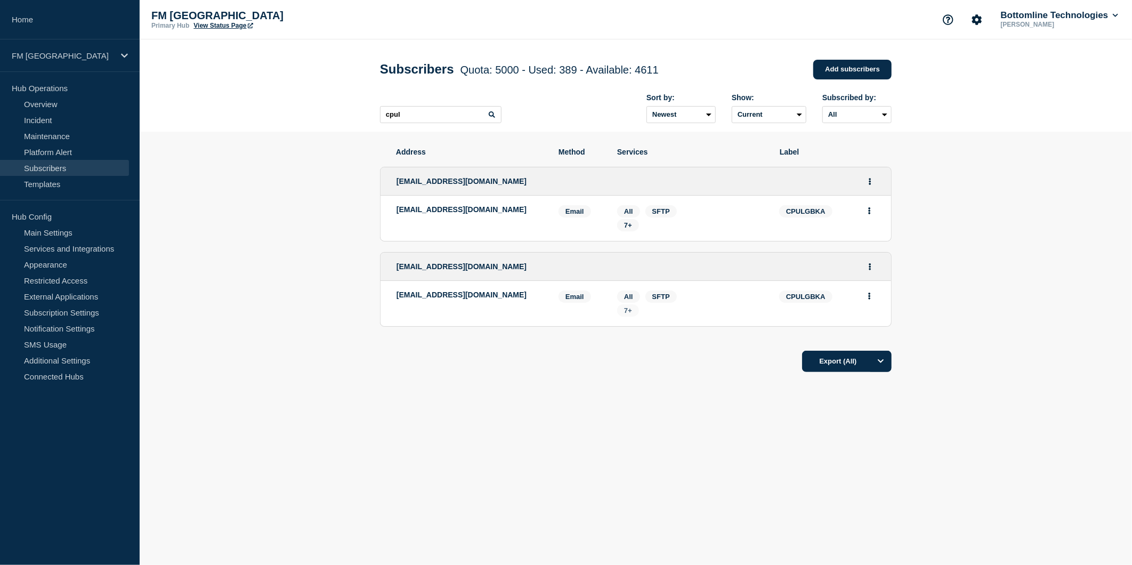
click at [630, 308] on span "7+" at bounding box center [628, 310] width 22 height 12
click at [630, 308] on span "7+" at bounding box center [628, 310] width 8 height 8
drag, startPoint x: 482, startPoint y: 209, endPoint x: 395, endPoint y: 218, distance: 87.9
click at [395, 218] on li "technical@city.uk.com Email Email: technical@city.uk.com CPULGBKA Services: All…" at bounding box center [635, 218] width 510 height 45
drag, startPoint x: 483, startPoint y: 302, endPoint x: 395, endPoint y: 301, distance: 87.9
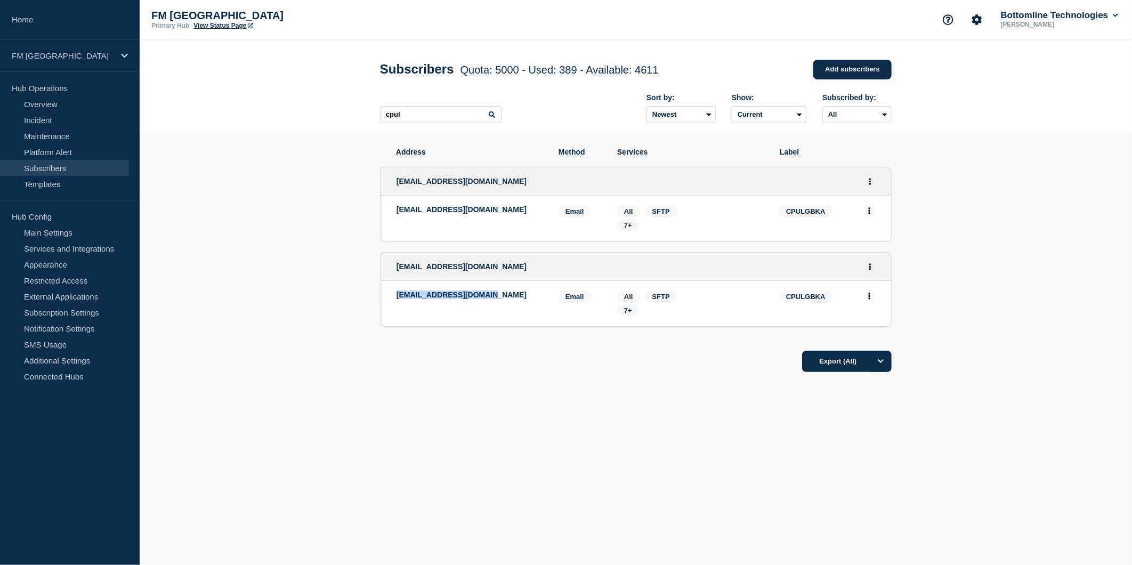
click at [395, 301] on li "registrars@city.uk.com Email Email: registrars@city.uk.com CPULGBKA Services: A…" at bounding box center [635, 303] width 510 height 45
drag, startPoint x: 424, startPoint y: 113, endPoint x: 301, endPoint y: 117, distance: 123.2
click at [303, 117] on header "Subscribers Quota: 5000 - Used: 389 - Available: 4611 Quota Used Available 5000…" at bounding box center [636, 85] width 992 height 92
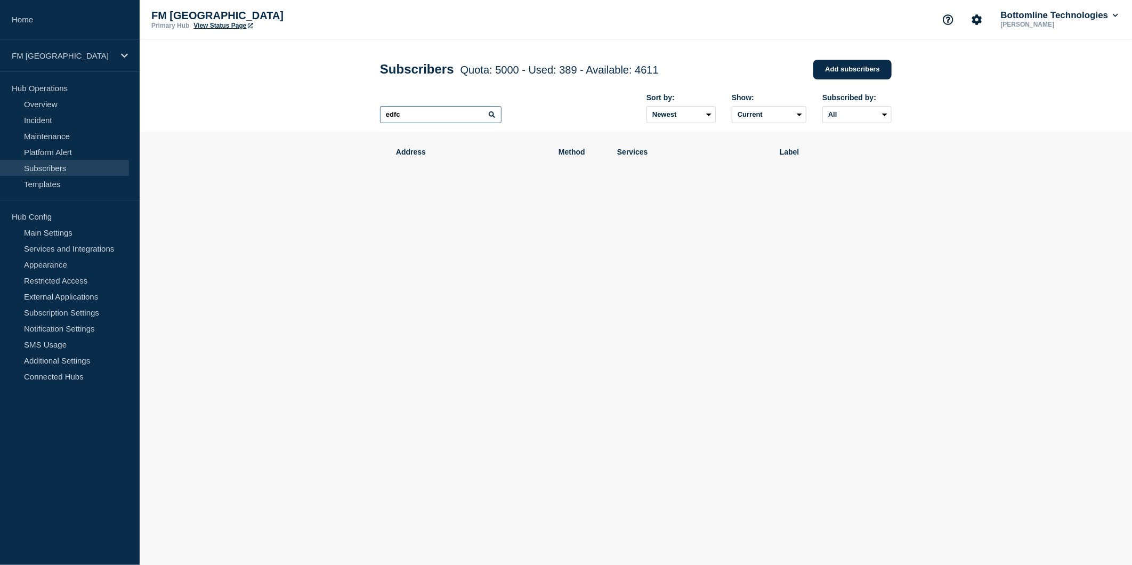
click at [411, 117] on input "edfc" at bounding box center [440, 114] width 121 height 17
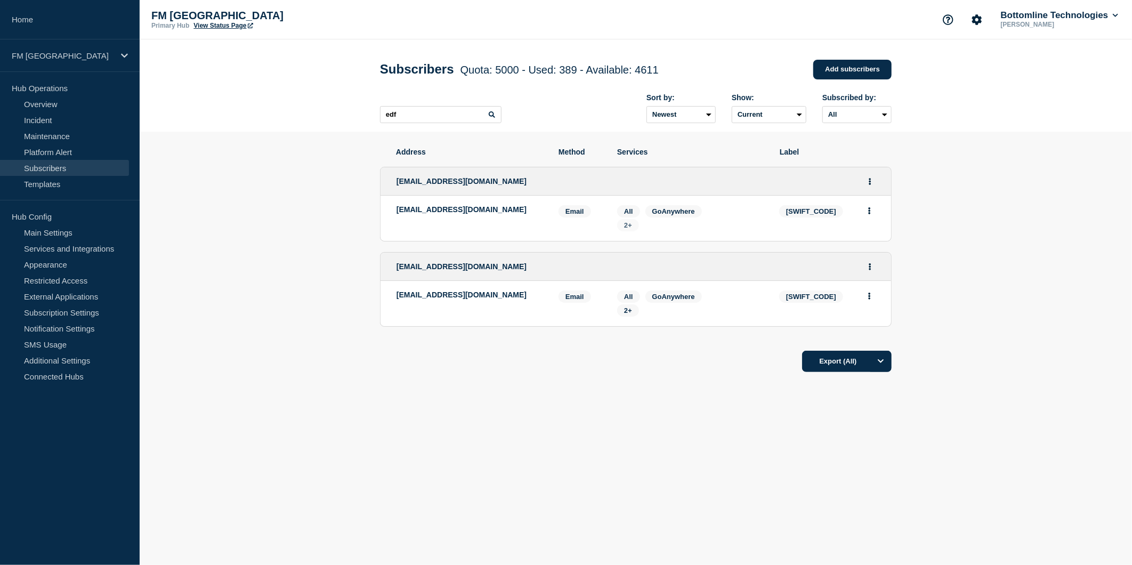
click at [626, 225] on span "2+" at bounding box center [628, 225] width 8 height 8
click at [624, 308] on span "2+" at bounding box center [628, 310] width 8 height 8
drag, startPoint x: 504, startPoint y: 210, endPoint x: 390, endPoint y: 215, distance: 114.1
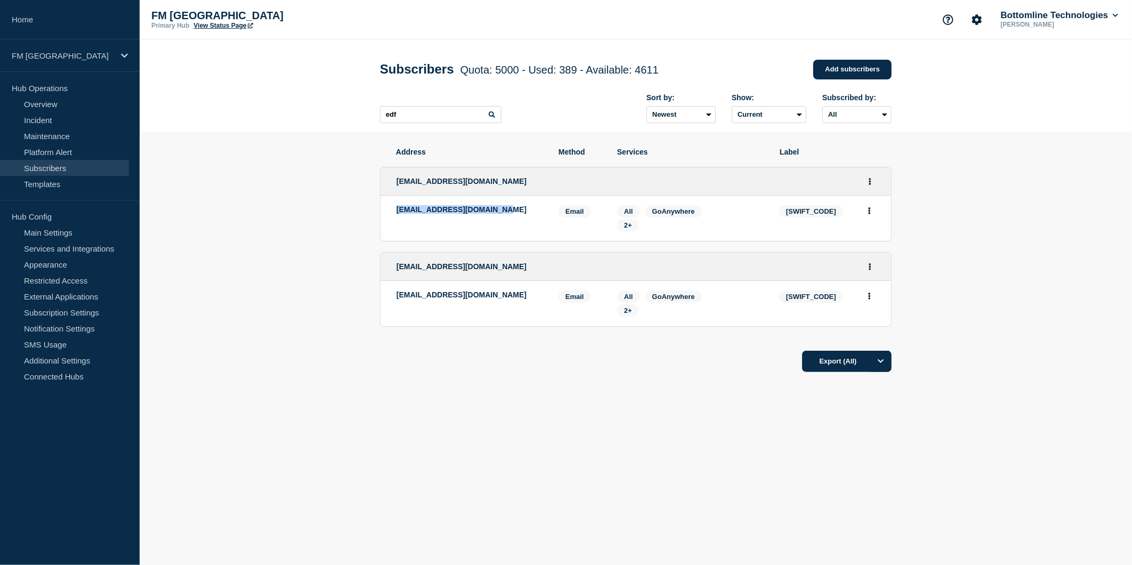
click at [390, 215] on li "support@edfmancapital.com Email Email: support@edfmancapital.com MACVGB22 Servi…" at bounding box center [635, 218] width 510 height 45
drag, startPoint x: 542, startPoint y: 299, endPoint x: 395, endPoint y: 300, distance: 147.1
click at [395, 300] on li "ldn-swift-users-dl@edfmancapital.com Email Email: ldn-swift-users-dl@edfmancapi…" at bounding box center [635, 303] width 510 height 45
click at [421, 115] on input "edf" at bounding box center [440, 114] width 121 height 17
drag, startPoint x: 423, startPoint y: 116, endPoint x: 298, endPoint y: 103, distance: 124.8
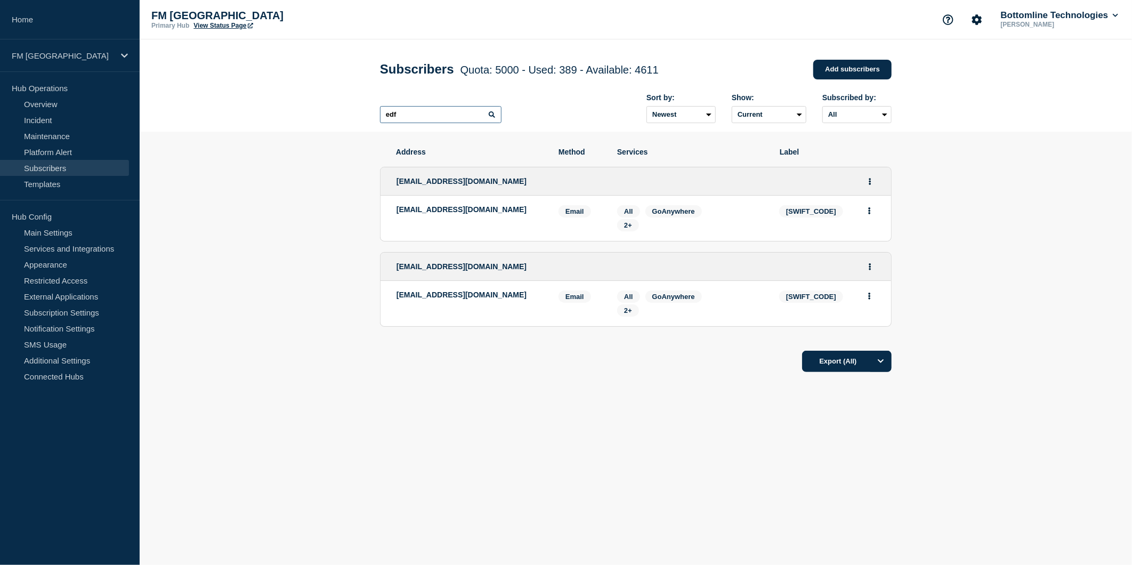
click at [298, 103] on header "Subscribers Quota: 5000 - Used: 389 - Available: 4611 Quota Used Available 5000…" at bounding box center [636, 85] width 992 height 92
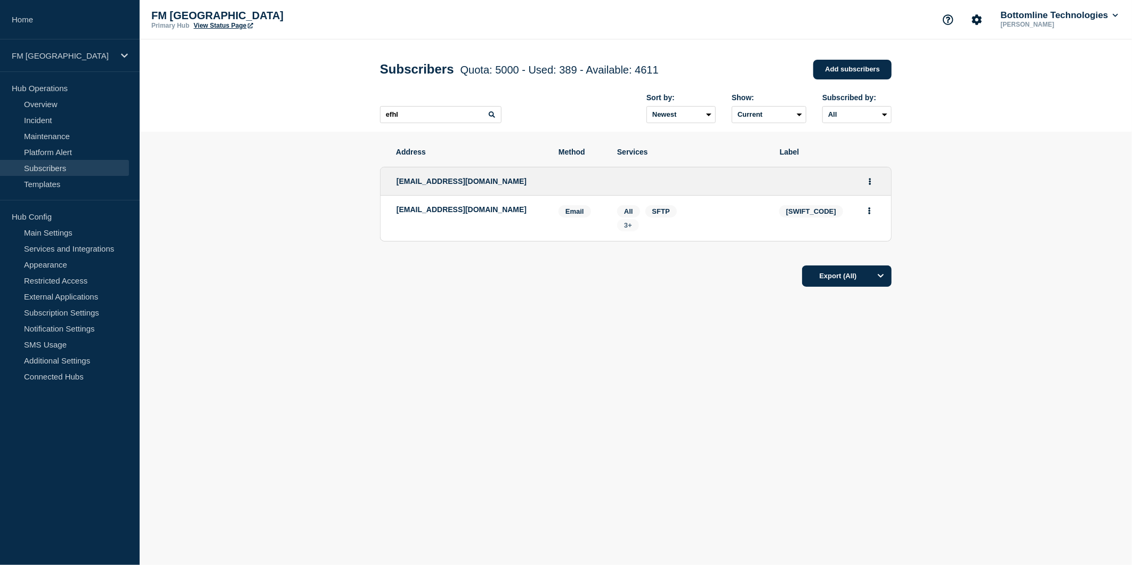
click at [631, 225] on span "3+" at bounding box center [628, 225] width 8 height 8
drag, startPoint x: 505, startPoint y: 214, endPoint x: 397, endPoint y: 216, distance: 108.2
click at [397, 216] on div "operations@qib-uk.com" at bounding box center [469, 218] width 146 height 26
drag, startPoint x: 411, startPoint y: 116, endPoint x: 417, endPoint y: 116, distance: 5.9
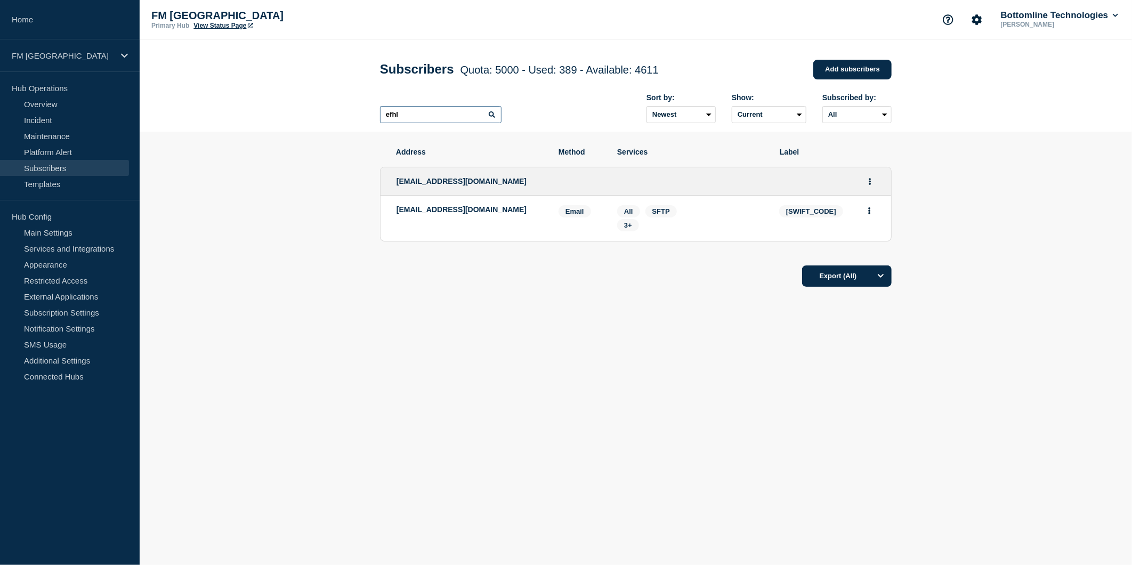
click at [411, 116] on input "efhl" at bounding box center [440, 114] width 121 height 17
drag, startPoint x: 439, startPoint y: 116, endPoint x: 301, endPoint y: 106, distance: 138.9
click at [306, 107] on header "Subscribers Quota: 5000 - Used: 389 - Available: 4611 Quota Used Available 5000…" at bounding box center [636, 85] width 992 height 92
click at [631, 226] on span "1+" at bounding box center [628, 225] width 8 height 8
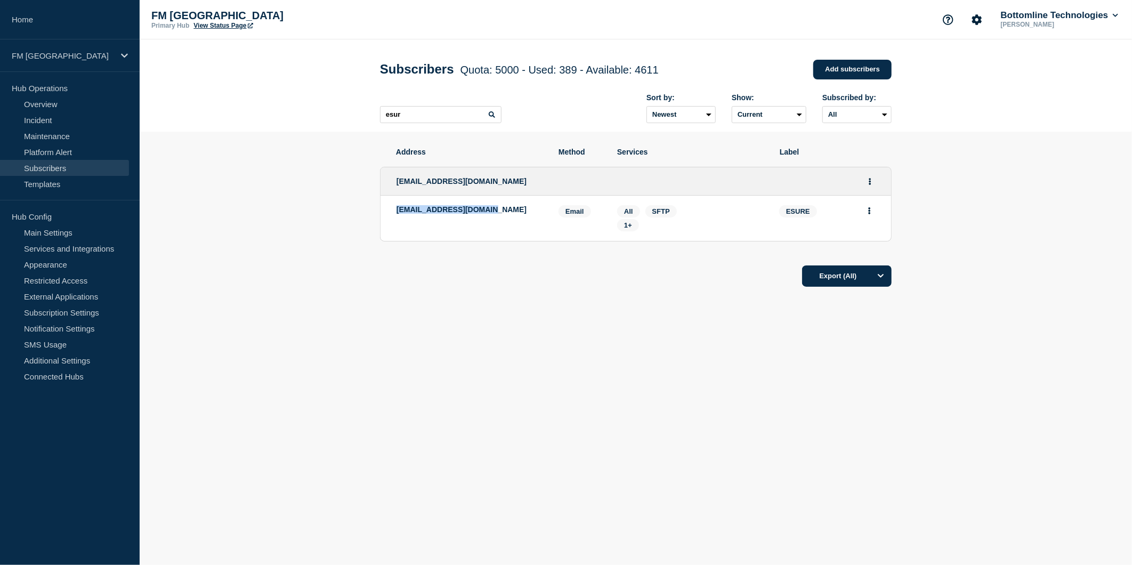
drag, startPoint x: 503, startPoint y: 214, endPoint x: 390, endPoint y: 217, distance: 113.0
click at [390, 217] on li "batch.output@esure.com Email Email: batch.output@esure.com ESURE Services: All …" at bounding box center [635, 218] width 510 height 45
click at [416, 115] on input "esur" at bounding box center [440, 114] width 121 height 17
drag, startPoint x: 423, startPoint y: 115, endPoint x: 233, endPoint y: 107, distance: 189.9
click at [233, 107] on header "Subscribers Quota: 5000 - Used: 389 - Available: 4611 Quota Used Available 5000…" at bounding box center [636, 85] width 992 height 92
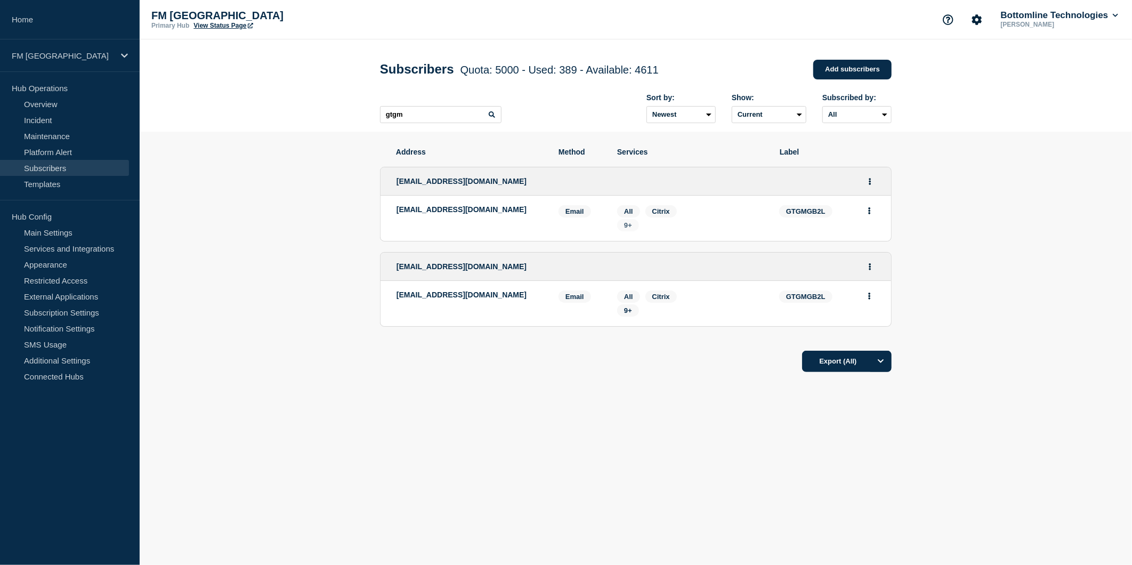
click at [626, 225] on span "9+" at bounding box center [628, 225] width 8 height 8
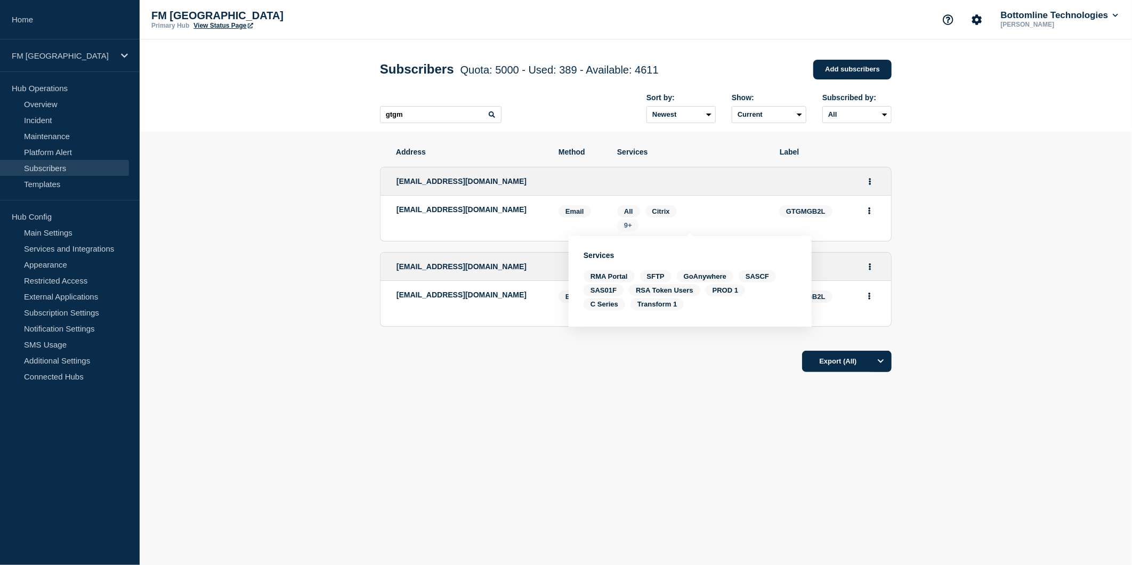
click at [629, 225] on span "9+" at bounding box center [628, 225] width 8 height 8
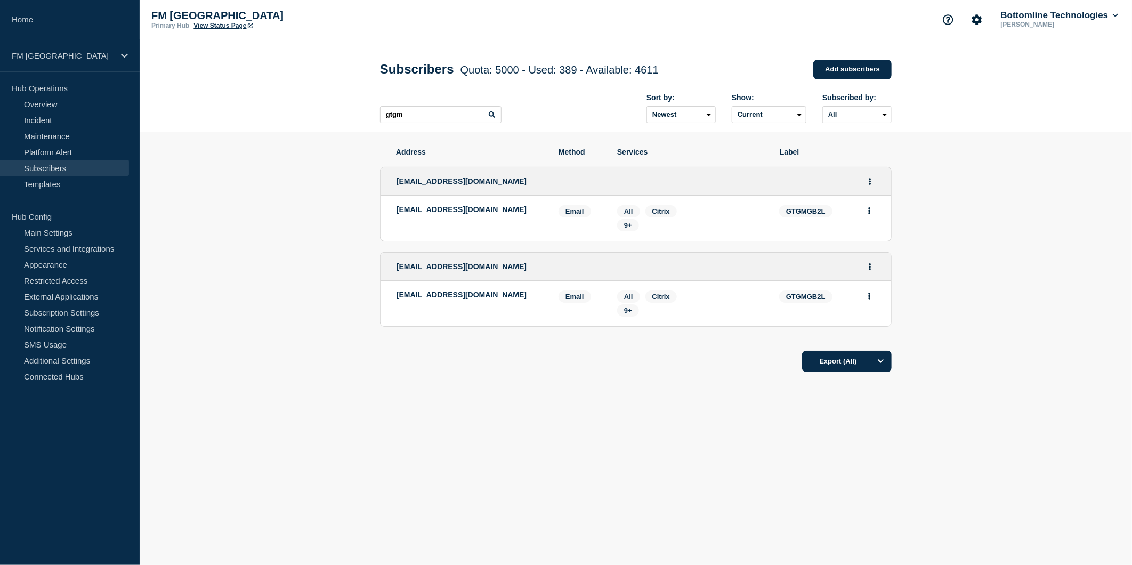
drag, startPoint x: 528, startPoint y: 216, endPoint x: 377, endPoint y: 214, distance: 151.3
click at [377, 214] on section "Address Method Services Label box.gas.banking@nationalgrid.com box.gas.banking@…" at bounding box center [636, 292] width 992 height 321
drag, startPoint x: 513, startPoint y: 300, endPoint x: 398, endPoint y: 301, distance: 115.6
click at [398, 301] on div "box.p2pgt.inter@nationalgrid.com" at bounding box center [469, 303] width 146 height 26
drag, startPoint x: 429, startPoint y: 121, endPoint x: 456, endPoint y: 115, distance: 27.9
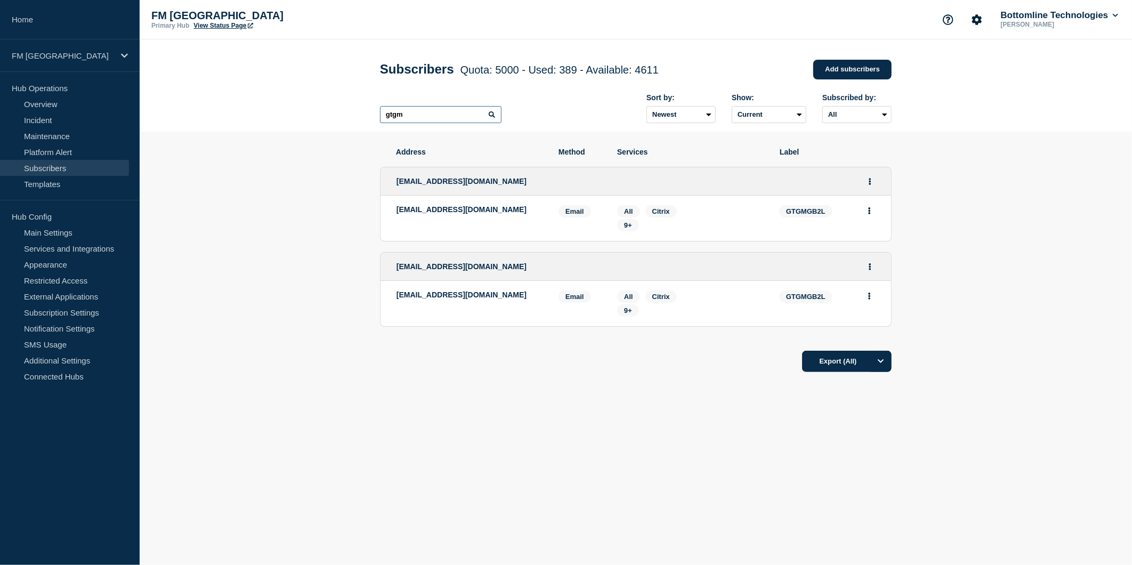
click at [429, 120] on input "gtgm" at bounding box center [440, 114] width 121 height 17
drag, startPoint x: 456, startPoint y: 115, endPoint x: 230, endPoint y: 114, distance: 226.5
click at [254, 116] on header "Subscribers Quota: 5000 - Used: 389 - Available: 4611 Quota Used Available 5000…" at bounding box center [636, 85] width 992 height 92
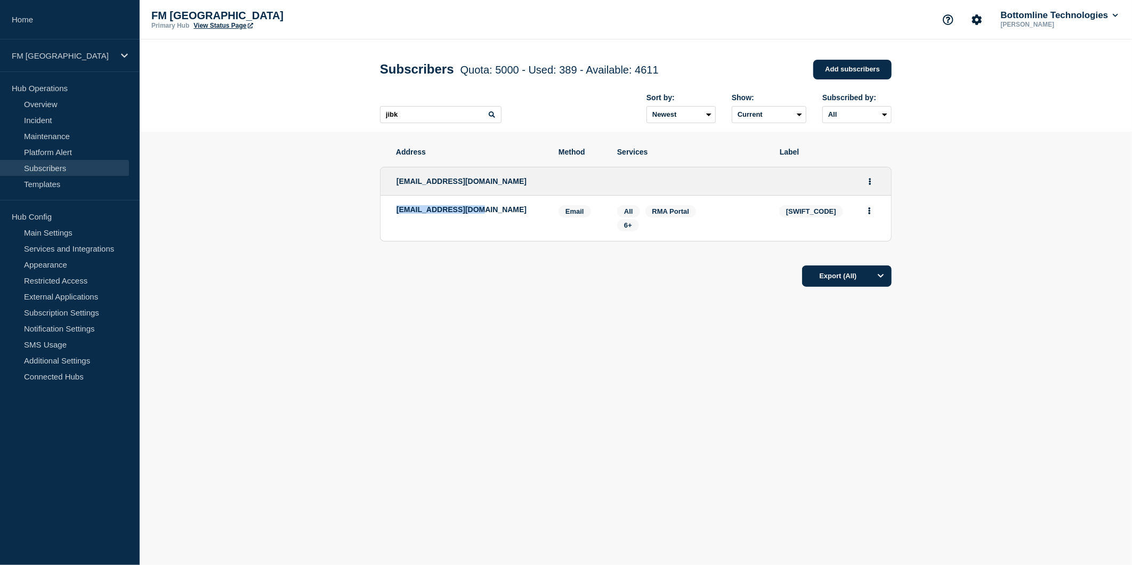
drag, startPoint x: 473, startPoint y: 209, endPoint x: 395, endPoint y: 216, distance: 77.6
click at [395, 216] on li "it@jordanbank.co.uk Email Email: it@jordanbank.co.uk JIBKGB2L Services: All RMA…" at bounding box center [635, 218] width 510 height 45
drag, startPoint x: 430, startPoint y: 115, endPoint x: 286, endPoint y: 112, distance: 144.4
click at [286, 112] on header "Subscribers Quota: 5000 - Used: 389 - Available: 4611 Quota Used Available 5000…" at bounding box center [636, 85] width 992 height 92
click at [625, 223] on span "2+" at bounding box center [628, 225] width 22 height 12
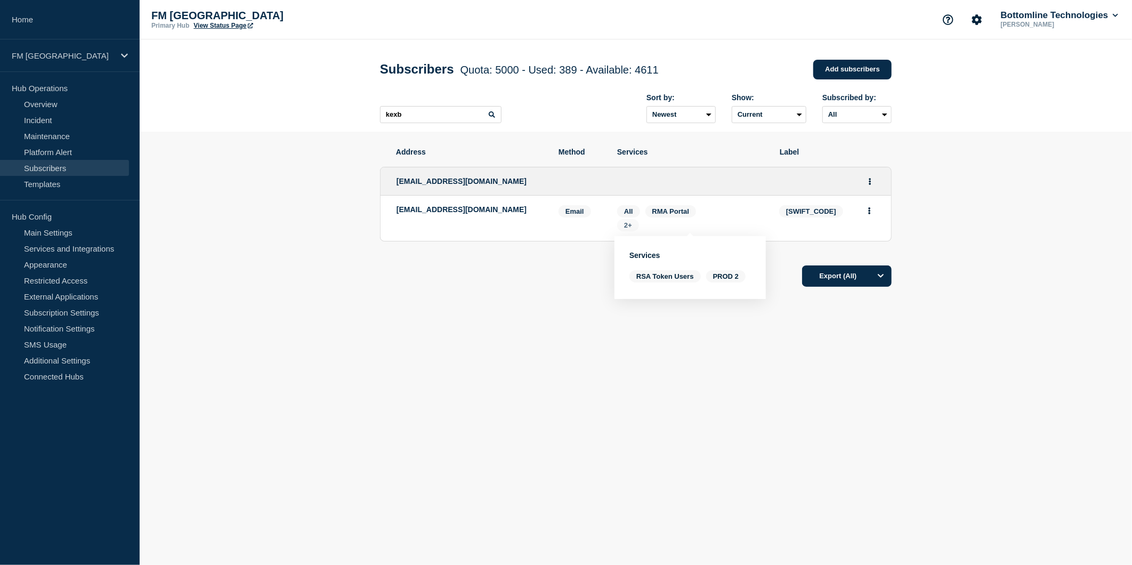
click at [625, 223] on span "2+" at bounding box center [628, 225] width 22 height 12
drag, startPoint x: 439, startPoint y: 220, endPoint x: 392, endPoint y: 213, distance: 47.9
click at [392, 213] on li "bottomlinenotifications@keximbank.co.uk Email Email: bottomlinenotifications@ke…" at bounding box center [635, 218] width 510 height 45
drag, startPoint x: 421, startPoint y: 116, endPoint x: 308, endPoint y: 101, distance: 113.9
click at [320, 107] on header "Subscribers Quota: 5000 - Used: 389 - Available: 4611 Quota Used Available 5000…" at bounding box center [636, 85] width 992 height 92
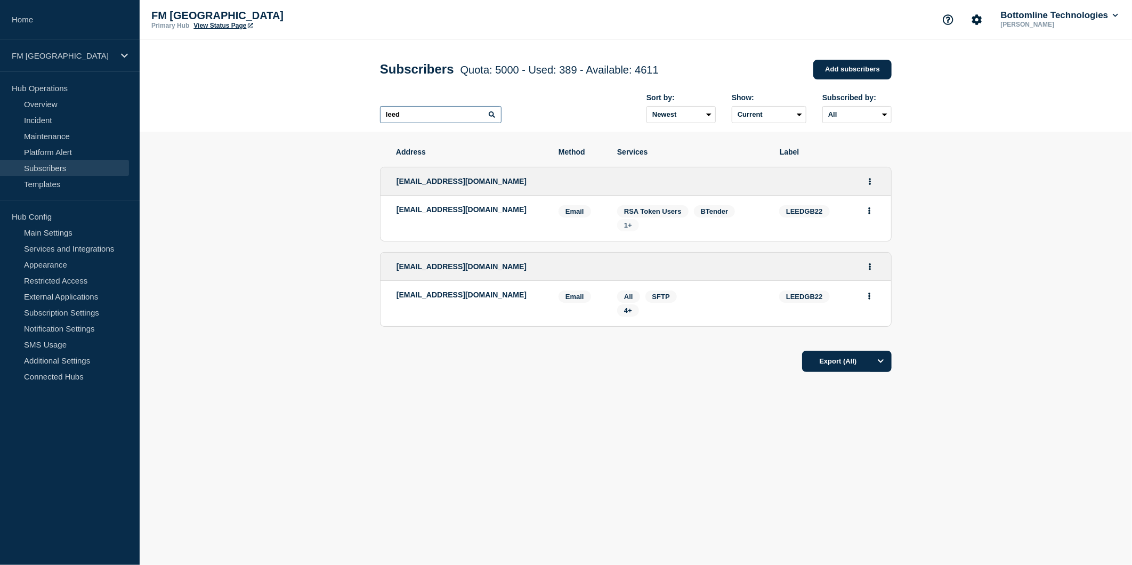
type input "leed"
click at [631, 226] on span "1+" at bounding box center [628, 225] width 8 height 8
click at [626, 311] on span "4+" at bounding box center [628, 310] width 8 height 8
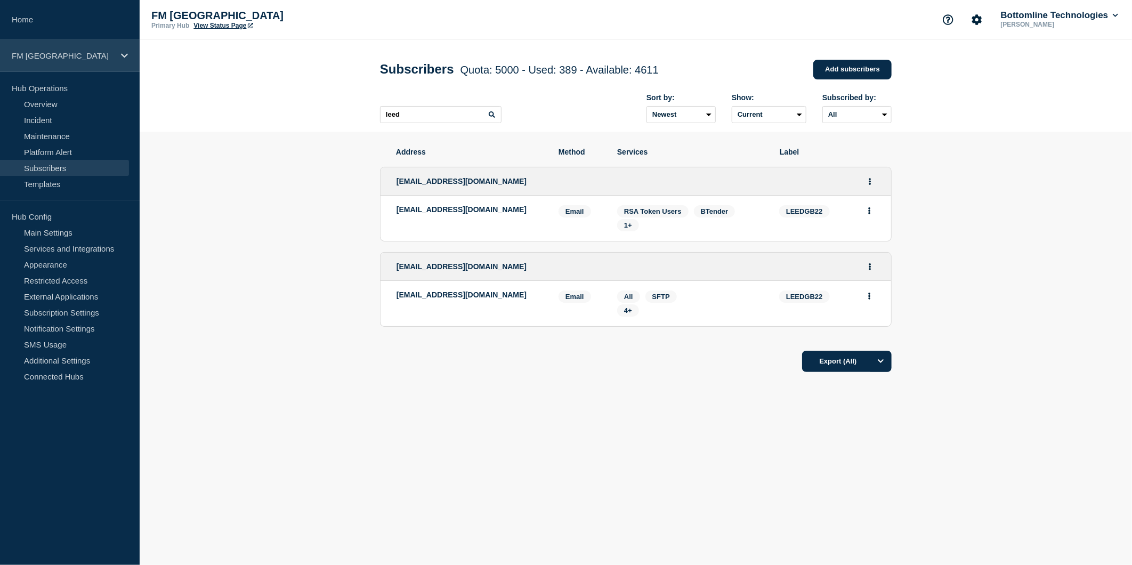
click at [126, 56] on icon at bounding box center [124, 56] width 7 height 8
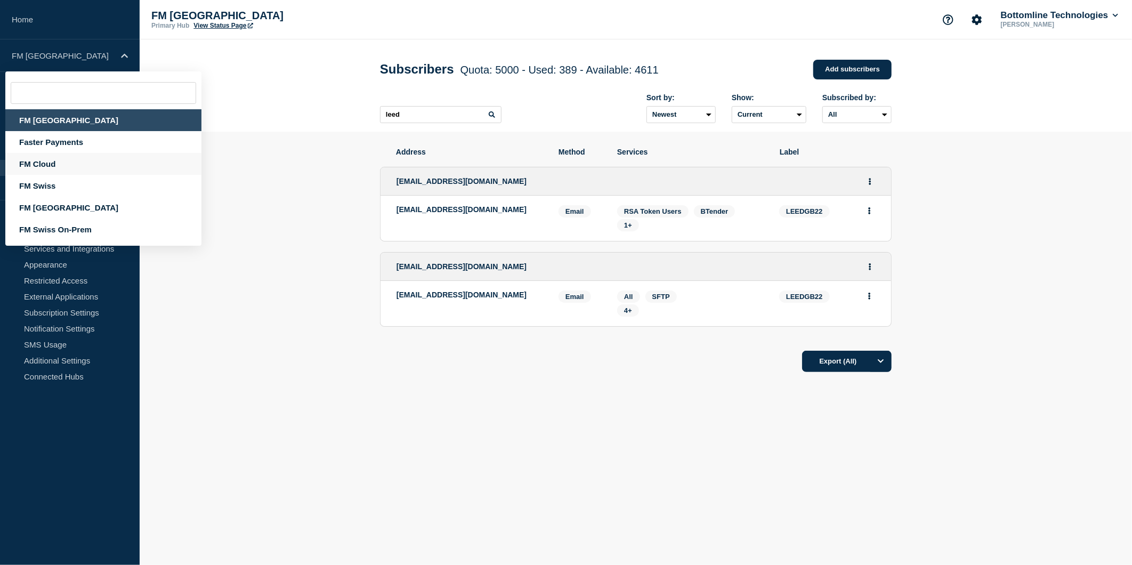
click at [46, 161] on div "FM Cloud" at bounding box center [103, 164] width 196 height 22
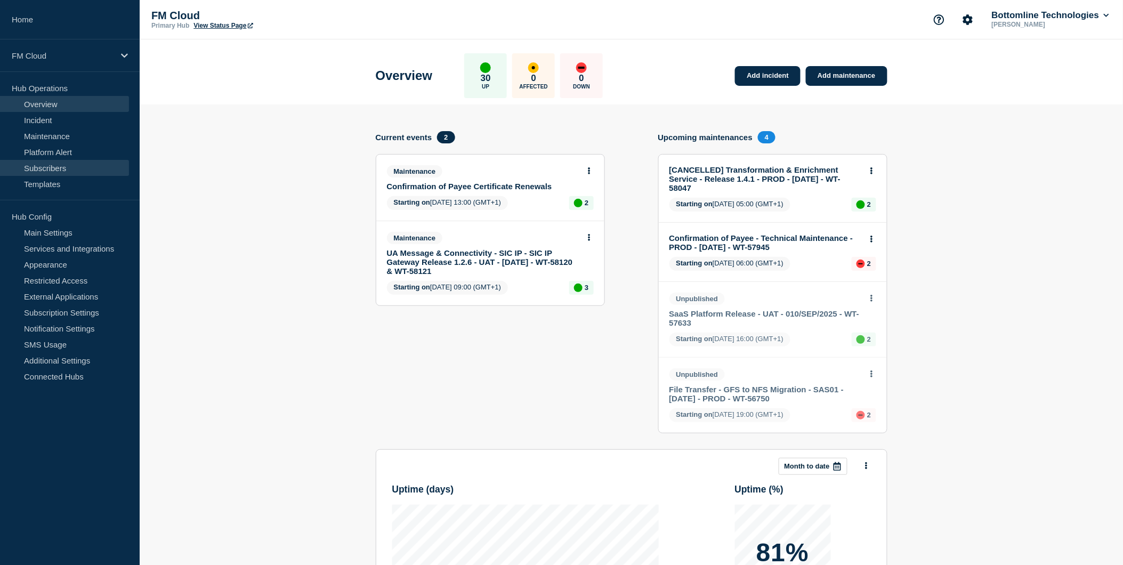
click at [78, 167] on link "Subscribers" at bounding box center [64, 168] width 129 height 16
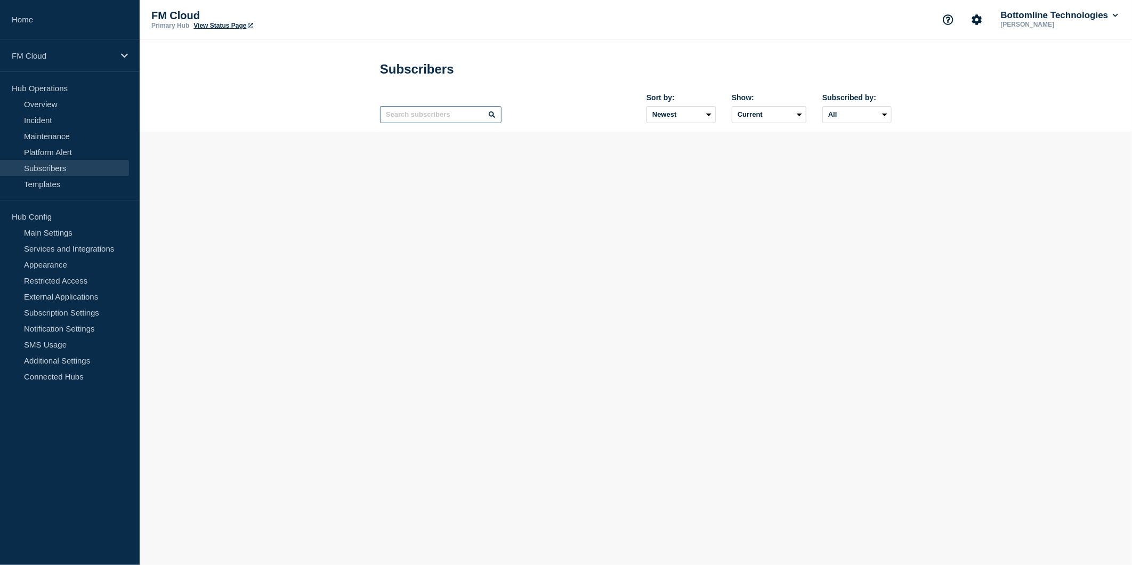
click at [437, 114] on input "text" at bounding box center [440, 114] width 121 height 17
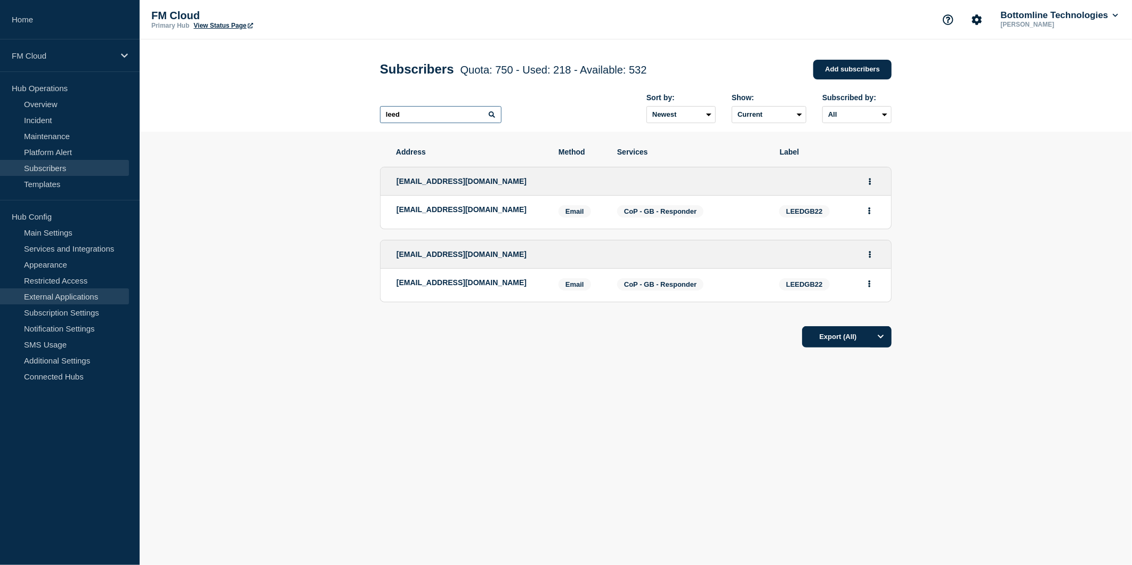
type input "leed"
click at [124, 52] on icon at bounding box center [124, 56] width 7 height 8
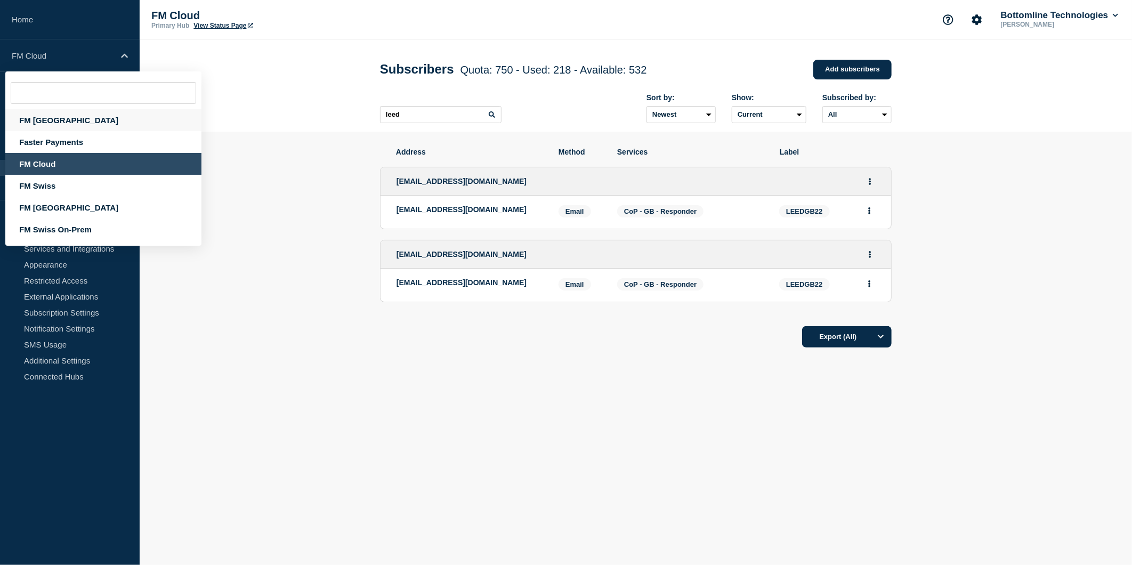
click at [45, 123] on div "FM [GEOGRAPHIC_DATA]" at bounding box center [103, 120] width 196 height 22
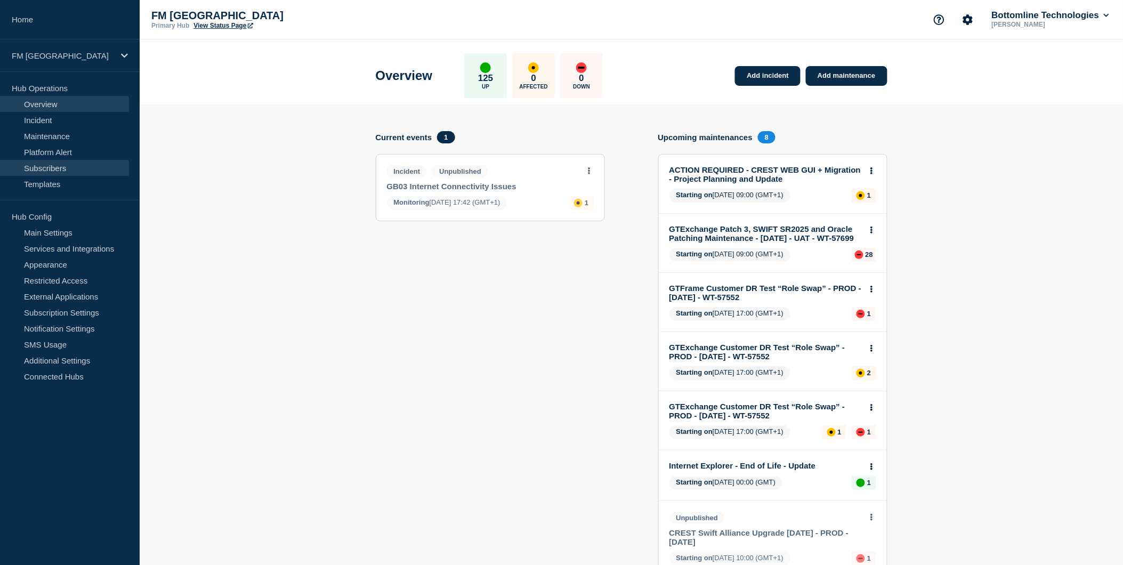
click at [54, 171] on link "Subscribers" at bounding box center [64, 168] width 129 height 16
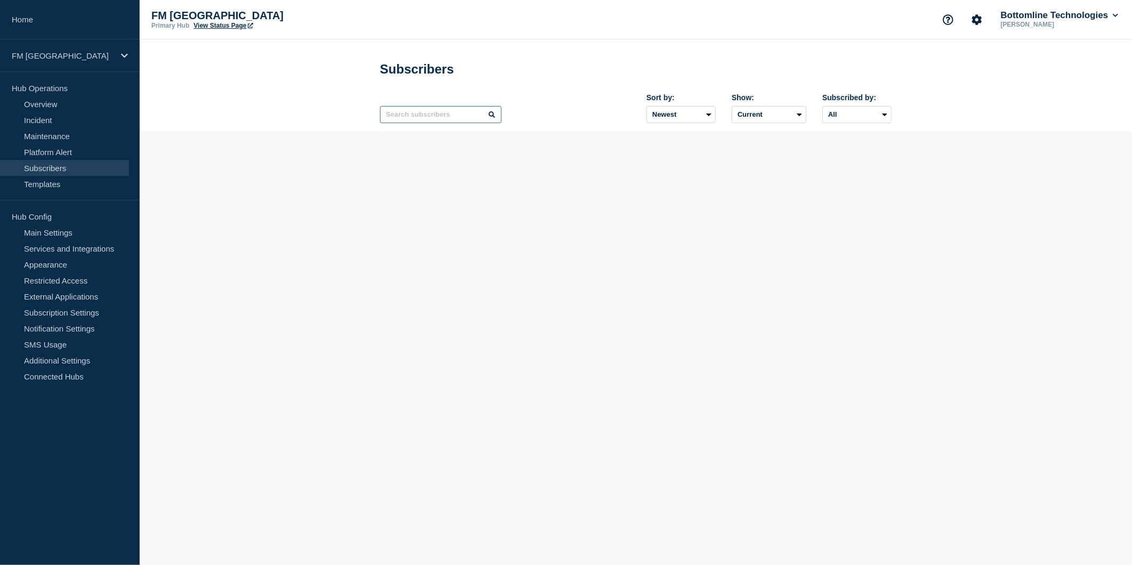
click at [442, 115] on input "text" at bounding box center [440, 114] width 121 height 17
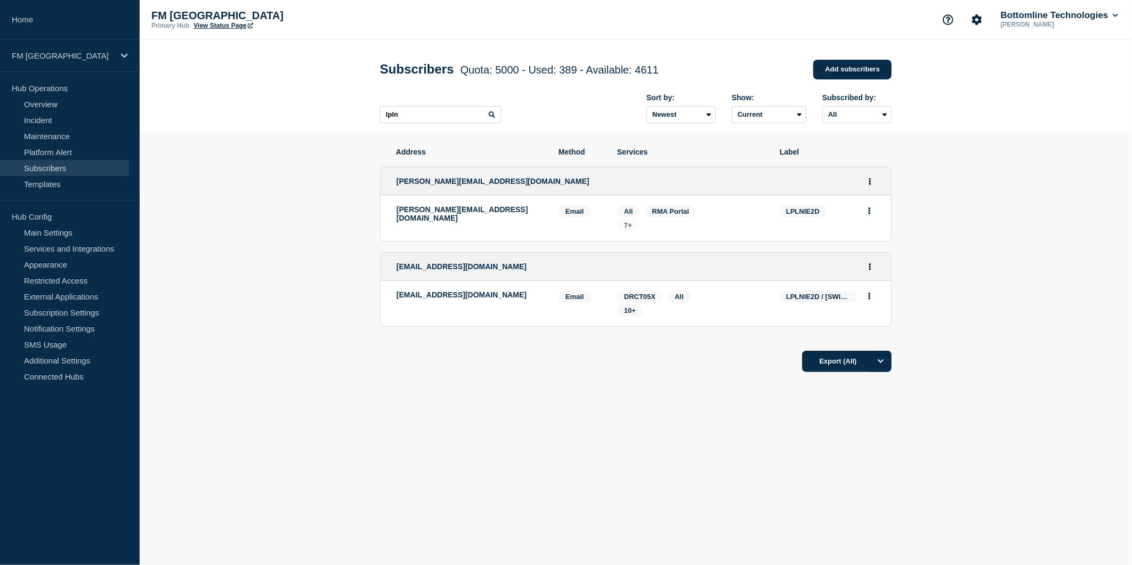
click at [628, 229] on span "7+" at bounding box center [628, 225] width 8 height 8
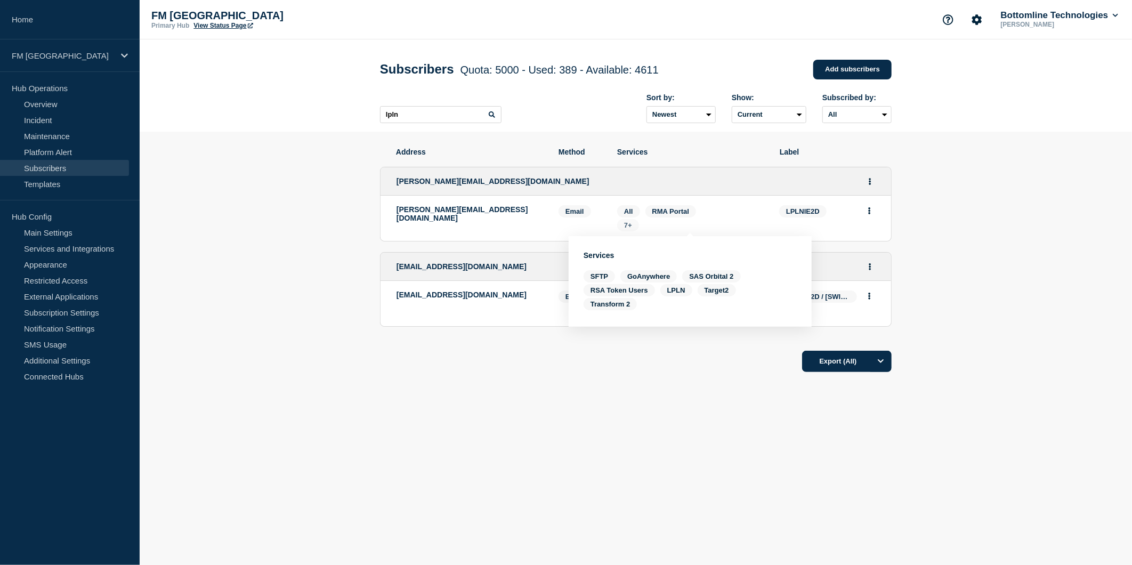
click at [629, 229] on span "7+" at bounding box center [628, 225] width 8 height 8
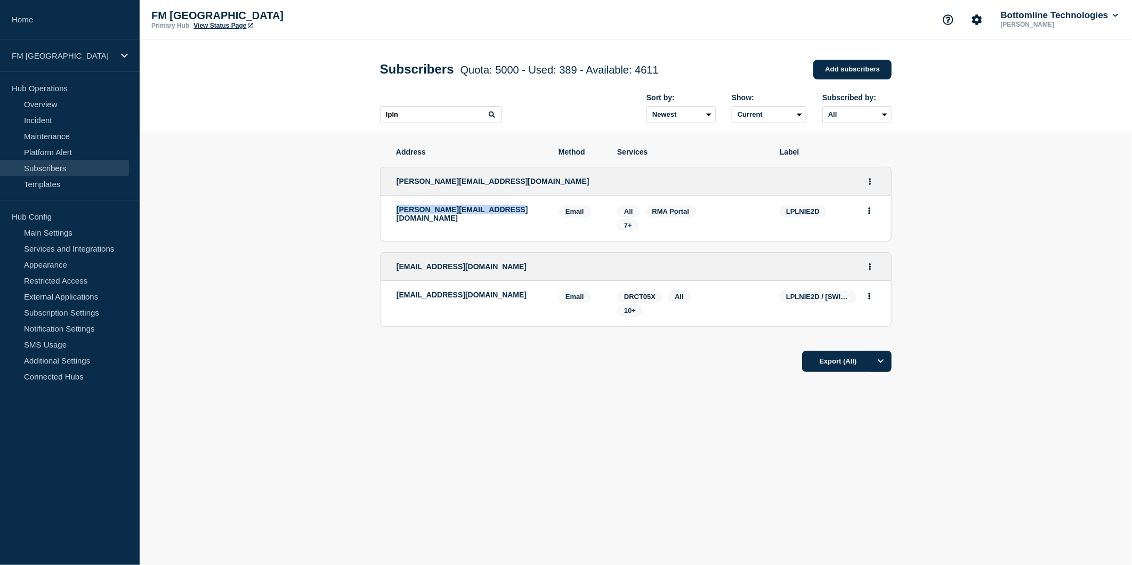
drag, startPoint x: 514, startPoint y: 214, endPoint x: 395, endPoint y: 217, distance: 118.9
click at [395, 217] on li "suzanne.power@leaseplan.com Email Email: suzanne.power@leaseplan.com LPLNIE2D S…" at bounding box center [635, 218] width 510 height 45
drag, startPoint x: 509, startPoint y: 295, endPoint x: 393, endPoint y: 297, distance: 115.6
click at [393, 297] on li "backofficecorp@lptreasury.com Email Email: backofficecorp@lptreasury.com LPLNIE…" at bounding box center [635, 303] width 510 height 45
click at [631, 308] on span "10+" at bounding box center [630, 310] width 12 height 8
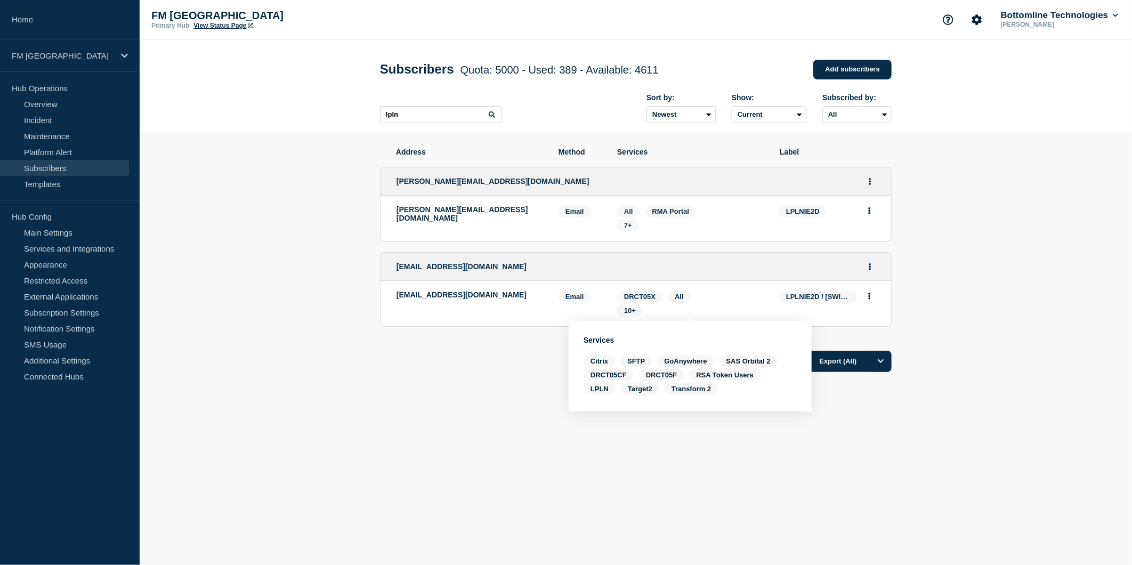
click at [468, 351] on div "Export (All)" at bounding box center [636, 358] width 512 height 30
drag, startPoint x: 521, startPoint y: 293, endPoint x: 395, endPoint y: 302, distance: 126.6
click at [395, 302] on li "backofficecorp@lptreasury.com Email Email: backofficecorp@lptreasury.com LPLNIE…" at bounding box center [635, 303] width 510 height 45
drag, startPoint x: 412, startPoint y: 117, endPoint x: 303, endPoint y: 107, distance: 109.7
click at [304, 107] on header "Subscribers Quota: 5000 - Used: 389 - Available: 4611 Quota Used Available 5000…" at bounding box center [636, 85] width 992 height 92
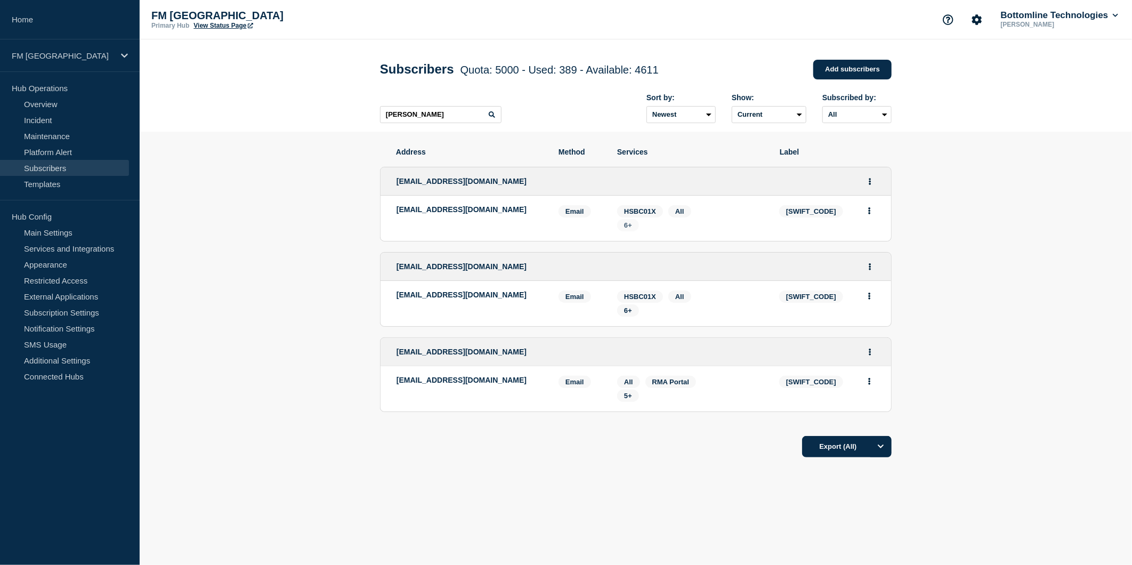
click at [630, 225] on span "6+" at bounding box center [628, 225] width 8 height 8
click at [631, 225] on span "6+" at bounding box center [628, 225] width 8 height 8
click at [627, 313] on span "6+" at bounding box center [628, 310] width 8 height 8
click at [628, 393] on span "5+" at bounding box center [628, 396] width 8 height 8
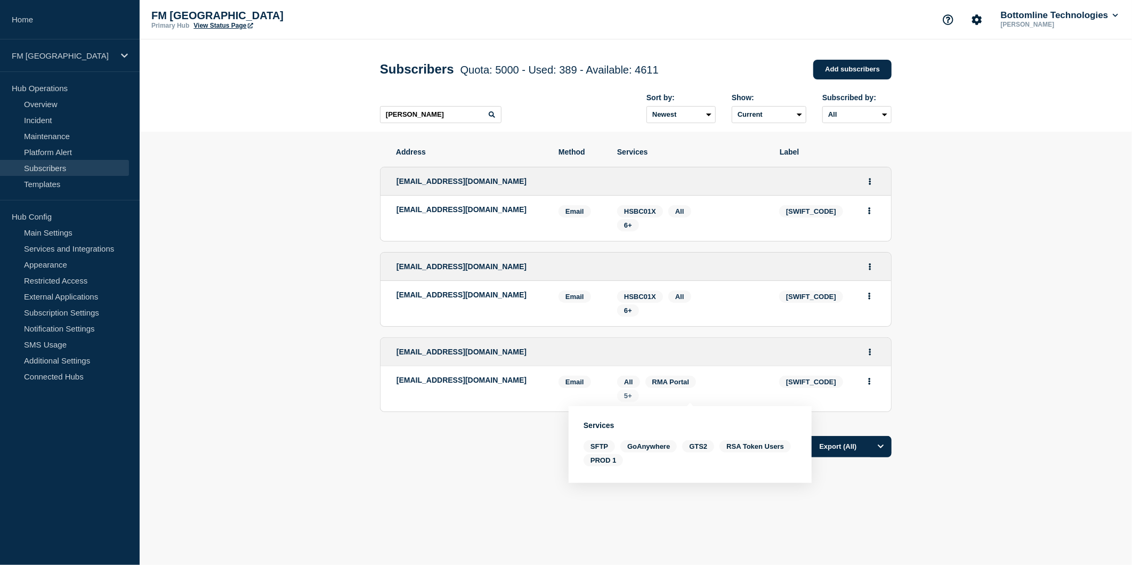
click at [630, 397] on span "5+" at bounding box center [628, 396] width 8 height 8
click at [627, 319] on li "bottomlineoutagealerts@marex.com Email Email: bottomlineoutagealerts@marex.com …" at bounding box center [635, 303] width 510 height 45
click at [627, 312] on span "6+" at bounding box center [628, 310] width 8 height 8
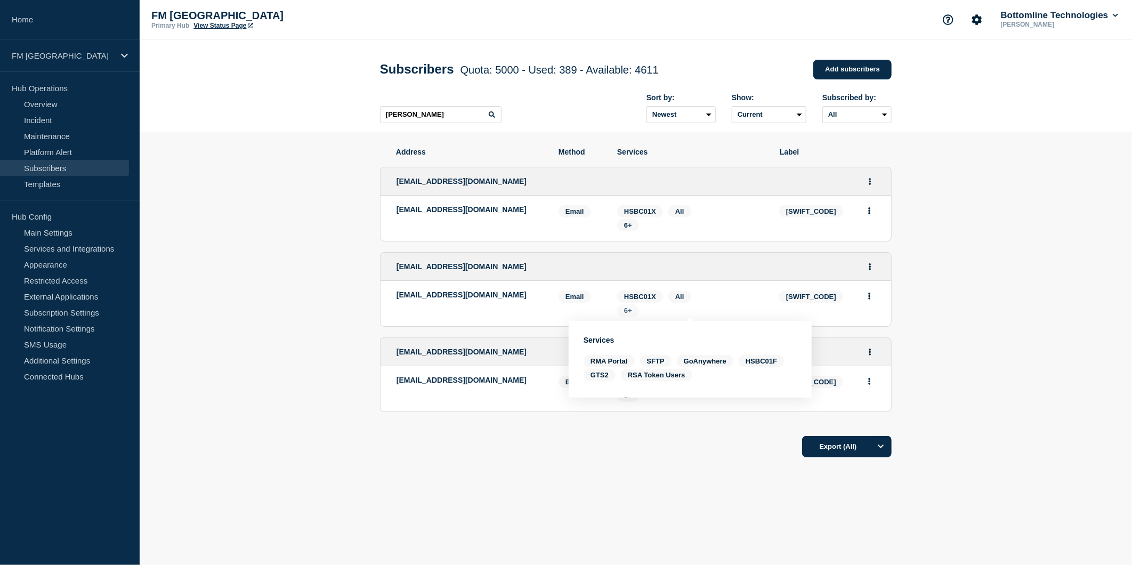
click at [629, 312] on span "6+" at bounding box center [628, 310] width 8 height 8
click at [629, 225] on span "6+" at bounding box center [628, 225] width 8 height 8
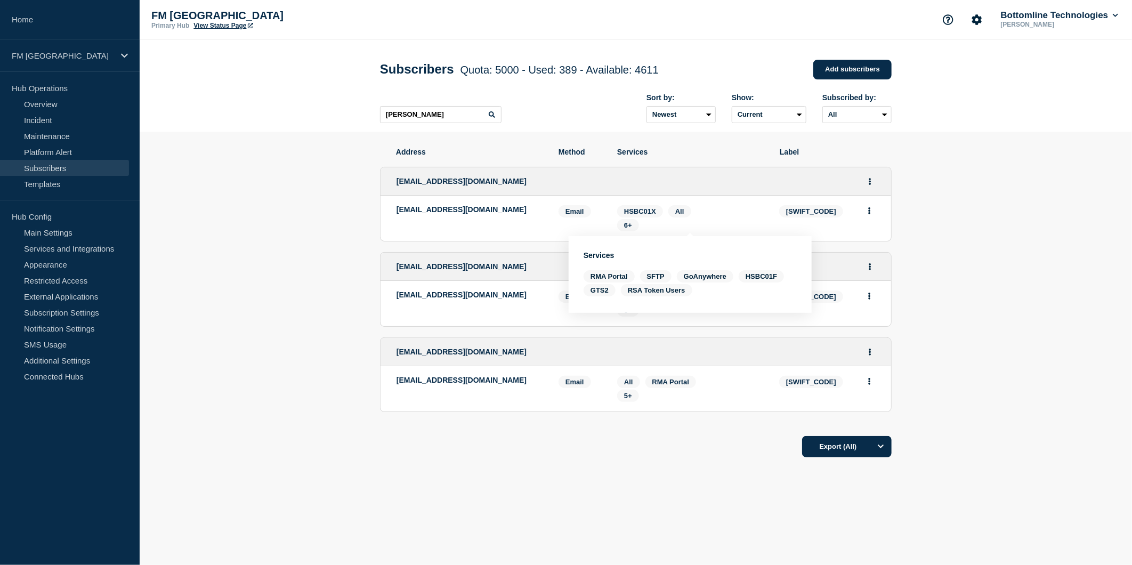
click at [580, 414] on ul "ustreasury@marex.com ustreasury@marex.com Email Email: ustreasury@marex.com MAR…" at bounding box center [636, 289] width 512 height 266
drag, startPoint x: 538, startPoint y: 384, endPoint x: 395, endPoint y: 390, distance: 143.5
click at [395, 390] on li "london-treasury@marexspectron.com Email Email: london-treasury@marexspectron.co…" at bounding box center [635, 388] width 510 height 45
drag, startPoint x: 416, startPoint y: 119, endPoint x: 392, endPoint y: 119, distance: 24.0
click at [392, 119] on input "marx" at bounding box center [440, 114] width 121 height 17
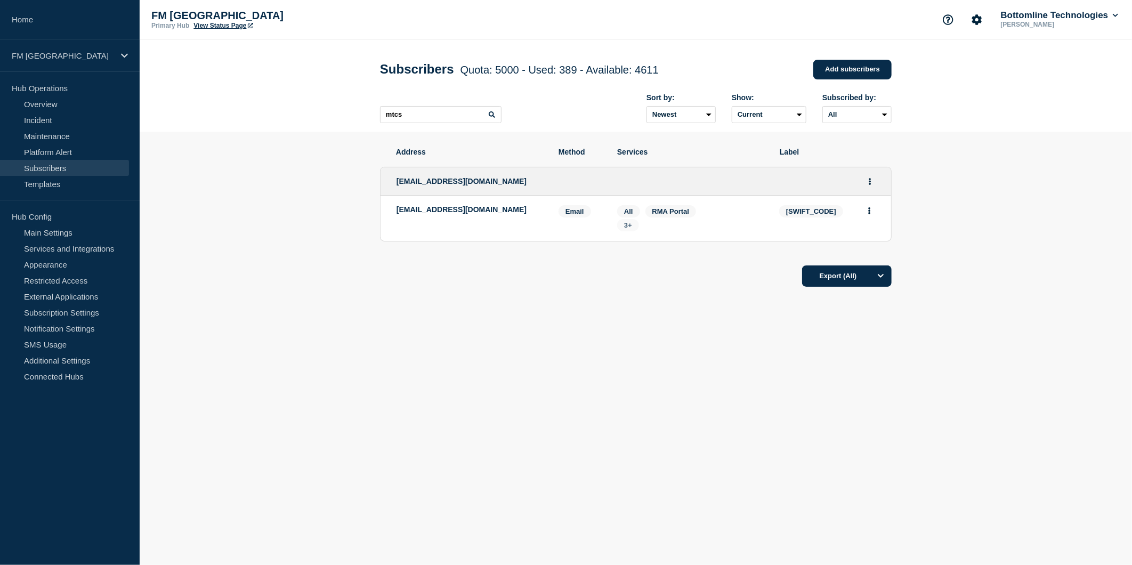
click at [624, 224] on span "3+" at bounding box center [628, 225] width 8 height 8
drag, startPoint x: 493, startPoint y: 206, endPoint x: 391, endPoint y: 217, distance: 102.9
click at [391, 217] on li "swiftadmin@jtcgroup.com Email Email: swiftadmin@jtcgroup.com MTCSJESH Services:…" at bounding box center [635, 218] width 510 height 45
click at [477, 210] on p "swiftadmin@jtcgroup.com" at bounding box center [469, 209] width 146 height 9
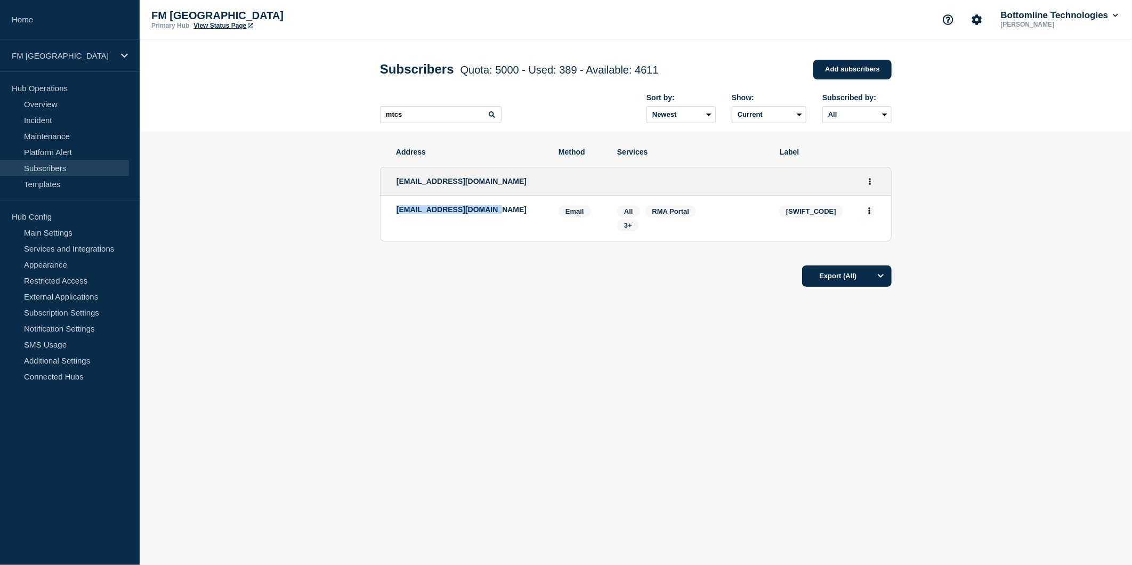
drag, startPoint x: 501, startPoint y: 214, endPoint x: 397, endPoint y: 217, distance: 103.9
click at [397, 217] on div "swiftadmin@jtcgroup.com" at bounding box center [469, 218] width 146 height 26
drag, startPoint x: 463, startPoint y: 123, endPoint x: 453, endPoint y: 121, distance: 9.7
click at [463, 123] on input "mtcs" at bounding box center [440, 114] width 121 height 17
drag, startPoint x: 445, startPoint y: 120, endPoint x: 360, endPoint y: 123, distance: 84.7
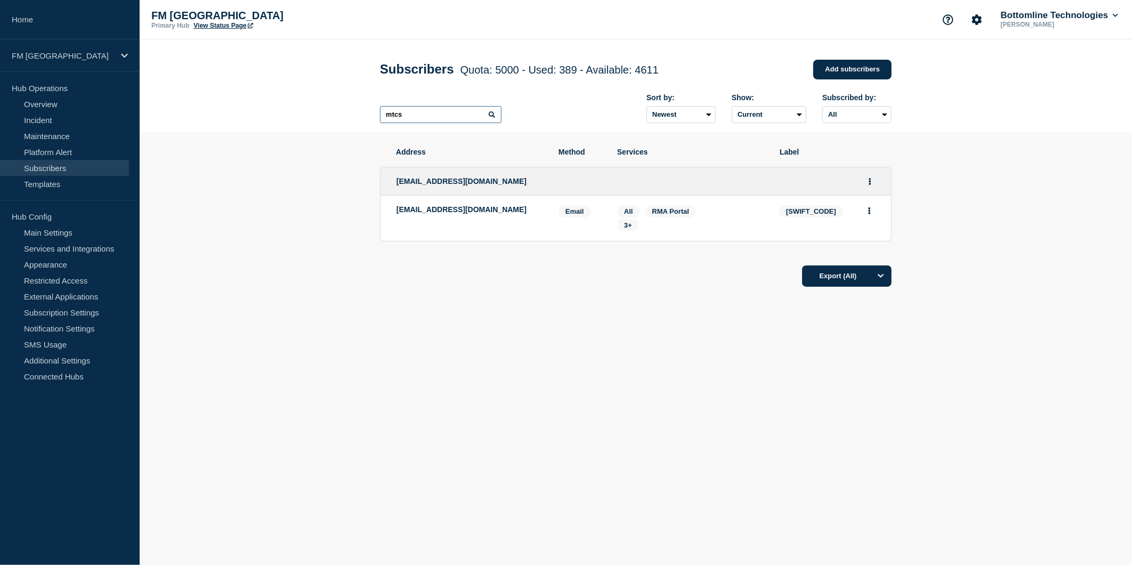
click at [362, 123] on header "Subscribers Quota: 5000 - Used: 389 - Available: 4611 Quota Used Available 5000…" at bounding box center [636, 85] width 992 height 92
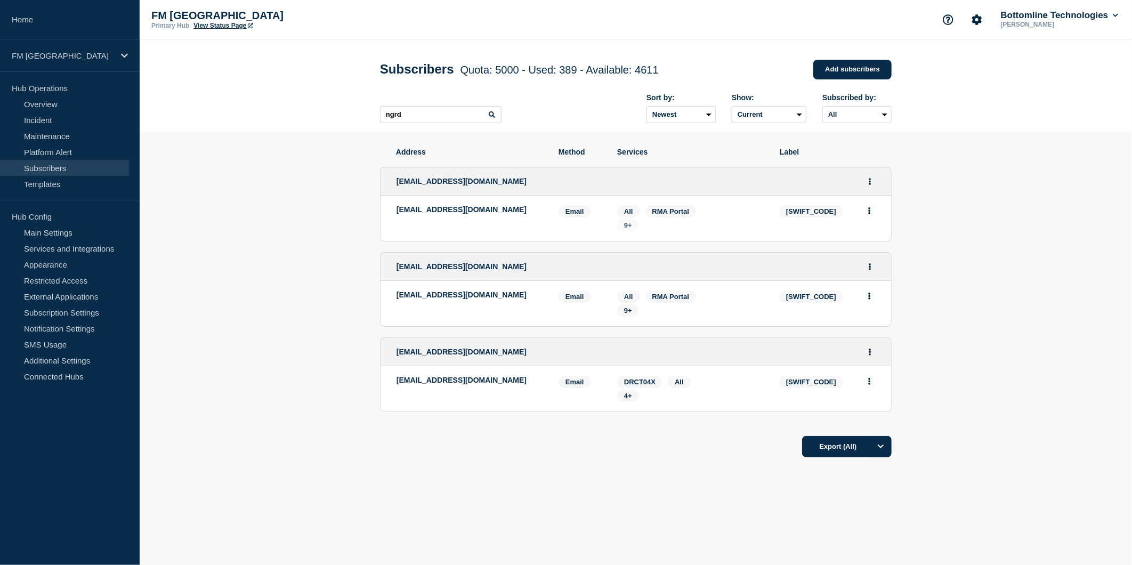
click at [631, 225] on span "9+" at bounding box center [628, 225] width 8 height 8
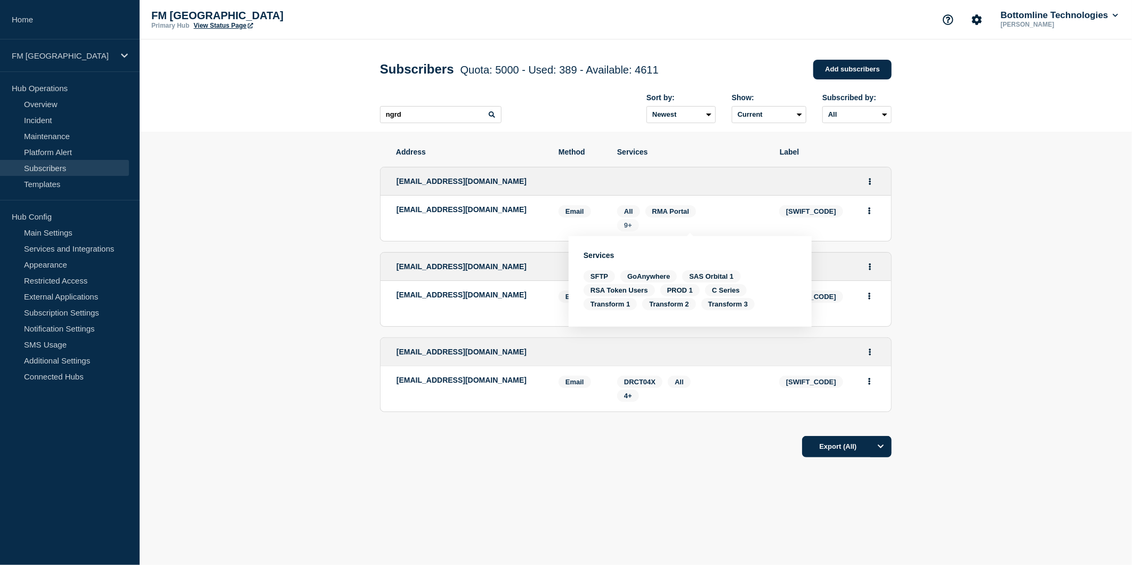
click at [631, 225] on span "9+" at bounding box center [628, 225] width 8 height 8
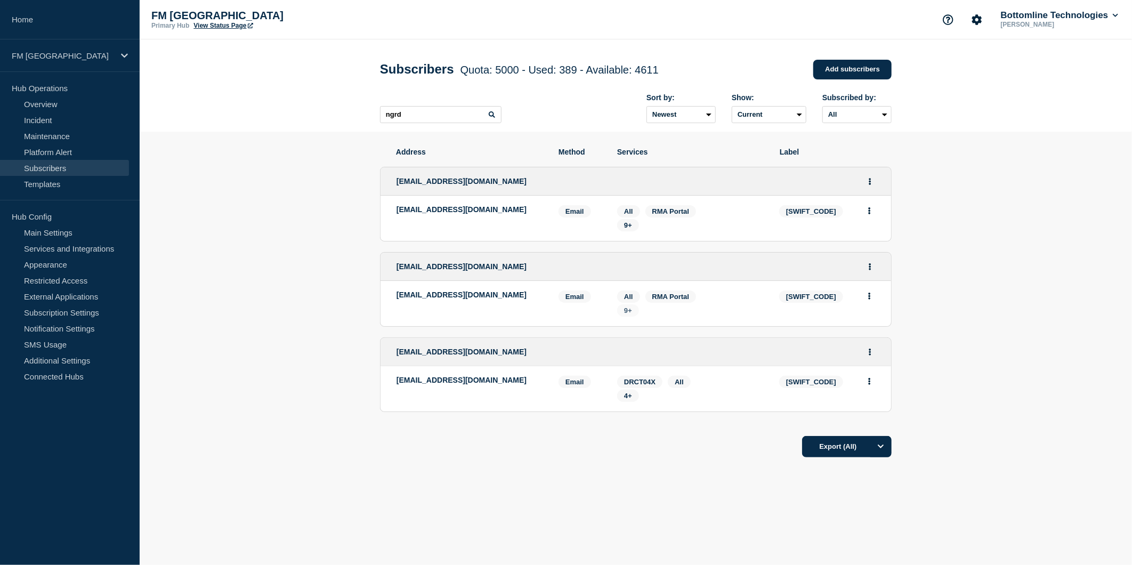
click at [631, 310] on span "9+" at bounding box center [628, 310] width 8 height 8
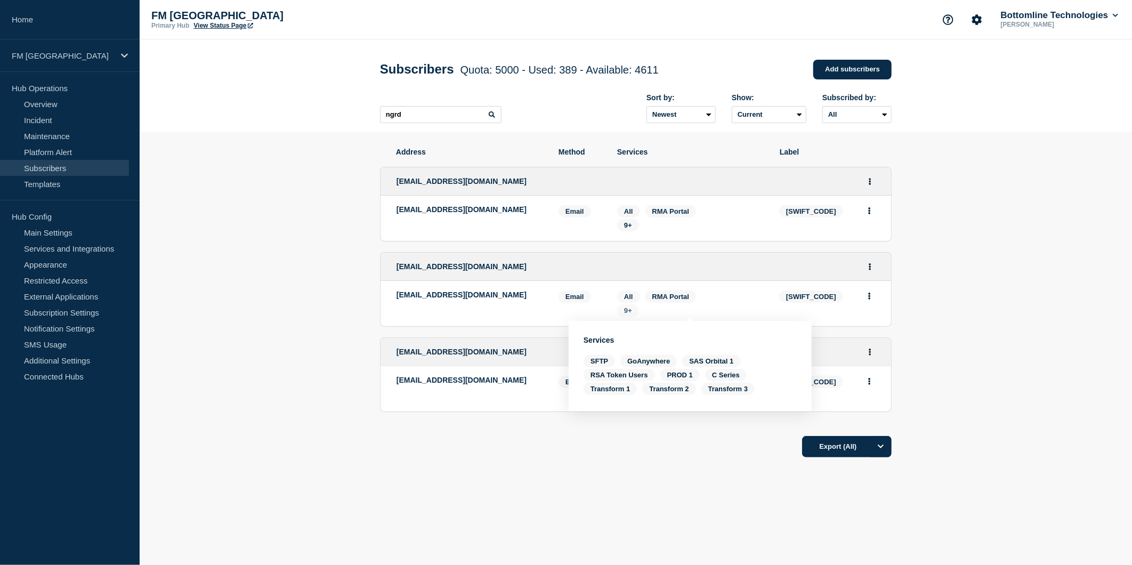
click at [631, 310] on span "9+" at bounding box center [628, 310] width 8 height 8
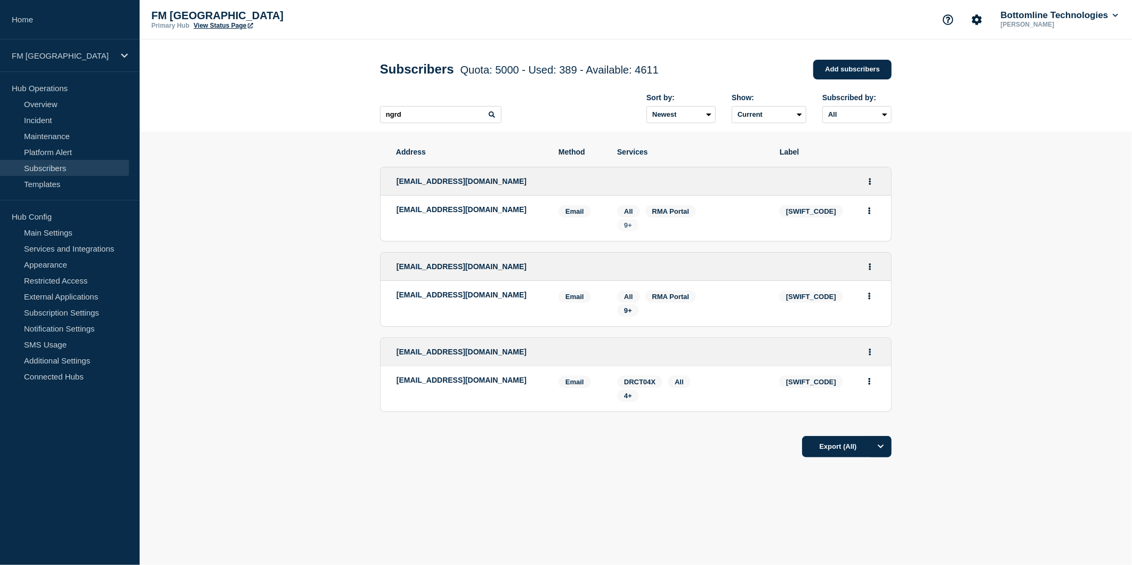
click at [629, 225] on span "9+" at bounding box center [628, 225] width 8 height 8
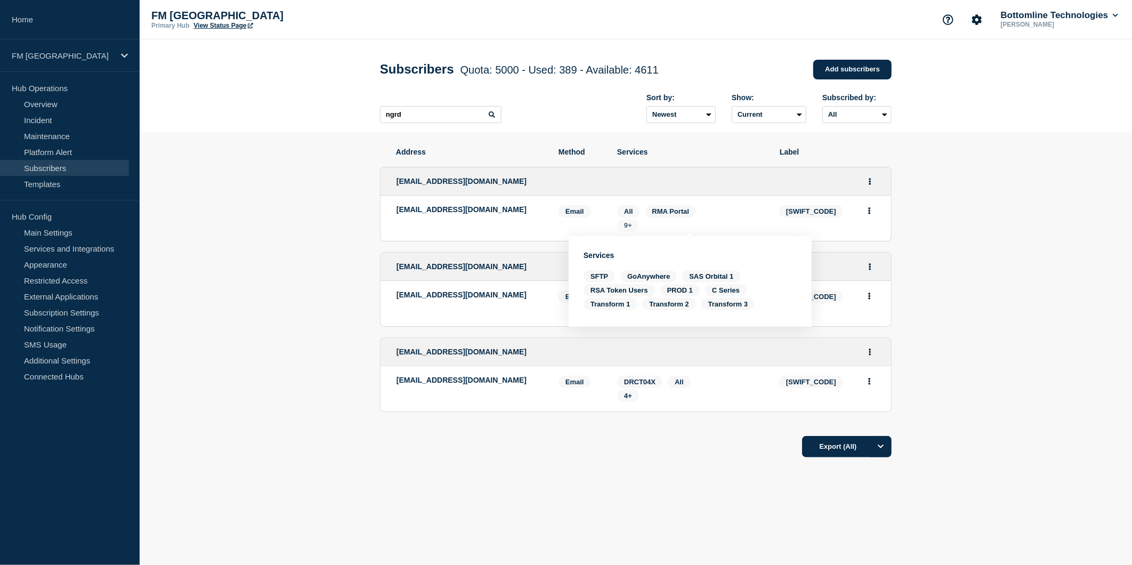
click at [629, 225] on span "9+" at bounding box center [628, 225] width 8 height 8
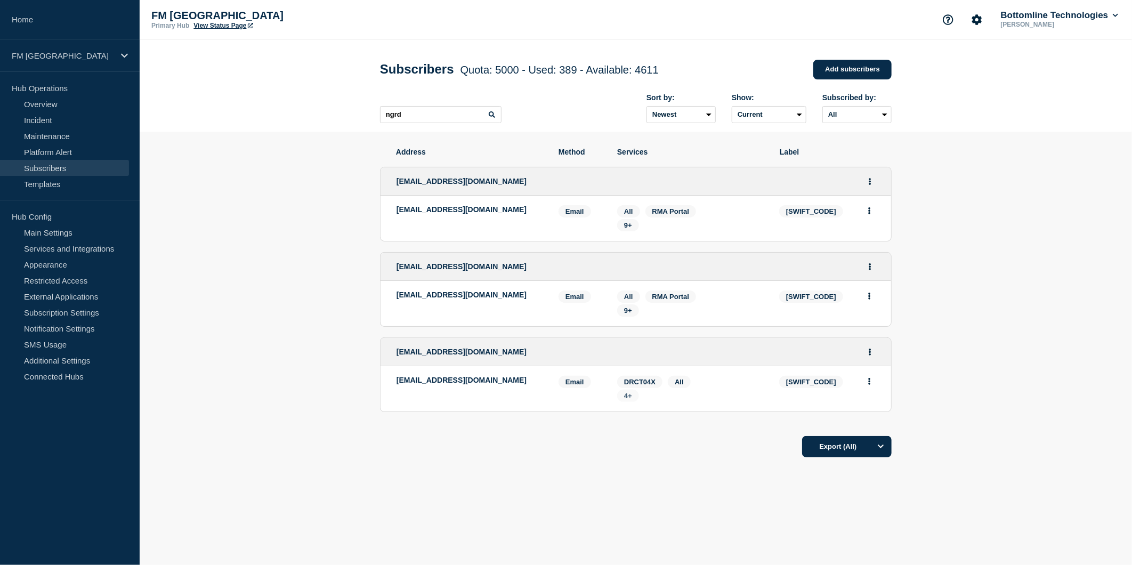
click at [630, 393] on span "4+" at bounding box center [628, 396] width 8 height 8
drag, startPoint x: 536, startPoint y: 215, endPoint x: 395, endPoint y: 215, distance: 140.7
click at [395, 215] on li "bottomlinecontacts@nationalgrid.com Email Email: bottomlinecontacts@nationalgri…" at bounding box center [635, 218] width 510 height 45
drag, startPoint x: 459, startPoint y: 304, endPoint x: 391, endPoint y: 297, distance: 68.0
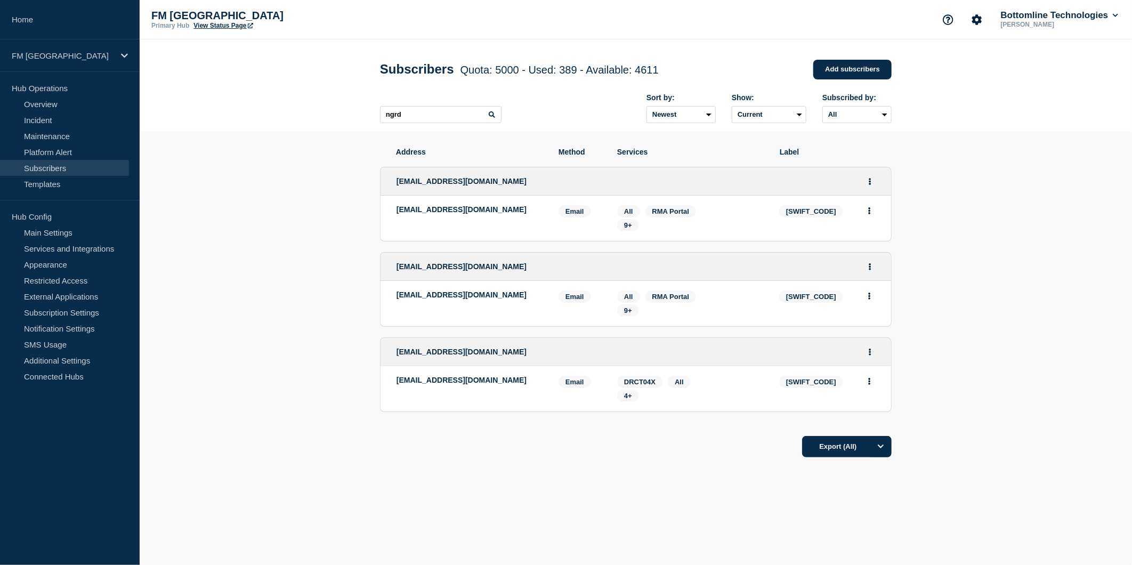
click at [391, 297] on li "box.is.incidentmanagement.centre@nationalgrid.com Email Email: box.is.incidentm…" at bounding box center [635, 303] width 510 height 45
click at [635, 399] on span "4+" at bounding box center [628, 396] width 22 height 12
click at [634, 398] on span "4+" at bounding box center [628, 396] width 22 height 12
drag, startPoint x: 517, startPoint y: 382, endPoint x: 396, endPoint y: 385, distance: 120.5
click at [396, 384] on p "cis-support@nationalgrid.com" at bounding box center [469, 380] width 146 height 9
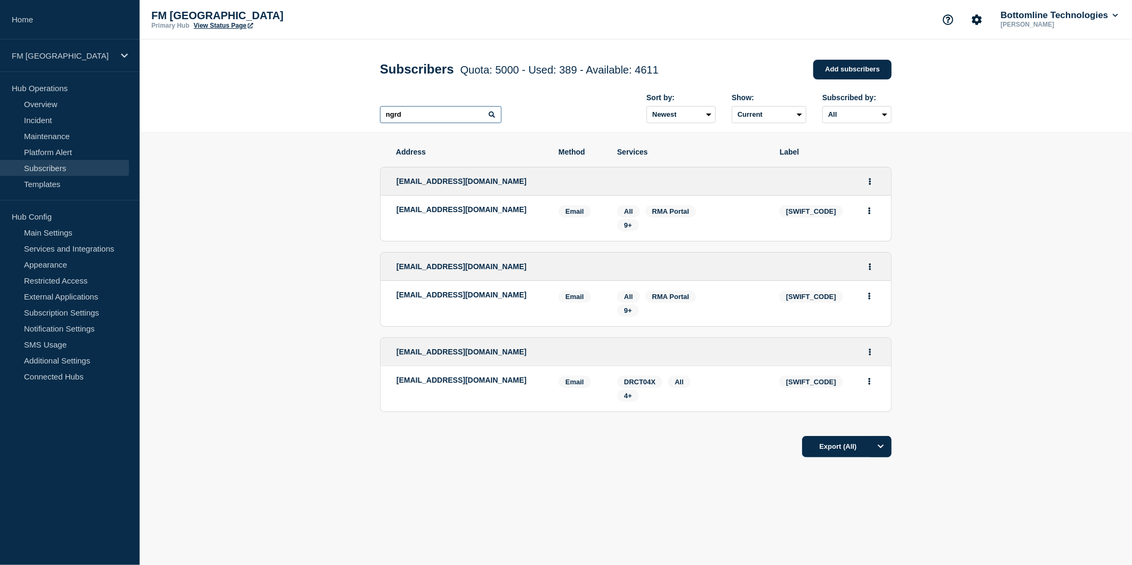
drag, startPoint x: 437, startPoint y: 121, endPoint x: 299, endPoint y: 115, distance: 137.6
click at [314, 120] on header "Subscribers Quota: 5000 - Used: 389 - Available: 4611 Quota Used Available 5000…" at bounding box center [636, 85] width 992 height 92
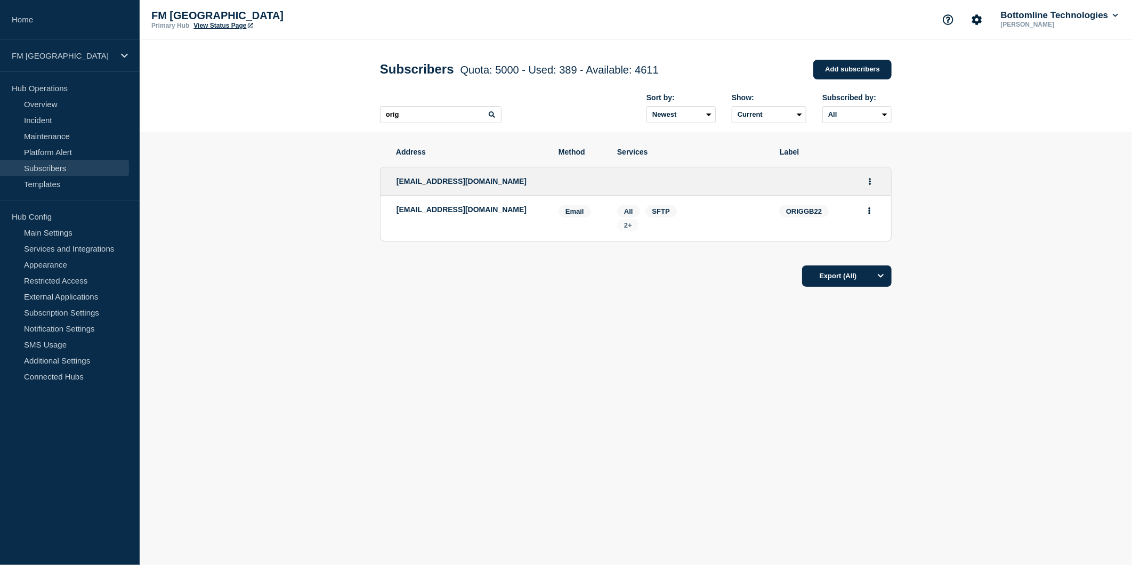
click at [621, 223] on span "2+" at bounding box center [628, 225] width 22 height 12
click at [629, 224] on span "2+" at bounding box center [628, 225] width 8 height 8
drag, startPoint x: 489, startPoint y: 216, endPoint x: 397, endPoint y: 212, distance: 91.7
click at [397, 212] on div "infrastructure@origo.com" at bounding box center [469, 218] width 146 height 26
drag, startPoint x: 433, startPoint y: 119, endPoint x: 280, endPoint y: 107, distance: 153.5
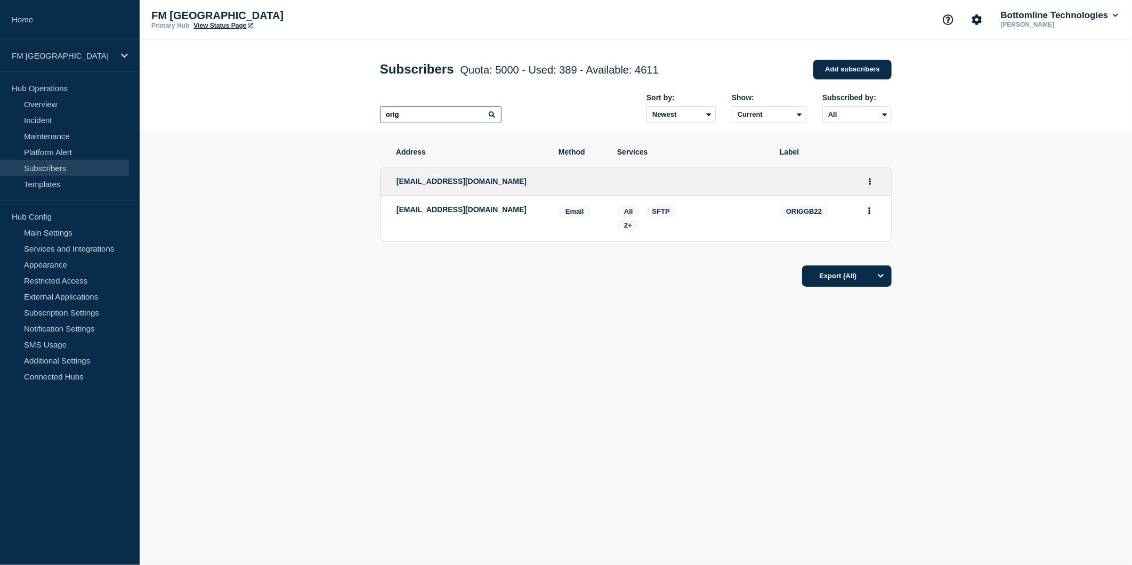
click at [284, 109] on header "Subscribers Quota: 5000 - Used: 389 - Available: 4611 Quota Used Available 5000…" at bounding box center [636, 85] width 992 height 92
click at [624, 228] on span "1+" at bounding box center [628, 225] width 8 height 8
click at [627, 227] on span "1+" at bounding box center [628, 225] width 8 height 8
drag, startPoint x: 493, startPoint y: 212, endPoint x: 393, endPoint y: 218, distance: 100.4
click at [393, 218] on li "service.desk@pcl.co.uk Email Email: service.desk@pcl.co.uk PREMCRED Services: A…" at bounding box center [635, 218] width 510 height 45
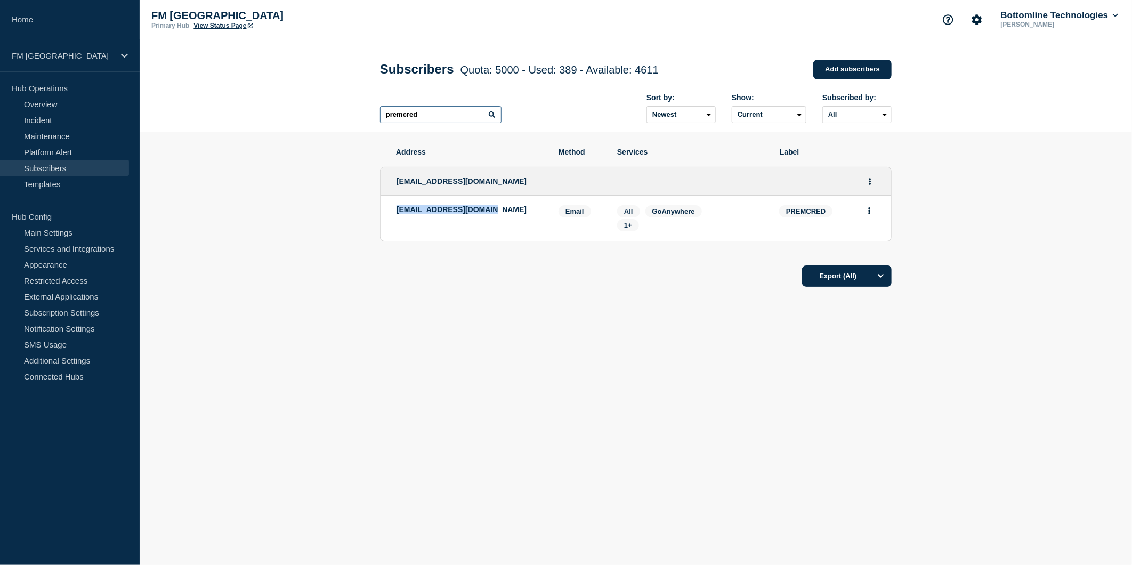
drag, startPoint x: 419, startPoint y: 116, endPoint x: 429, endPoint y: 114, distance: 10.2
click at [420, 116] on input "premcred" at bounding box center [440, 114] width 121 height 17
drag, startPoint x: 429, startPoint y: 114, endPoint x: 174, endPoint y: 94, distance: 256.5
click at [174, 94] on header "Subscribers Quota: 5000 - Used: 389 - Available: 4611 Quota Used Available 5000…" at bounding box center [636, 85] width 992 height 92
click at [623, 231] on span "3+" at bounding box center [628, 225] width 22 height 12
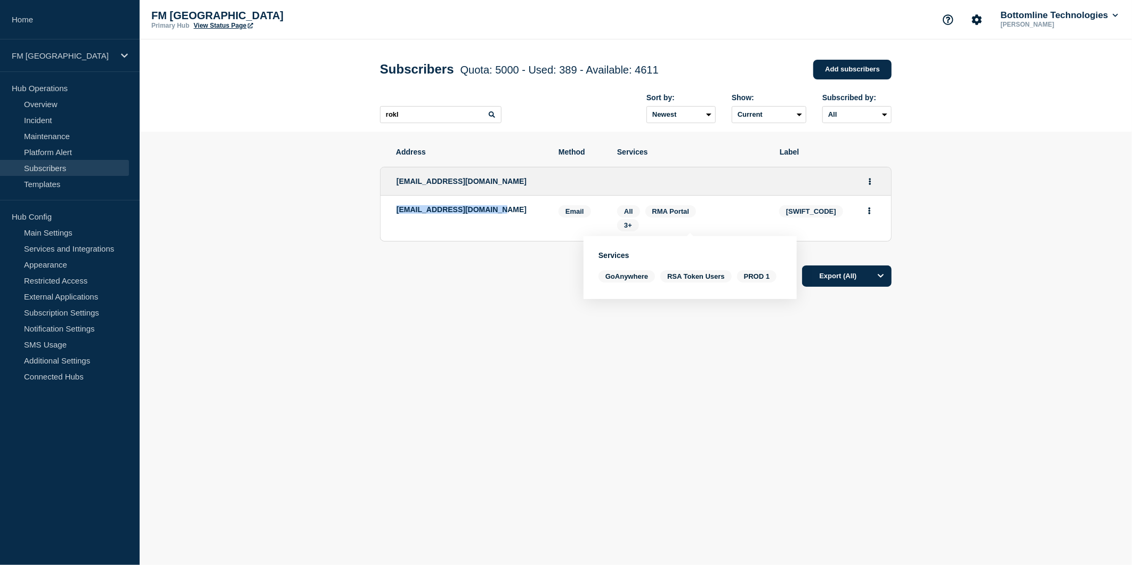
drag, startPoint x: 499, startPoint y: 216, endPoint x: 386, endPoint y: 219, distance: 112.5
click at [386, 219] on li "techbar@utmostwealth.com Email Email: techbar@utmostwealth.com ROKLIMDI Service…" at bounding box center [635, 218] width 510 height 45
click at [447, 127] on div "rokl Sort by: Newest Oldest Show: Current Deleted Recently deleted Subscribed b…" at bounding box center [636, 108] width 512 height 46
drag, startPoint x: 453, startPoint y: 123, endPoint x: 302, endPoint y: 109, distance: 152.0
click at [302, 109] on header "Subscribers Quota: 5000 - Used: 389 - Available: 4611 Quota Used Available 5000…" at bounding box center [636, 85] width 992 height 92
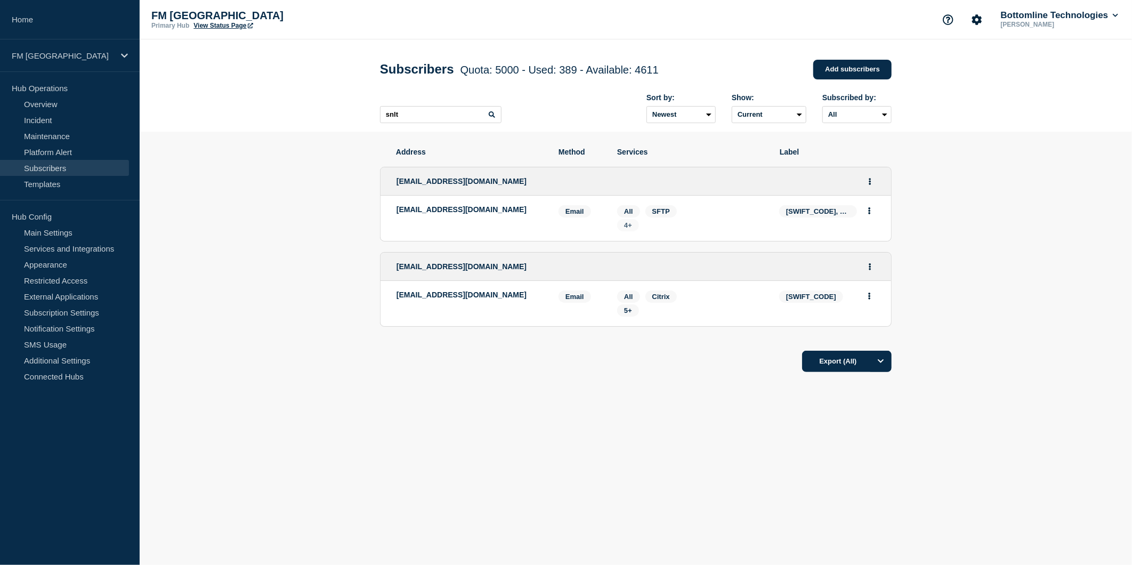
click at [627, 226] on span "4+" at bounding box center [628, 225] width 8 height 8
click at [625, 310] on span "5+" at bounding box center [628, 310] width 8 height 8
drag, startPoint x: 526, startPoint y: 214, endPoint x: 393, endPoint y: 217, distance: 133.3
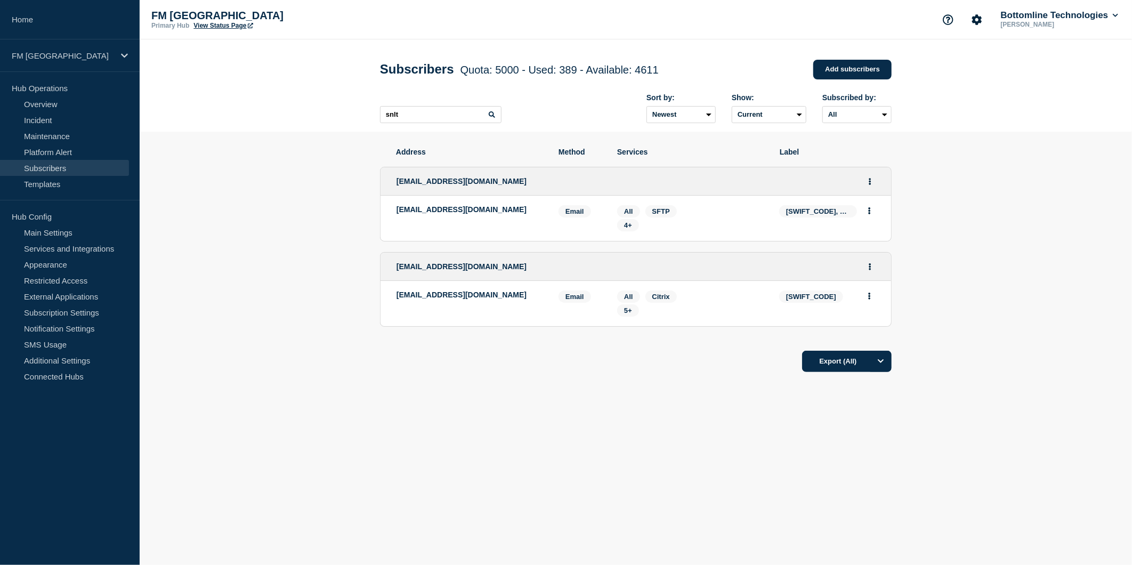
click at [393, 217] on li "apexcrestsupport@apexgroup.com Email Email: apexcrestsupport@apexgroup.com SNLT…" at bounding box center [635, 218] width 510 height 45
click at [627, 226] on span "4+" at bounding box center [628, 225] width 8 height 8
click at [628, 314] on span "5+" at bounding box center [628, 310] width 8 height 8
click at [432, 384] on div "Address Method Services Label apexcrestsupport@apexgroup.com apexcrestsupport@a…" at bounding box center [636, 292] width 512 height 321
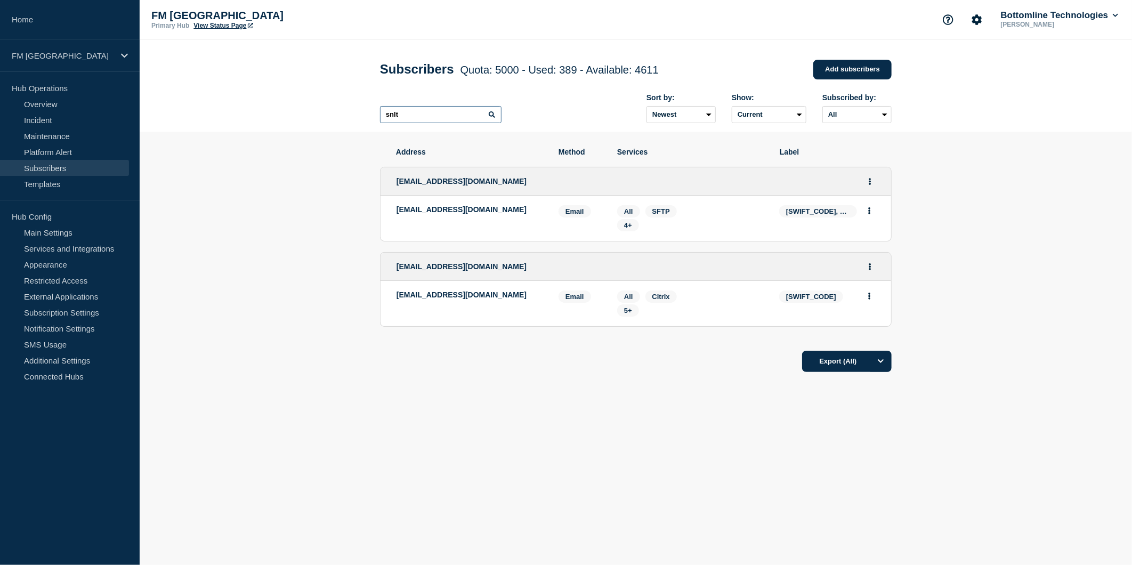
drag, startPoint x: 415, startPoint y: 120, endPoint x: 299, endPoint y: 110, distance: 115.5
click at [304, 113] on header "Subscribers Quota: 5000 - Used: 389 - Available: 4611 Quota Used Available 5000…" at bounding box center [636, 85] width 992 height 92
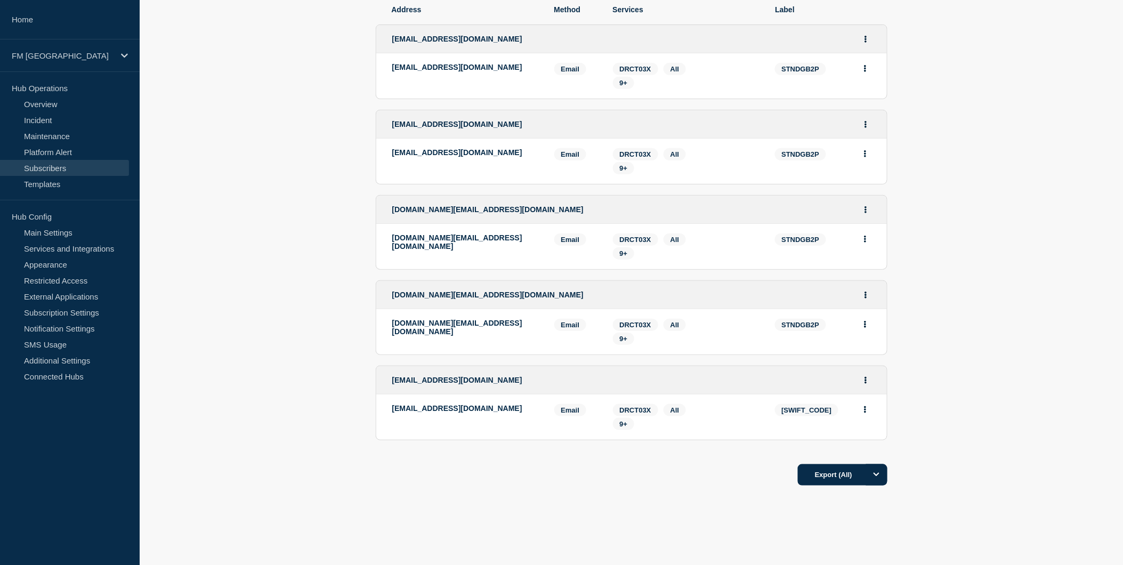
scroll to position [160, 0]
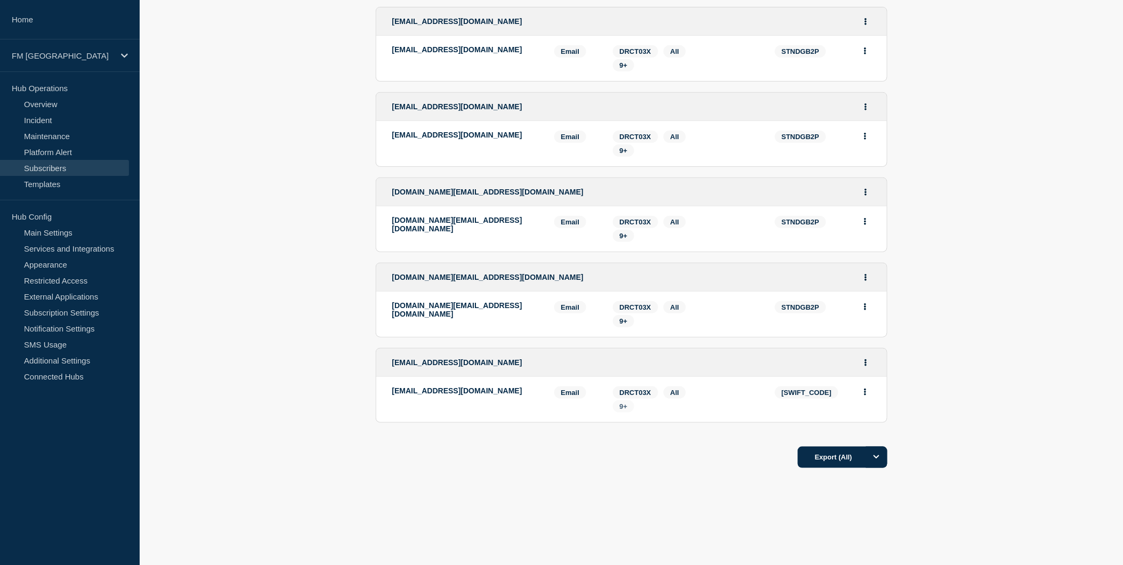
click at [621, 404] on span "9+" at bounding box center [624, 406] width 8 height 8
click at [622, 322] on span "9+" at bounding box center [624, 321] width 8 height 8
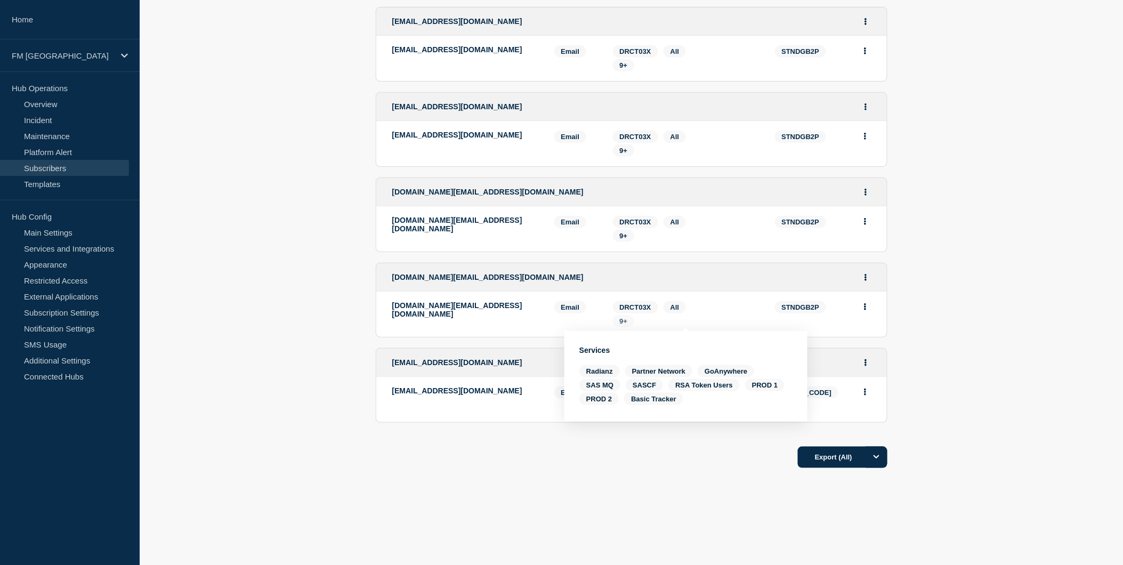
click at [622, 322] on span "9+" at bounding box center [624, 321] width 8 height 8
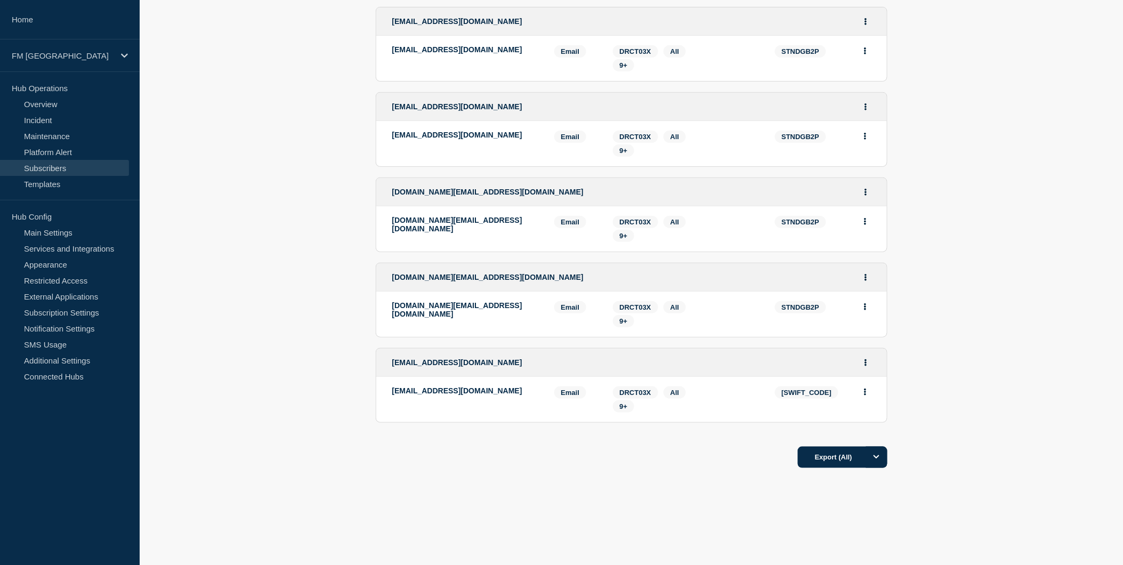
click at [622, 242] on li "application.support@aberdeenstandard.com Email Email: application.support@aberd…" at bounding box center [631, 228] width 510 height 45
click at [622, 235] on span "9+" at bounding box center [624, 236] width 8 height 8
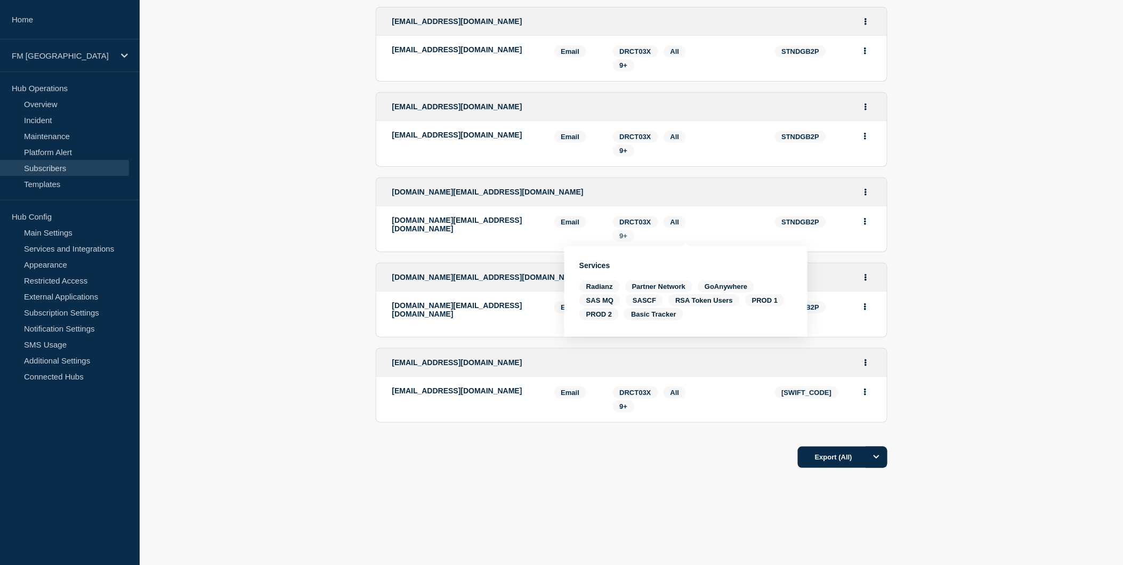
click at [622, 234] on span "9+" at bounding box center [624, 236] width 8 height 8
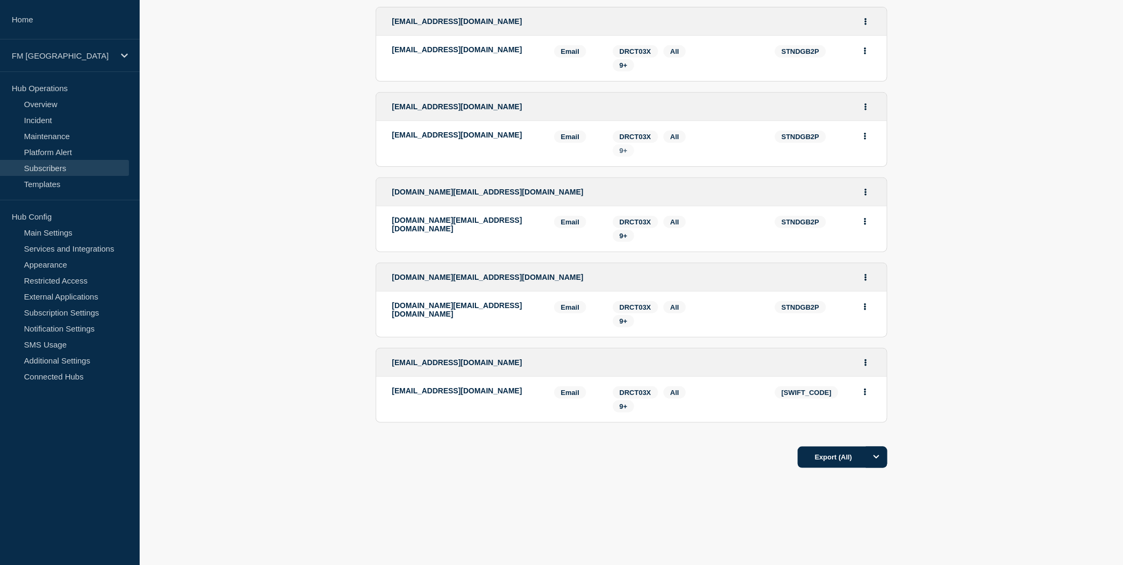
click at [623, 155] on span "9+" at bounding box center [624, 151] width 8 height 8
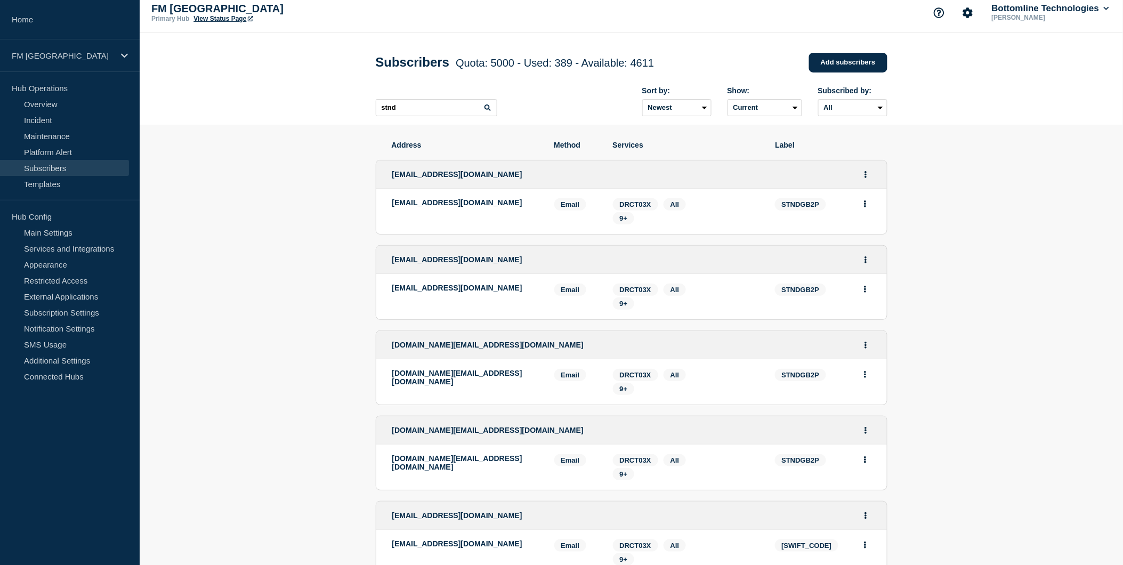
scroll to position [0, 0]
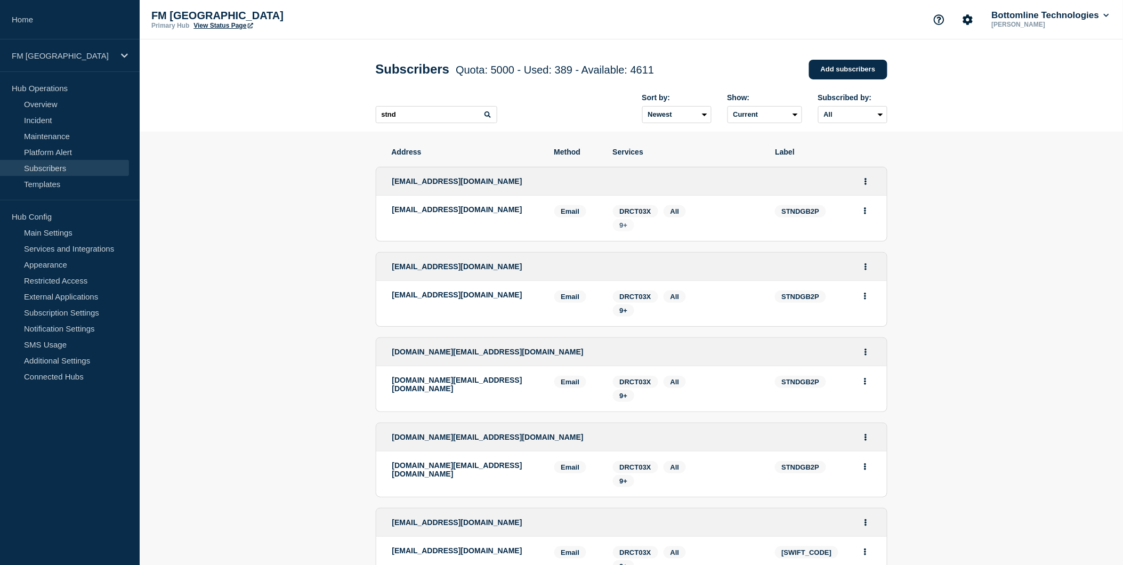
click at [622, 228] on span "9+" at bounding box center [624, 225] width 8 height 8
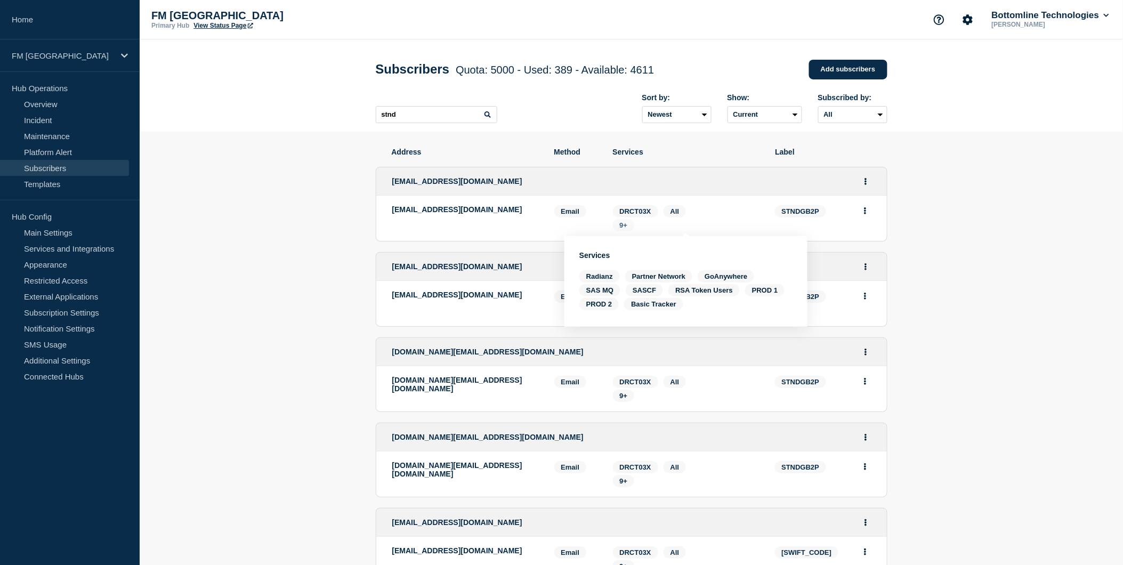
click at [622, 228] on span "9+" at bounding box center [624, 225] width 8 height 8
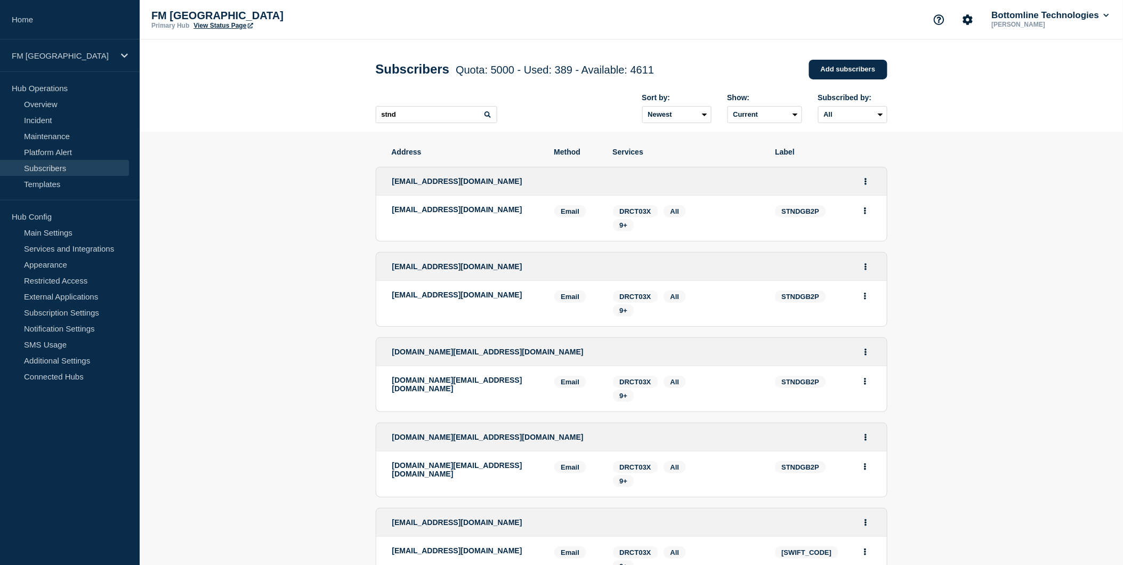
drag, startPoint x: 446, startPoint y: 226, endPoint x: 390, endPoint y: 216, distance: 56.9
click at [390, 216] on li "asimonitoringteam@aberdeen-asset.com Email Email: asimonitoringteam@aberdeen-as…" at bounding box center [631, 218] width 510 height 45
drag, startPoint x: 517, startPoint y: 295, endPoint x: 390, endPoint y: 301, distance: 127.5
click at [390, 301] on li "networks@aberdeenstandard.com Email Email: networks@aberdeenstandard.com STNDGB…" at bounding box center [631, 303] width 510 height 45
drag, startPoint x: 413, startPoint y: 390, endPoint x: 390, endPoint y: 384, distance: 24.3
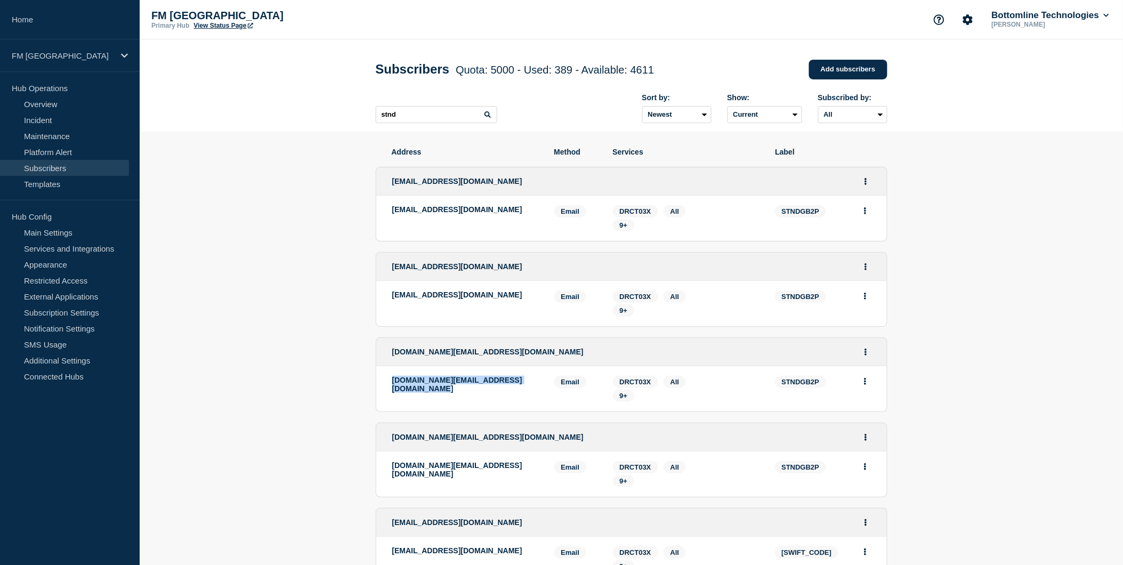
click at [390, 384] on li "application.support@aberdeenstandard.com Email Email: application.support@aberd…" at bounding box center [631, 388] width 510 height 45
drag, startPoint x: 436, startPoint y: 477, endPoint x: 392, endPoint y: 469, distance: 44.9
click at [392, 469] on p "application.support@aberdeen-asset.com" at bounding box center [465, 469] width 146 height 17
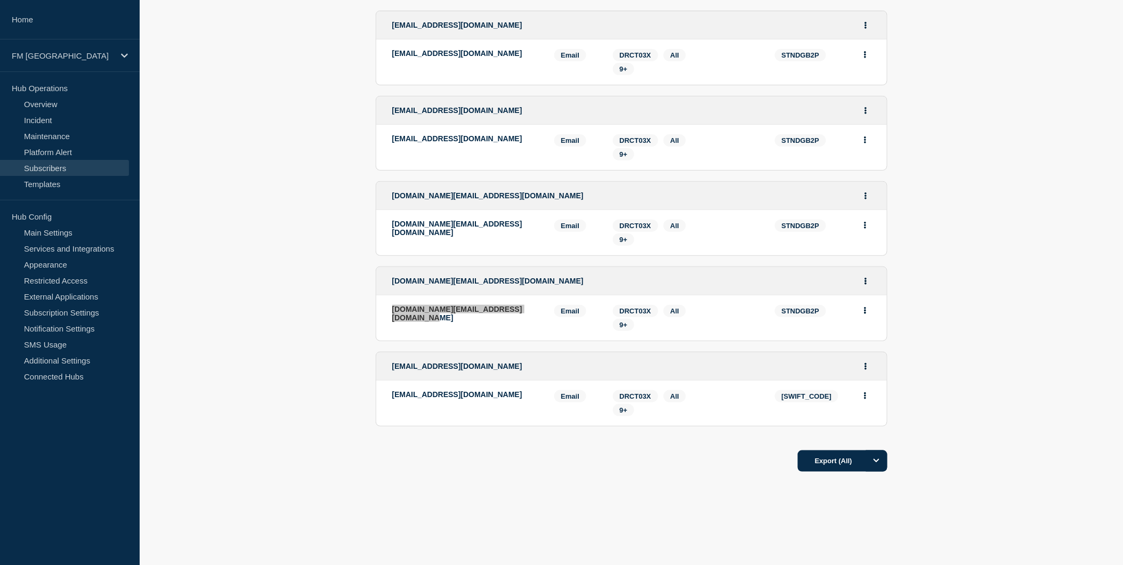
scroll to position [160, 0]
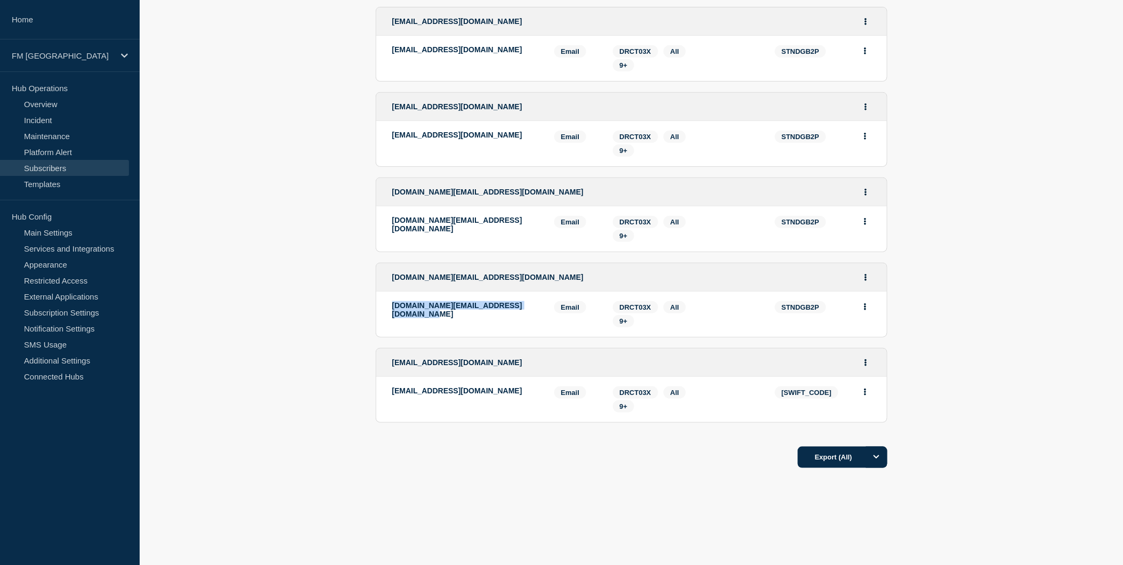
drag, startPoint x: 433, startPoint y: 400, endPoint x: 392, endPoint y: 393, distance: 41.5
click at [392, 393] on p "investments.isprodsupp@aberdeen-asset.com" at bounding box center [465, 390] width 146 height 9
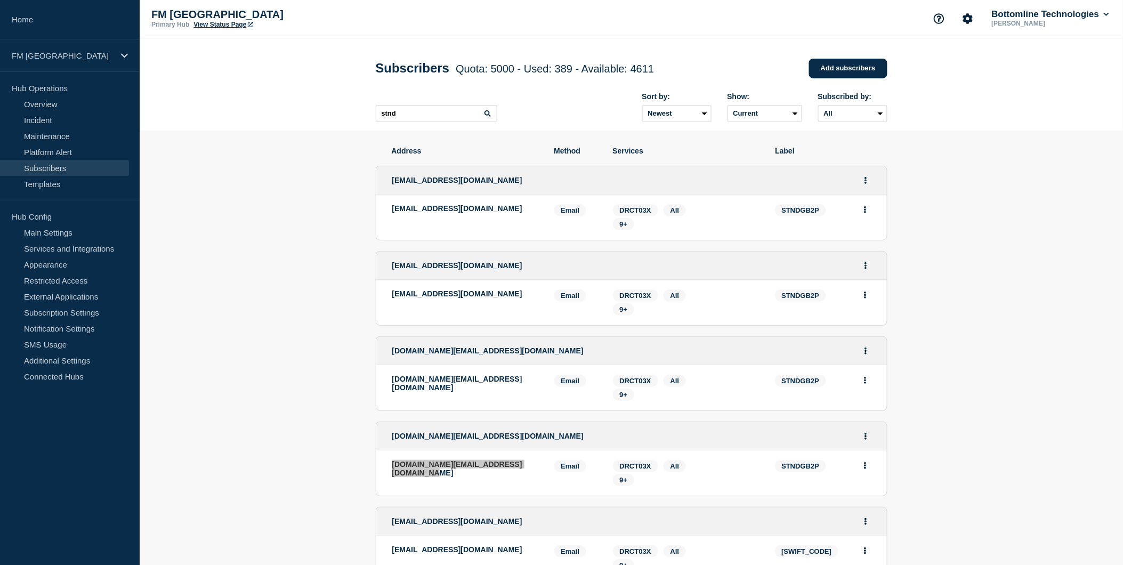
scroll to position [0, 0]
drag, startPoint x: 405, startPoint y: 124, endPoint x: 357, endPoint y: 116, distance: 49.1
click at [358, 116] on header "Subscribers Quota: 5000 - Used: 389 - Available: 4611 Quota Used Available 5000…" at bounding box center [631, 85] width 983 height 92
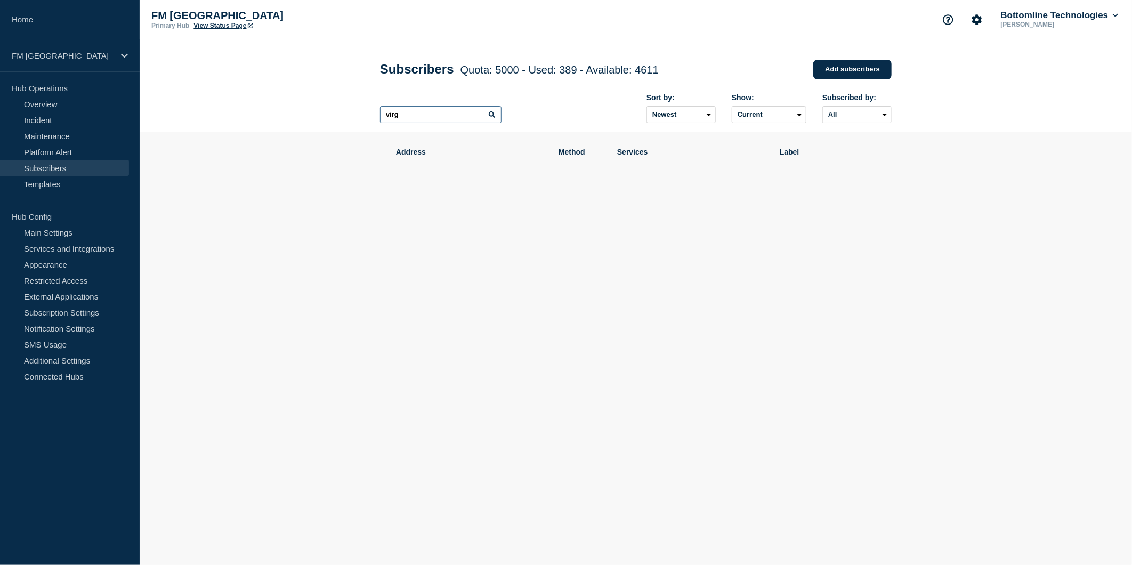
click at [434, 112] on input "virg" at bounding box center [440, 114] width 121 height 17
type input "v"
click at [429, 114] on input "weso" at bounding box center [440, 114] width 121 height 17
type input "w"
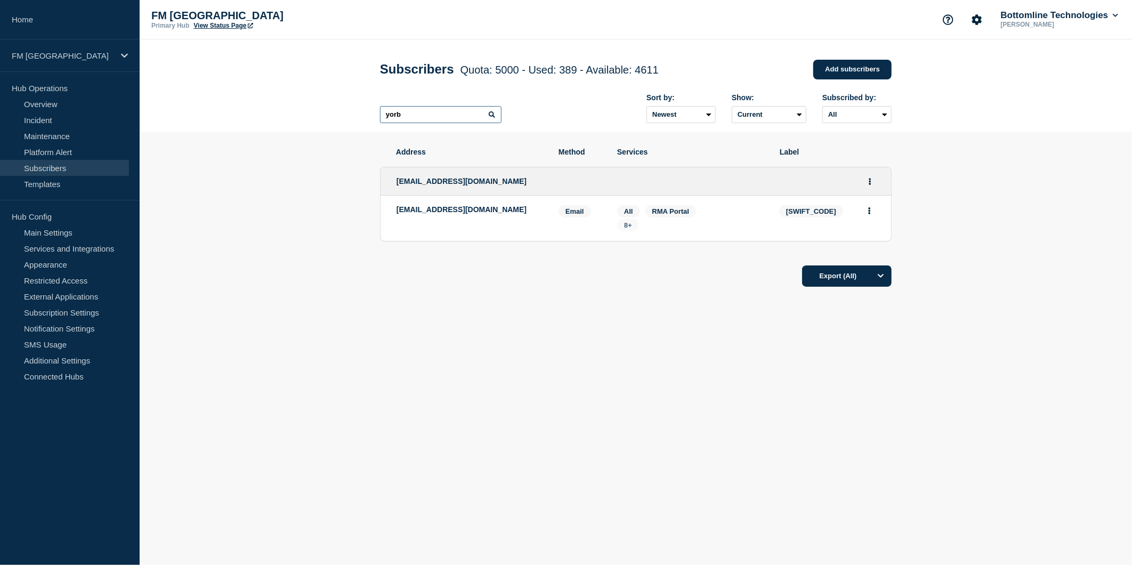
type input "yorb"
click at [630, 226] on span "8+" at bounding box center [628, 225] width 8 height 8
drag, startPoint x: 478, startPoint y: 210, endPoint x: 394, endPoint y: 219, distance: 84.7
click at [394, 219] on li "bottomline@ybs.co.uk Email Email: bottomline@ybs.co.uk YORBGB2V Services: All R…" at bounding box center [635, 218] width 510 height 45
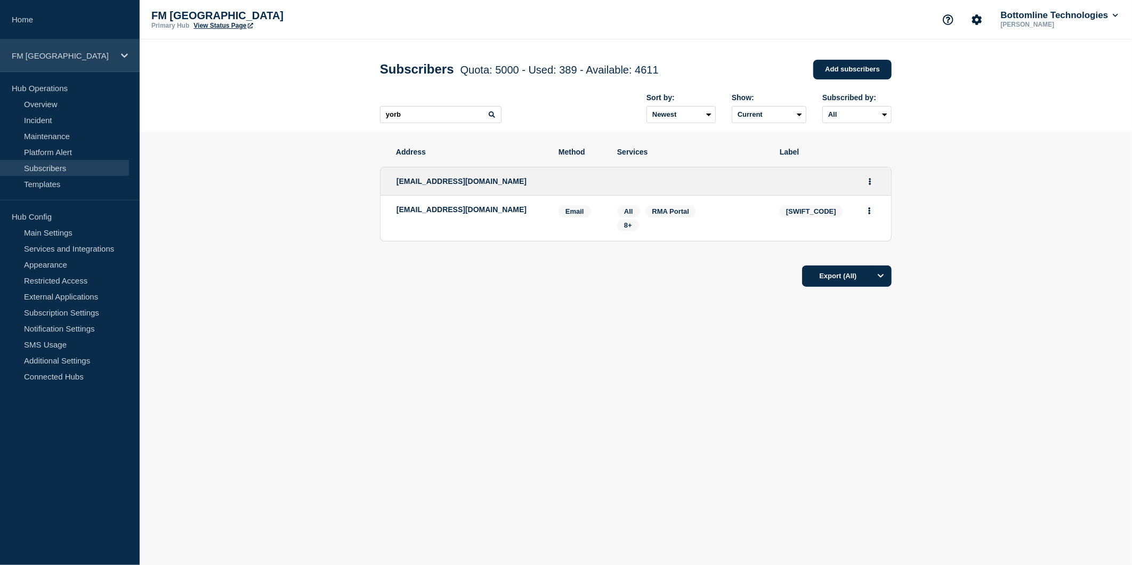
click at [118, 54] on div "FM [GEOGRAPHIC_DATA]" at bounding box center [70, 55] width 140 height 33
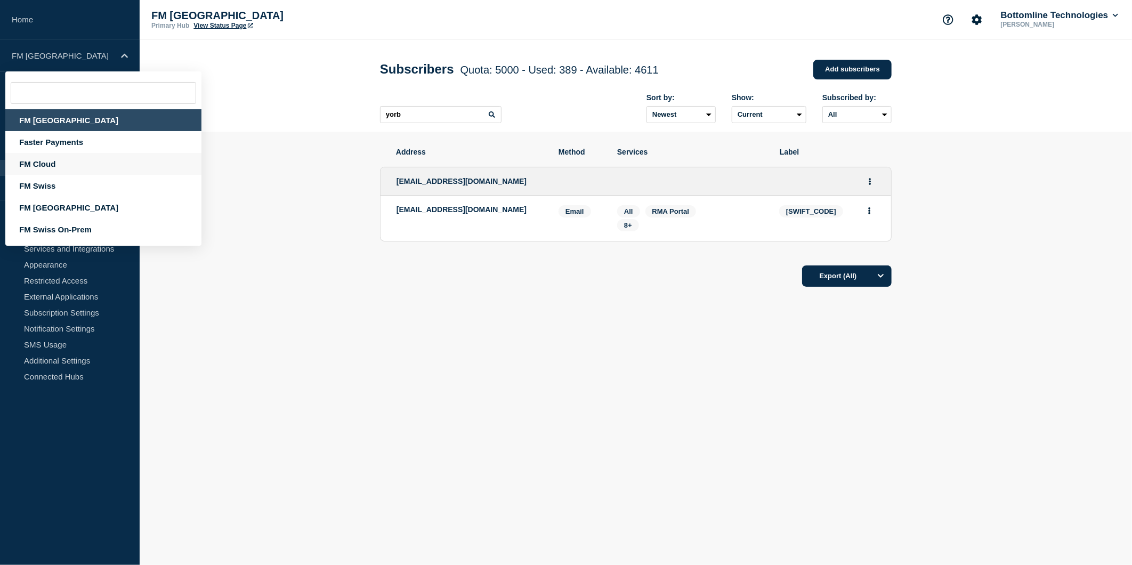
click at [56, 163] on div "FM Cloud" at bounding box center [103, 164] width 196 height 22
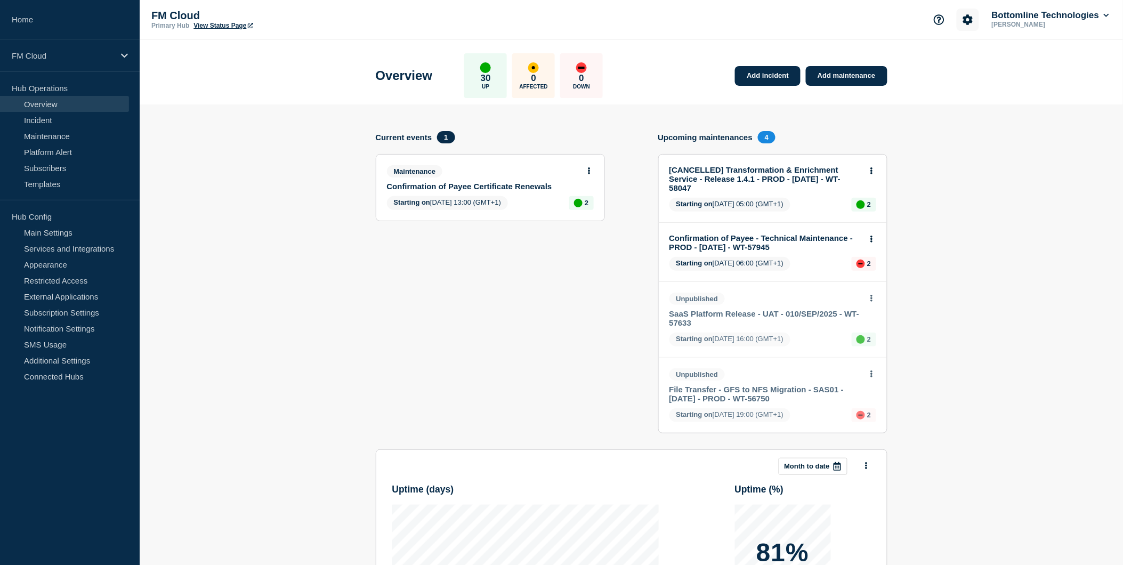
click at [963, 25] on button "Account settings" at bounding box center [967, 20] width 22 height 22
click at [960, 59] on link "Team Members" at bounding box center [968, 62] width 55 height 9
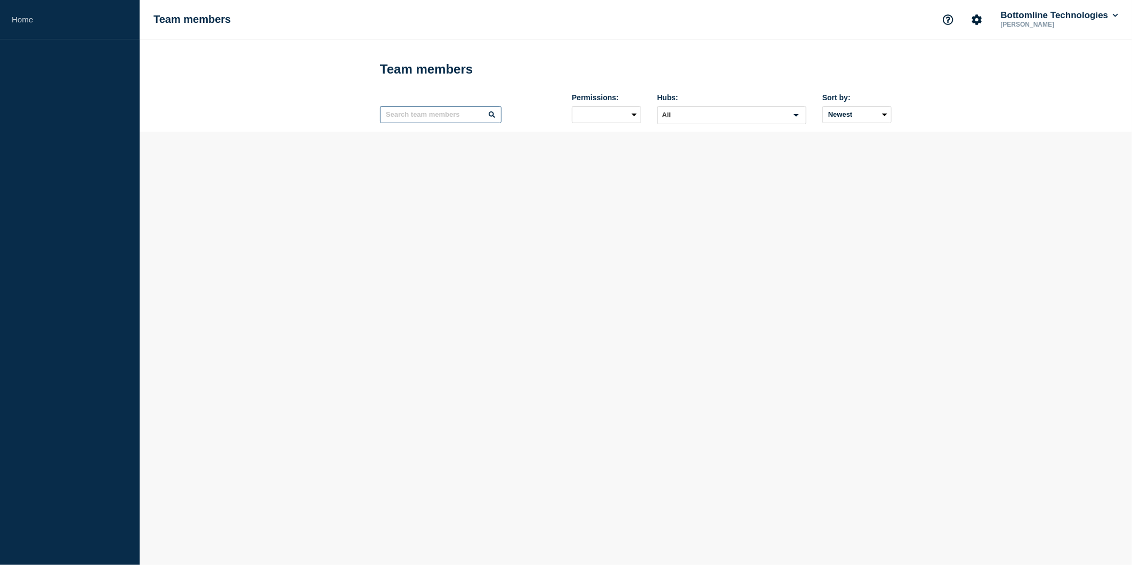
click at [438, 119] on input "text" at bounding box center [440, 114] width 121 height 17
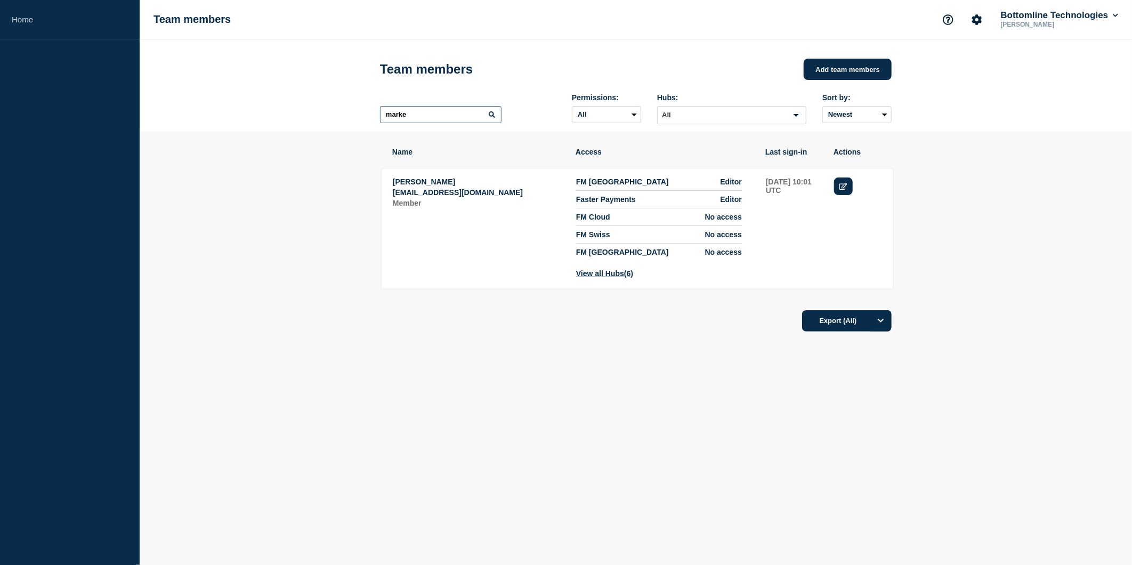
type input "marke"
click at [845, 184] on icon "Edit" at bounding box center [843, 186] width 8 height 7
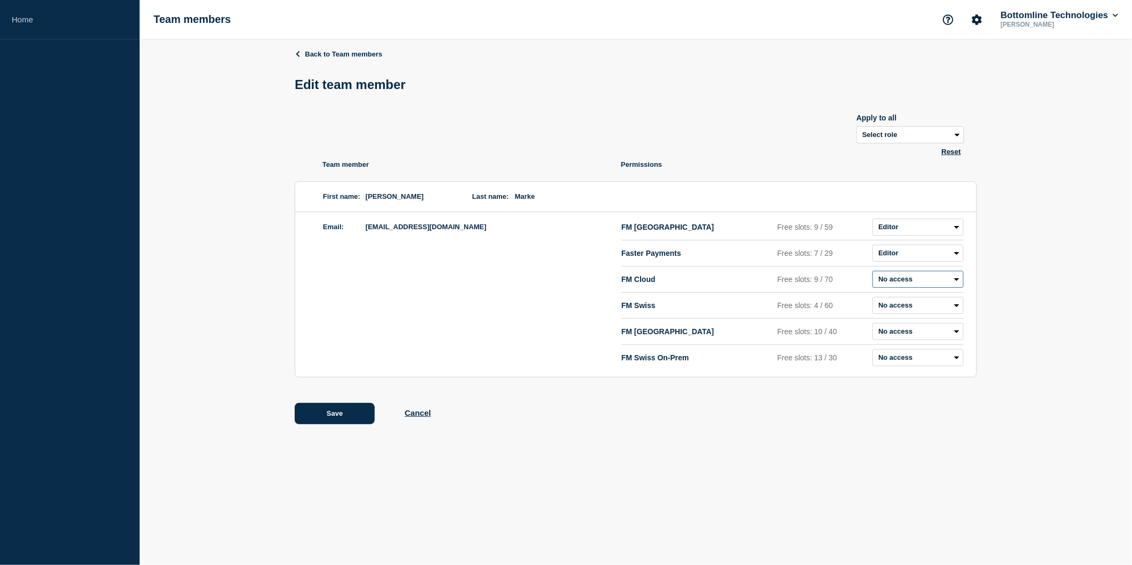
click at [881, 286] on select "Admin Manager Editor Draft Editor No access" at bounding box center [917, 279] width 91 height 17
select select "2"
click at [872, 273] on select "Admin Manager Editor Draft Editor No access" at bounding box center [917, 279] width 91 height 17
click at [337, 417] on button "Save" at bounding box center [335, 413] width 80 height 21
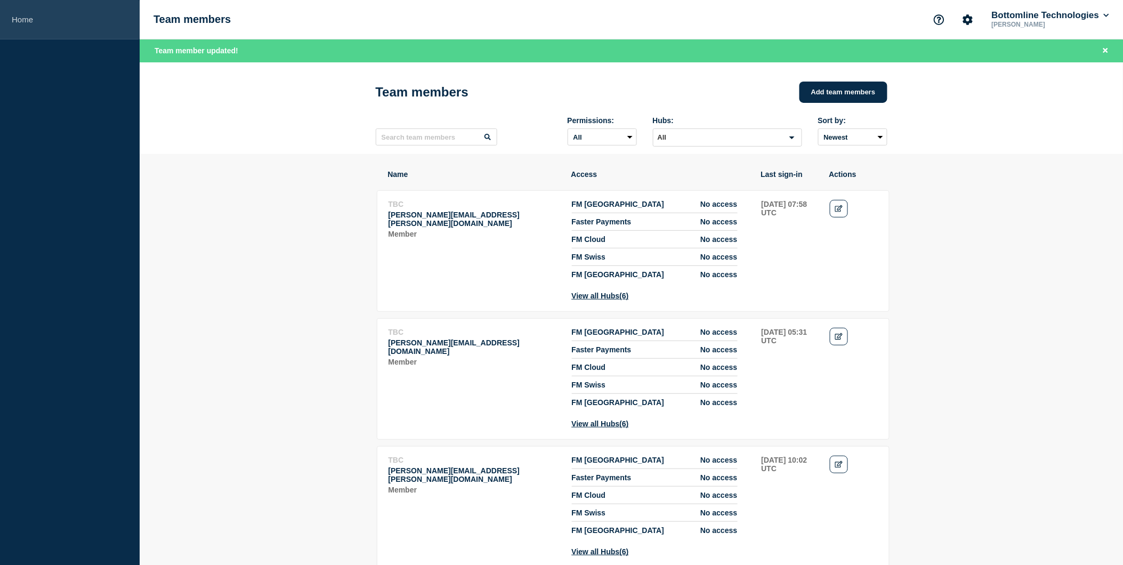
click at [55, 13] on link "Home" at bounding box center [70, 19] width 140 height 39
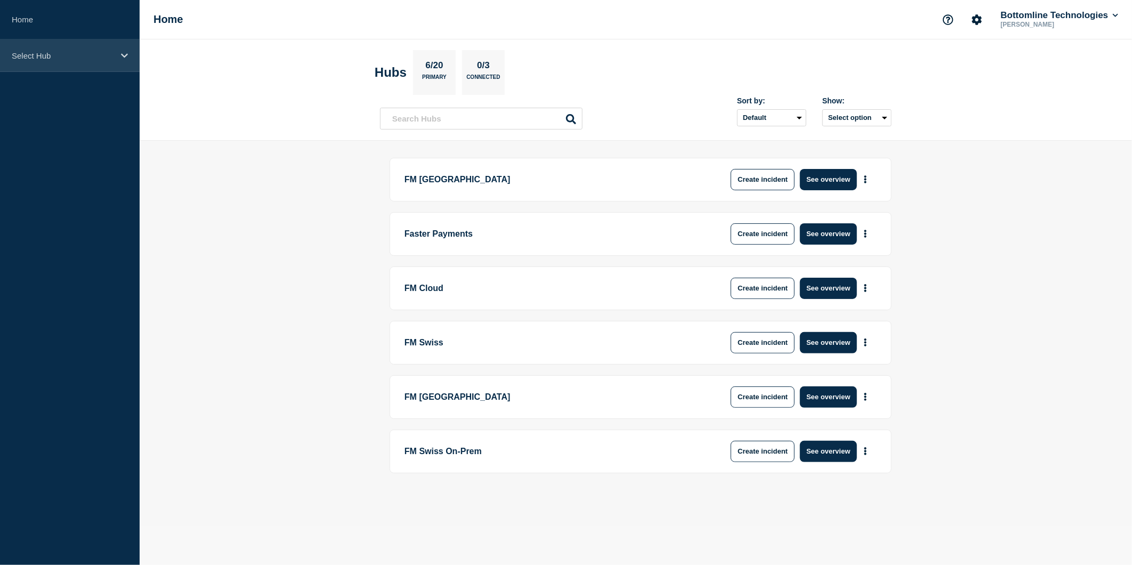
click at [110, 55] on p "Select Hub" at bounding box center [63, 55] width 102 height 9
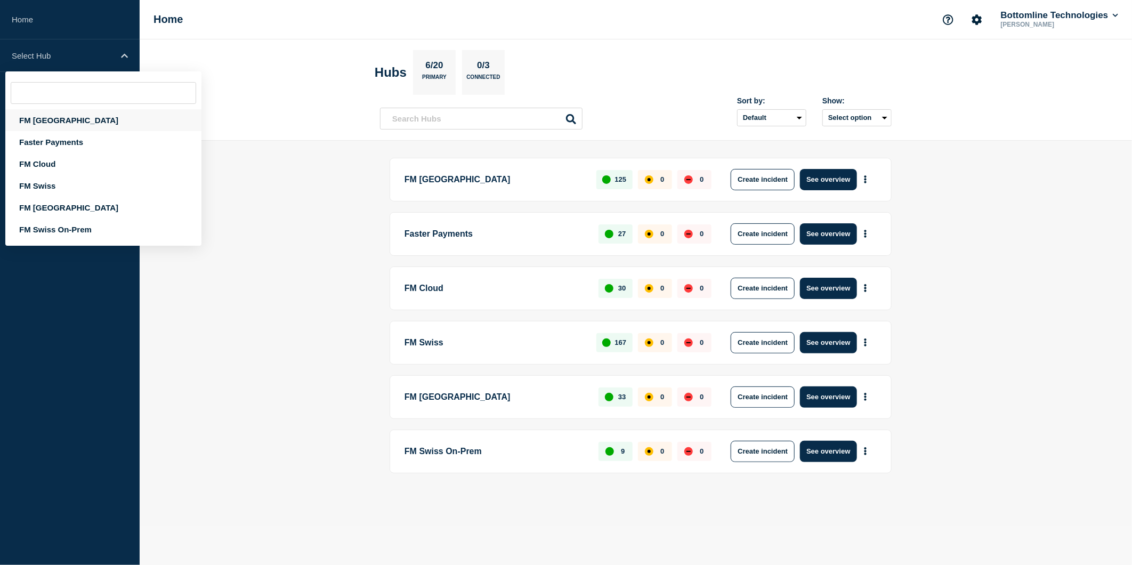
click at [59, 119] on div "FM [GEOGRAPHIC_DATA]" at bounding box center [103, 120] width 196 height 22
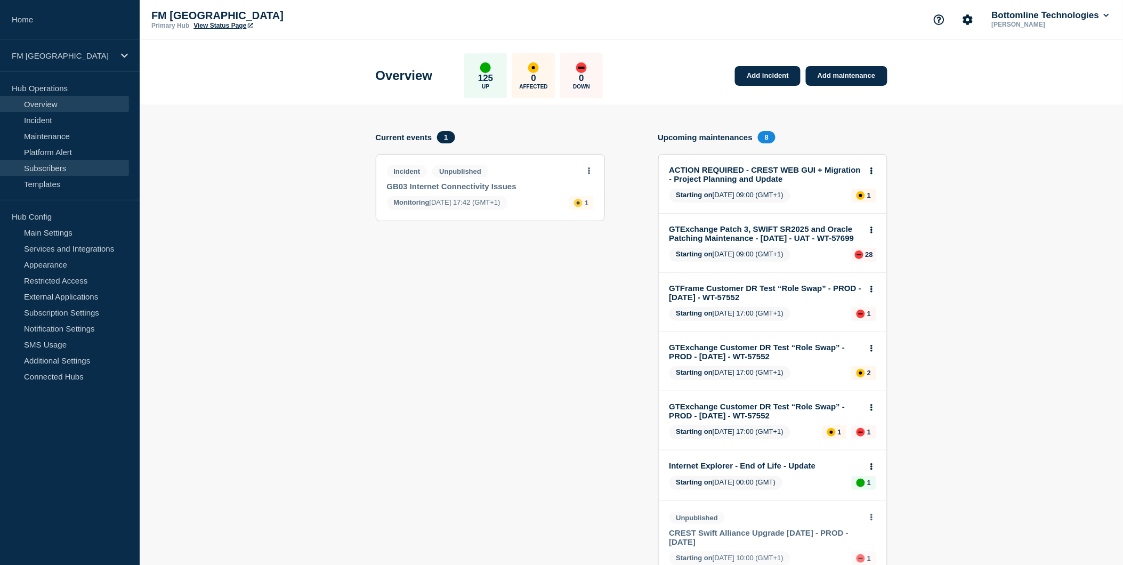
click at [72, 171] on link "Subscribers" at bounding box center [64, 168] width 129 height 16
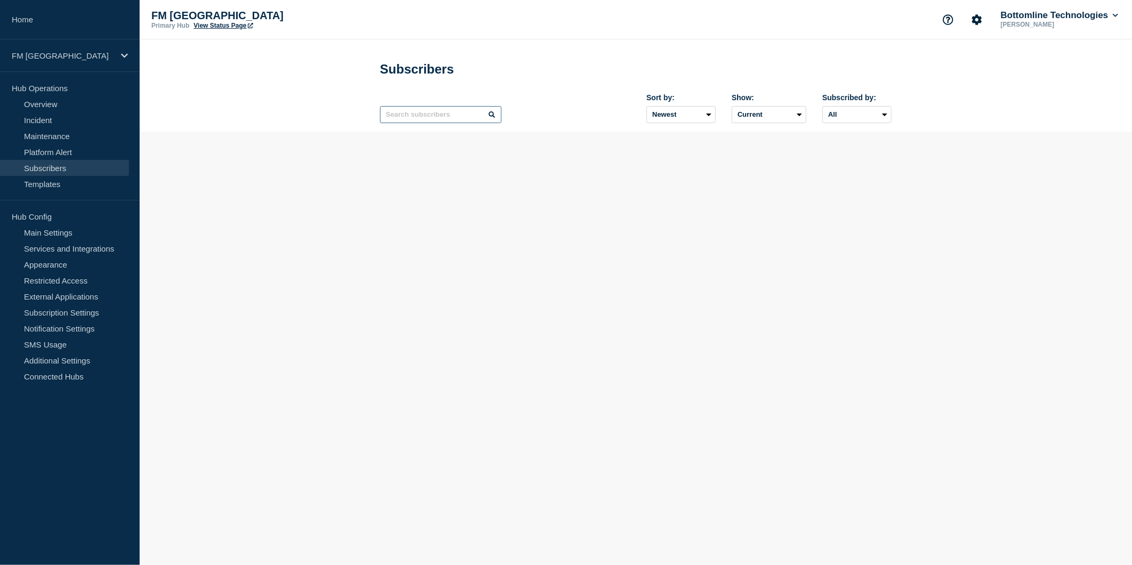
click at [411, 116] on input "text" at bounding box center [440, 114] width 121 height 17
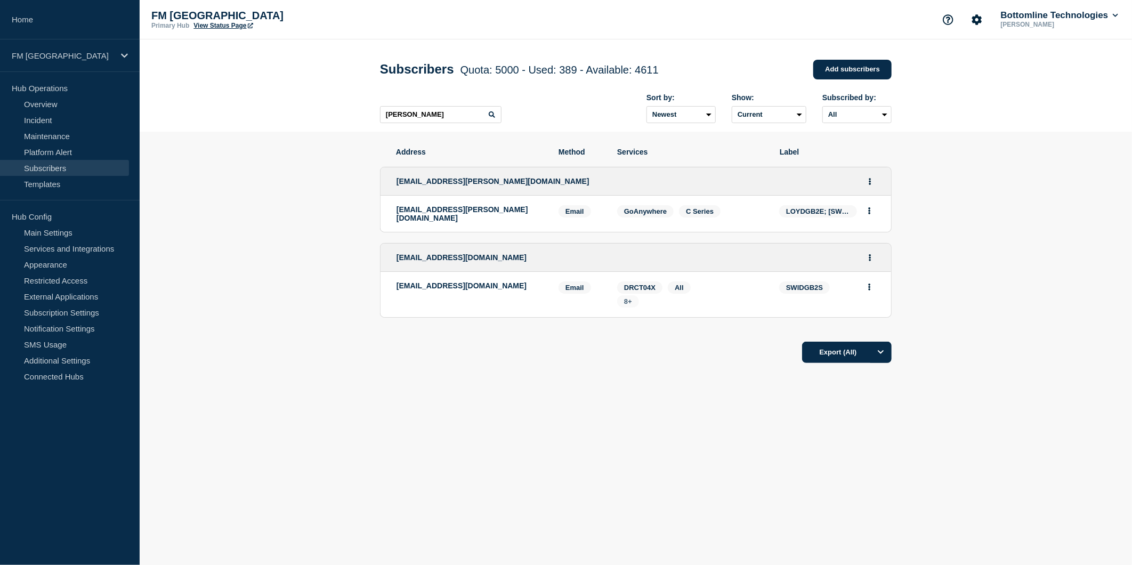
click at [626, 304] on span "8+" at bounding box center [628, 301] width 8 height 8
click at [508, 321] on ul "satiespraveen.muthukrishnan@lloydsbanking.com satiespraveen.muthukrishnan@lloyd…" at bounding box center [636, 242] width 512 height 172
drag, startPoint x: 509, startPoint y: 288, endPoint x: 393, endPoint y: 290, distance: 116.2
click at [393, 290] on li "swsupport@lloydsbanking.com Email Email: swsupport@lloydsbanking.com SWIDGB2S S…" at bounding box center [635, 294] width 510 height 45
drag, startPoint x: 469, startPoint y: 121, endPoint x: 336, endPoint y: 102, distance: 134.1
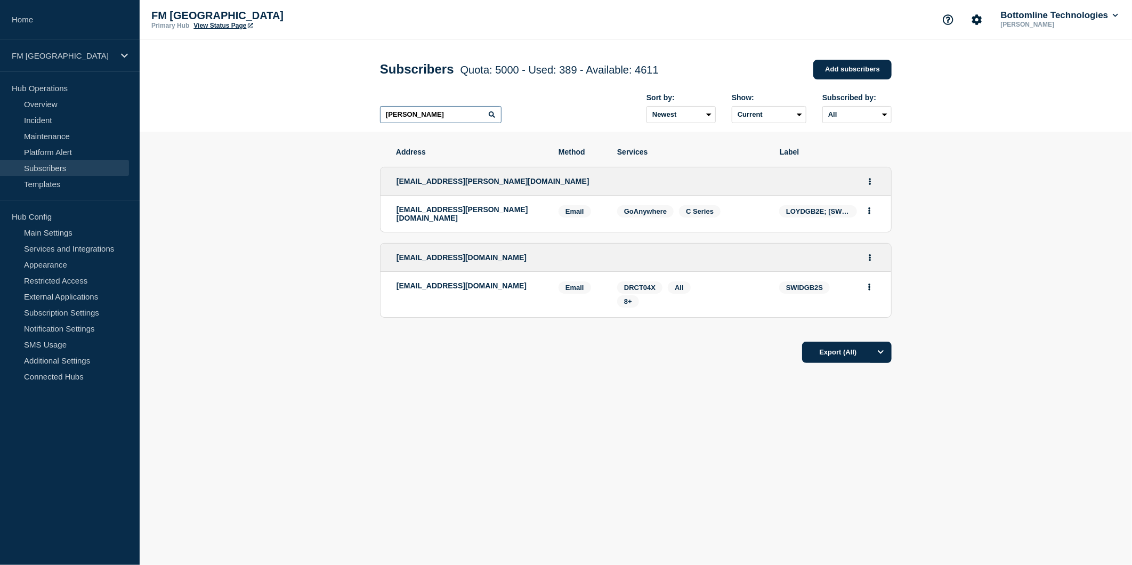
click at [338, 103] on header "Subscribers Quota: 5000 - Used: 389 - Available: 4611 Quota Used Available 5000…" at bounding box center [636, 85] width 992 height 92
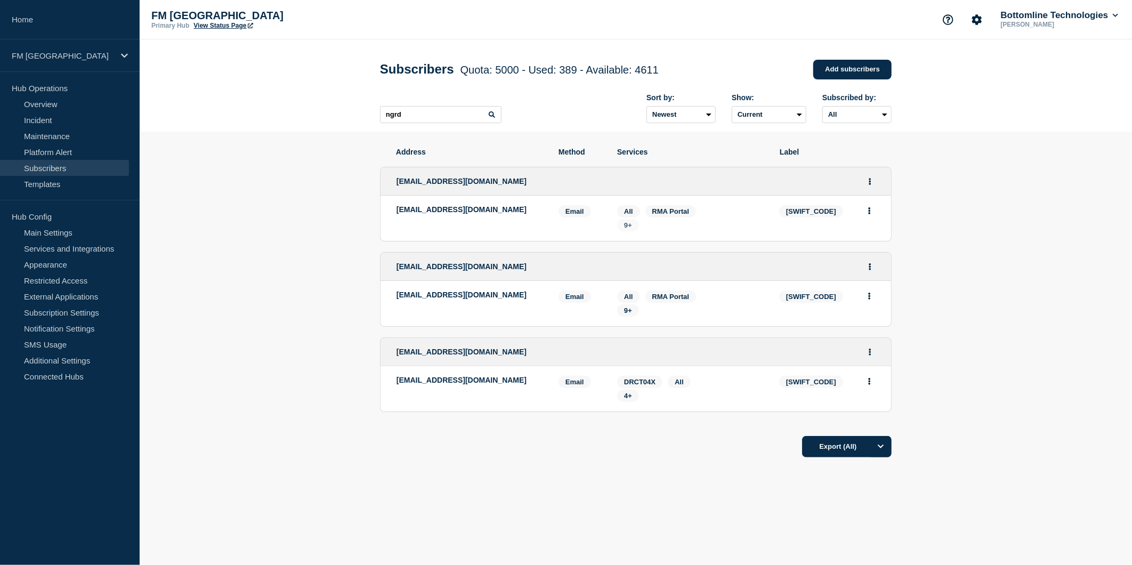
click at [626, 229] on span "9+" at bounding box center [628, 225] width 8 height 8
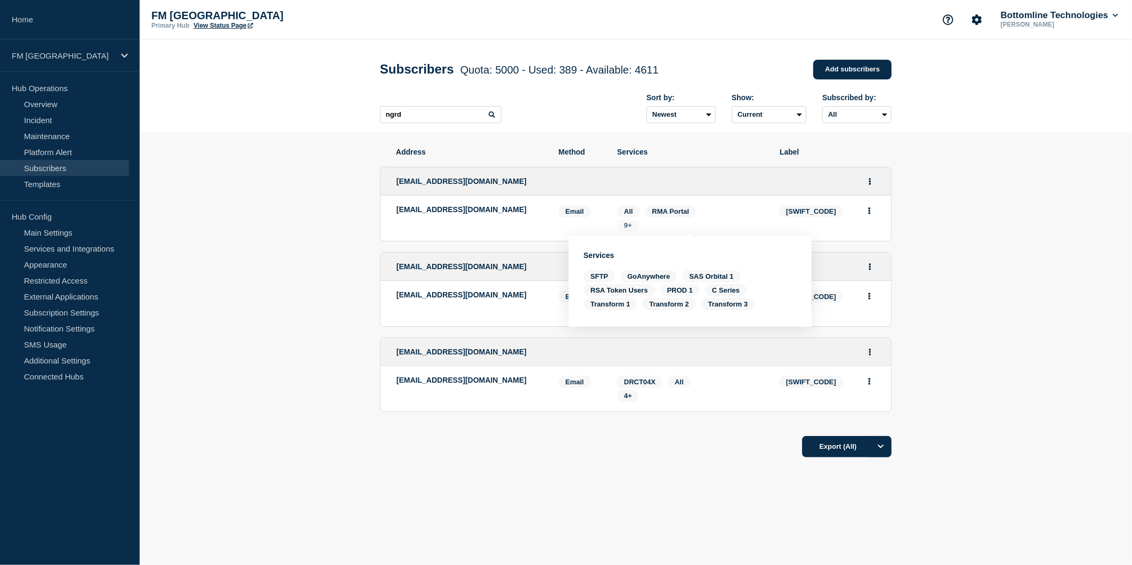
click at [628, 225] on span "9+" at bounding box center [628, 225] width 8 height 8
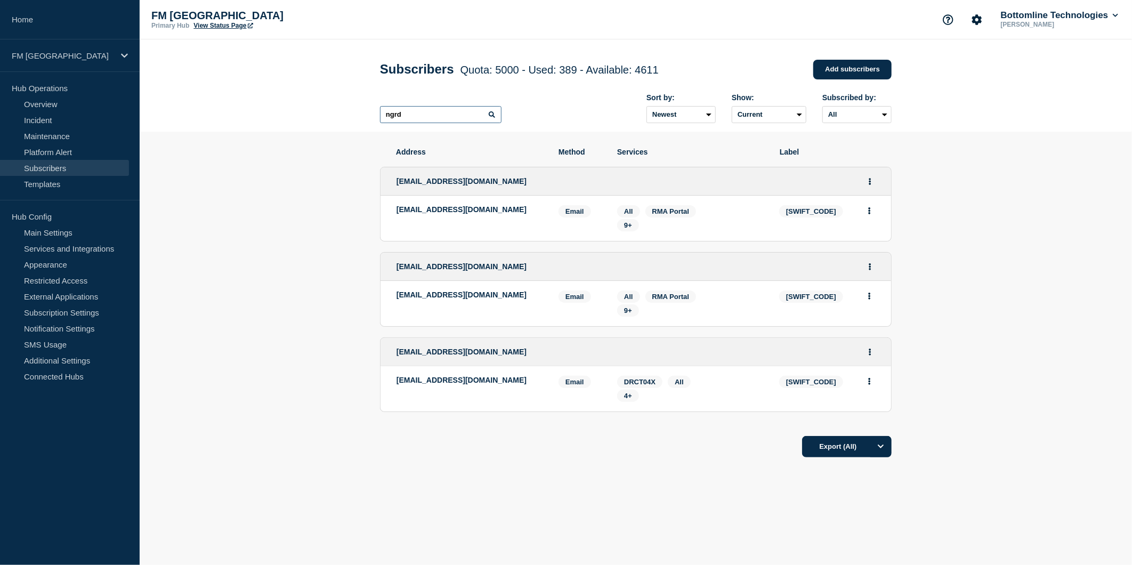
drag, startPoint x: 432, startPoint y: 124, endPoint x: 308, endPoint y: 110, distance: 124.4
click at [328, 112] on header "Subscribers Quota: 5000 - Used: 389 - Available: 4611 Quota Used Available 5000…" at bounding box center [636, 85] width 992 height 92
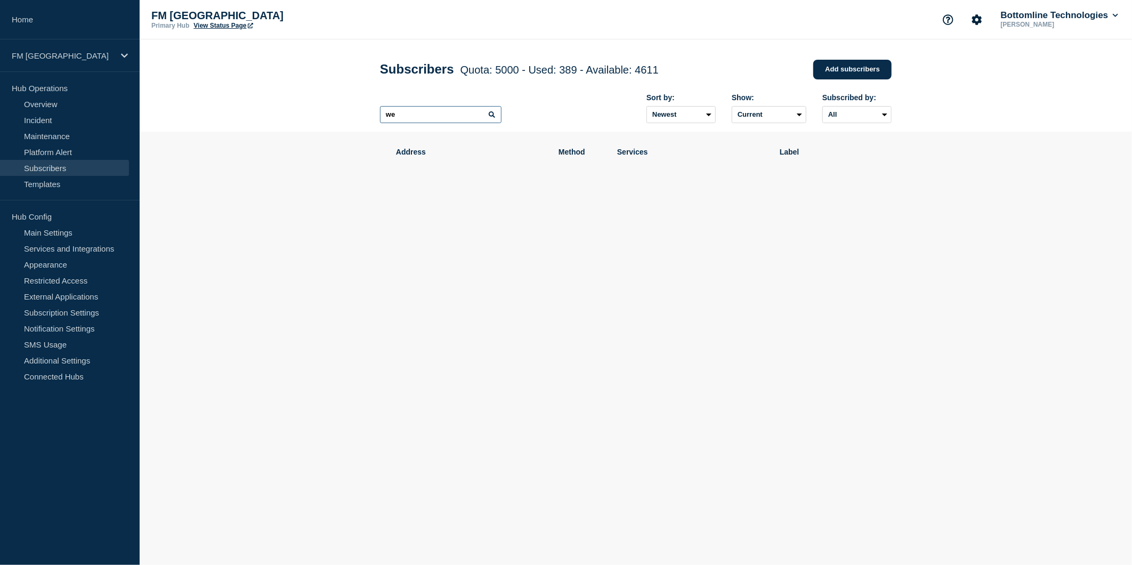
type input "w"
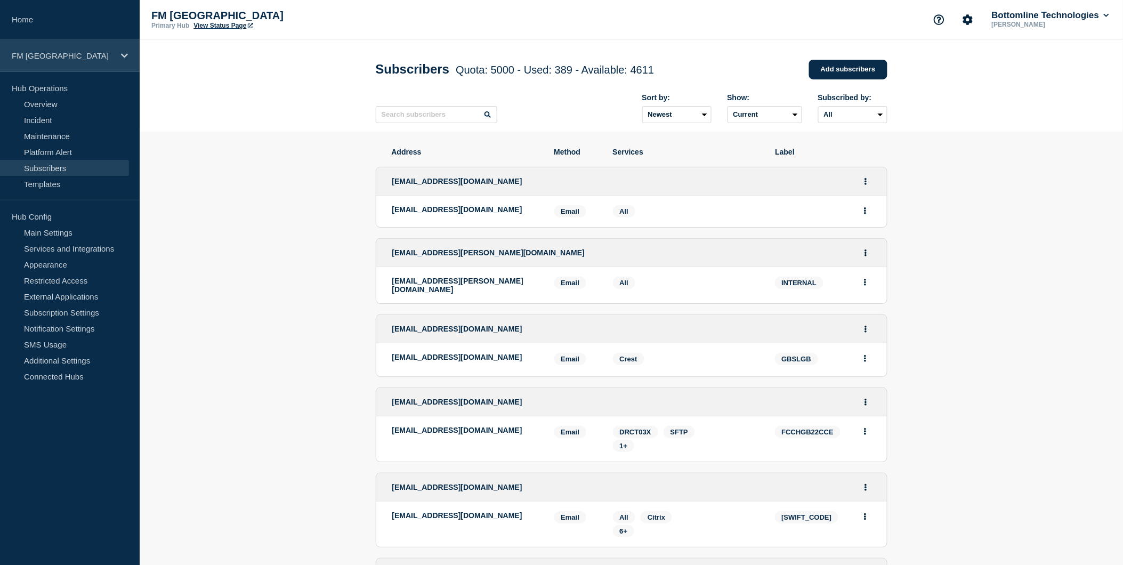
click at [121, 59] on icon at bounding box center [124, 56] width 7 height 8
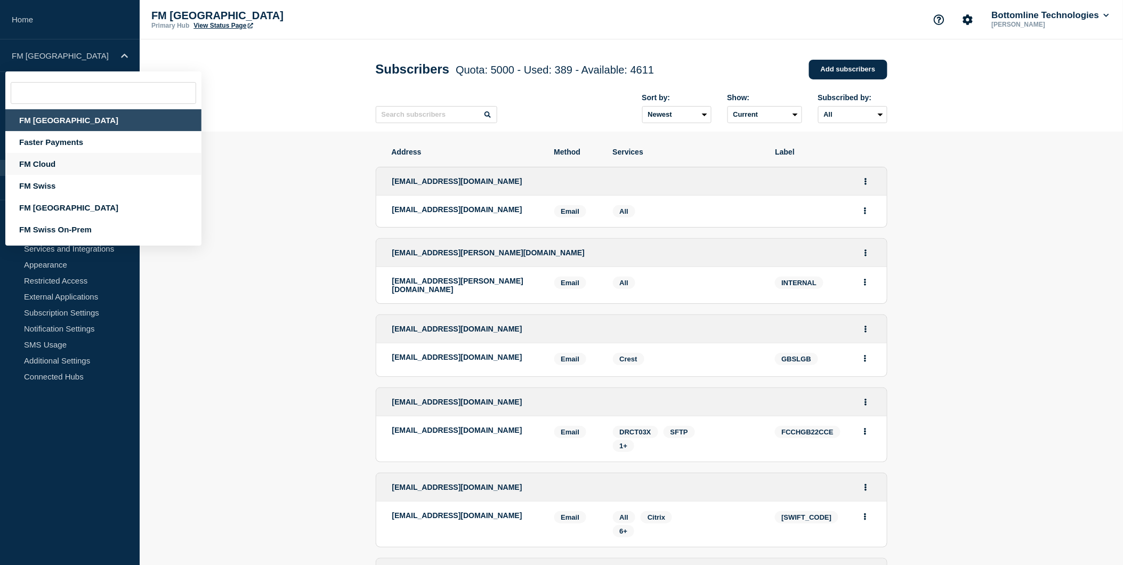
click at [58, 161] on div "FM Cloud" at bounding box center [103, 164] width 196 height 22
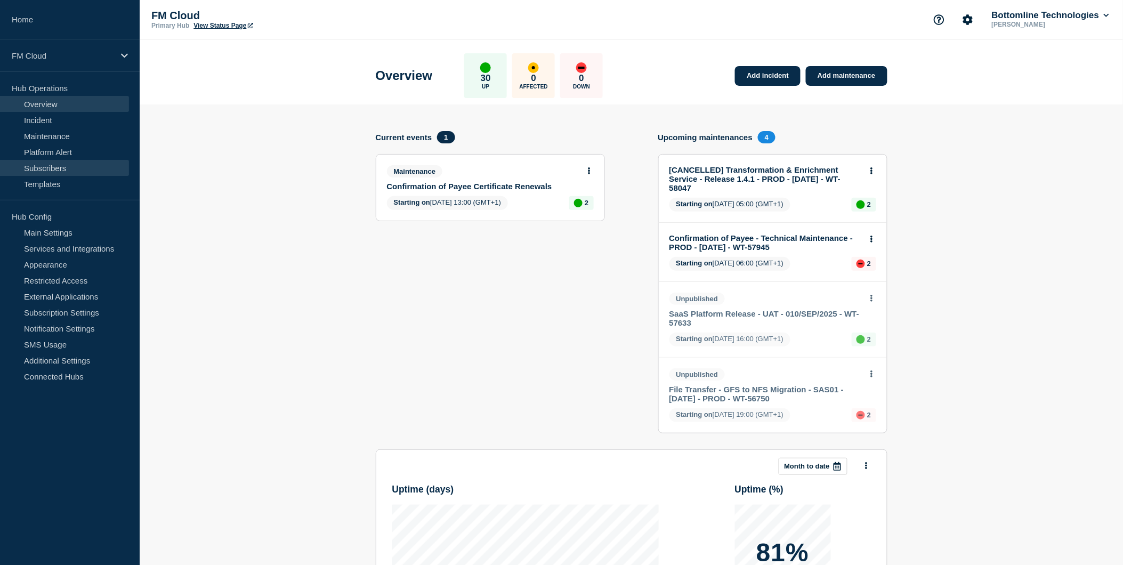
click at [48, 172] on link "Subscribers" at bounding box center [64, 168] width 129 height 16
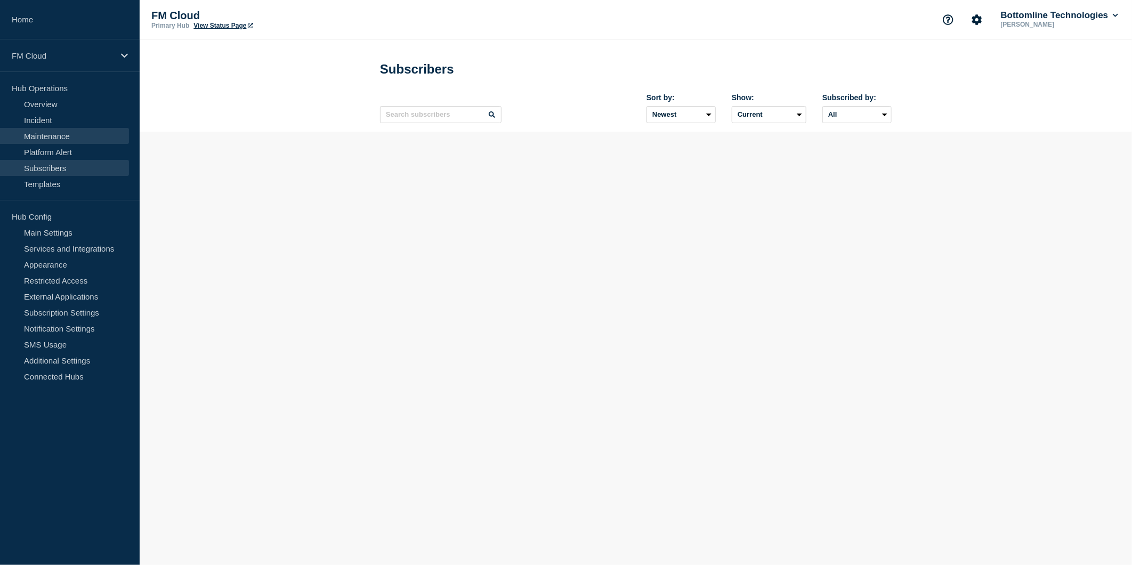
click at [52, 133] on link "Maintenance" at bounding box center [64, 136] width 129 height 16
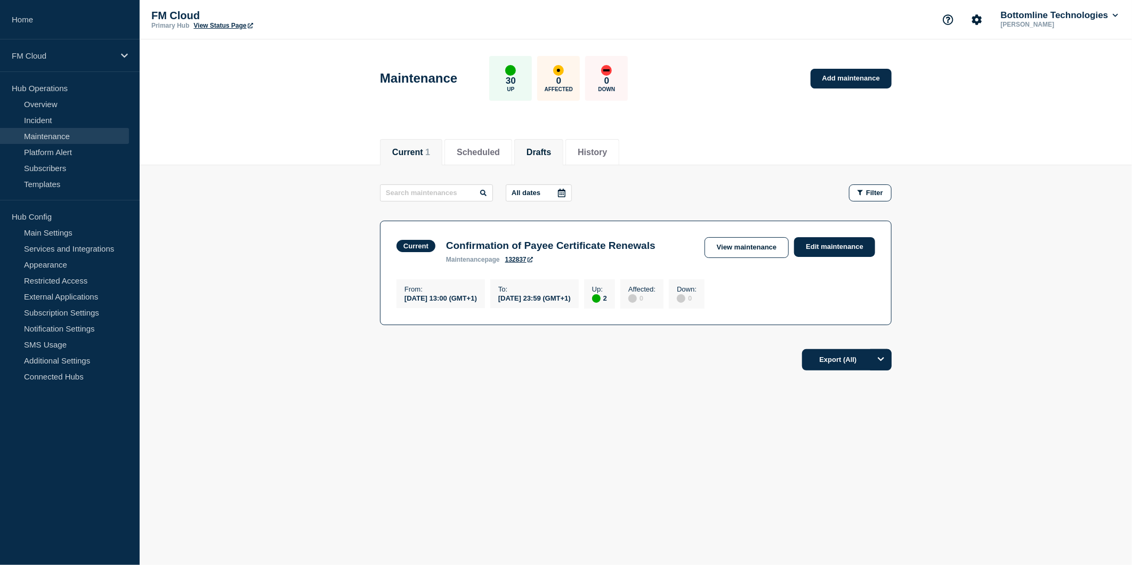
click at [550, 150] on button "Drafts" at bounding box center [538, 153] width 25 height 10
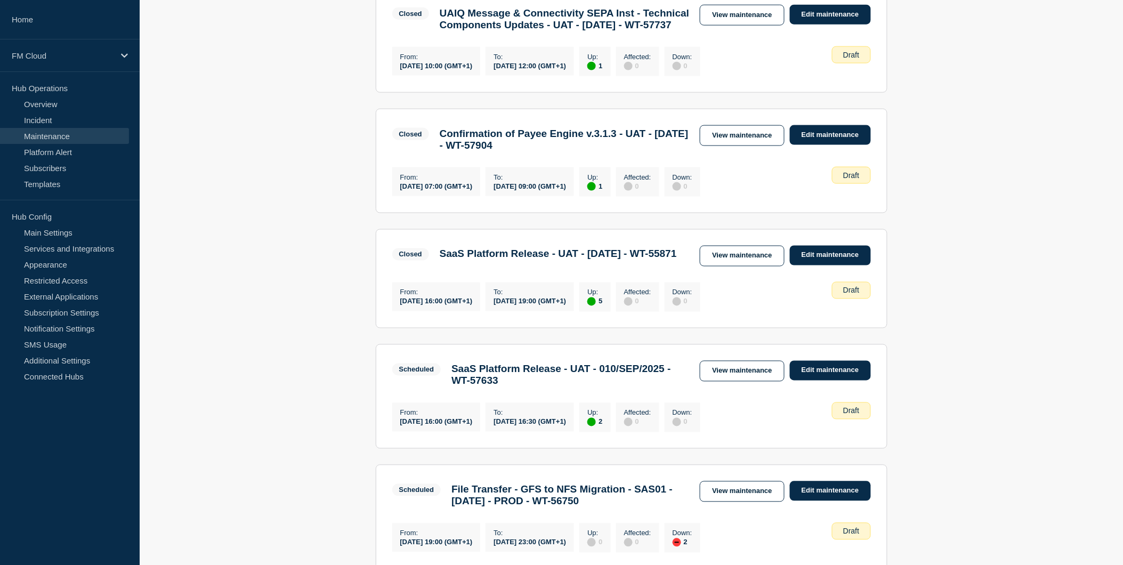
scroll to position [683, 0]
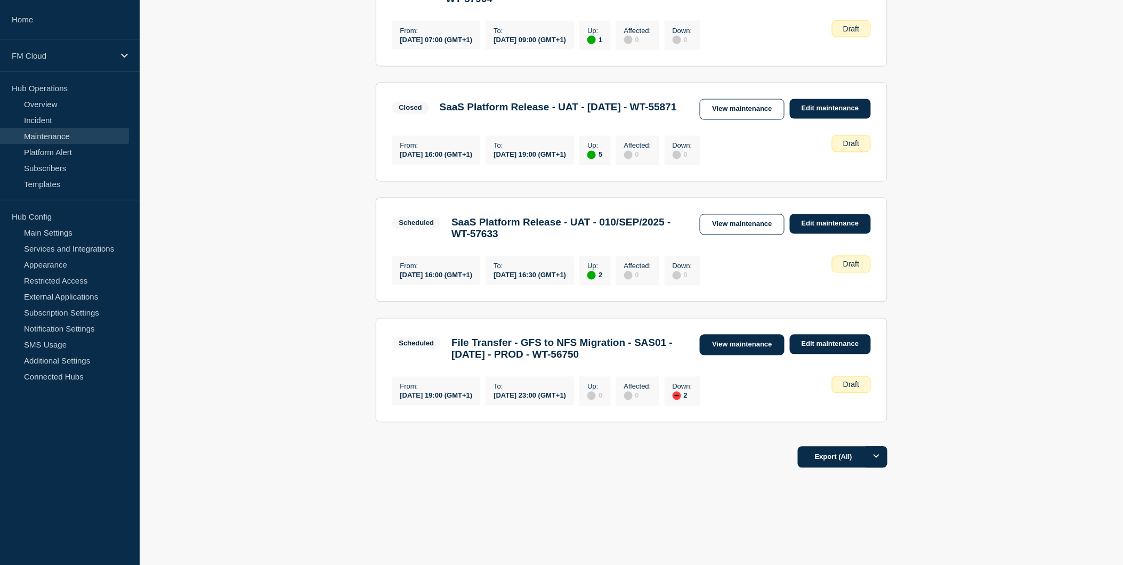
click at [735, 335] on link "View maintenance" at bounding box center [742, 345] width 84 height 21
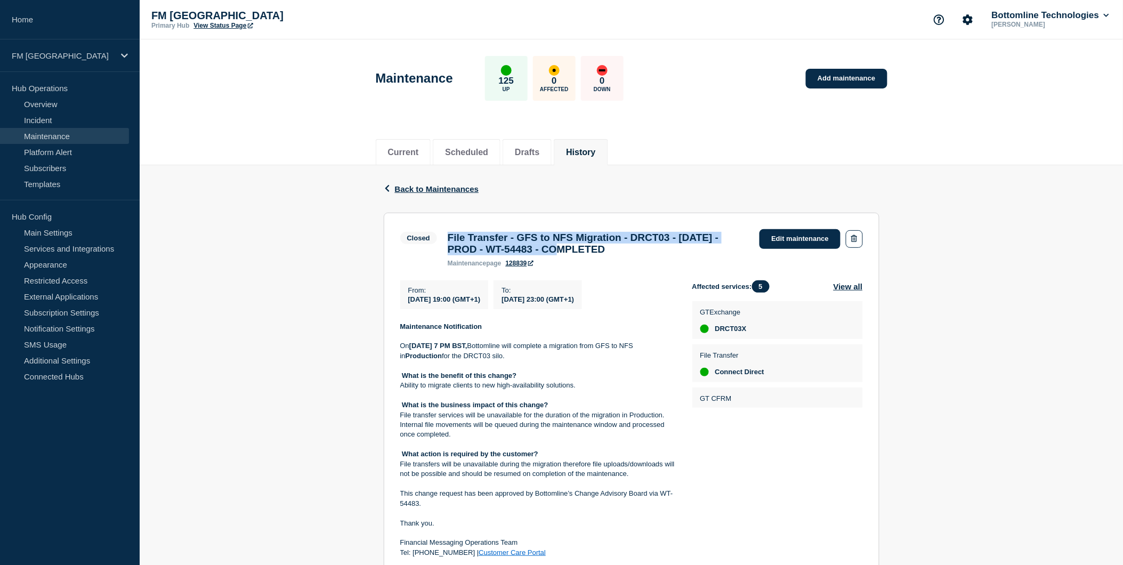
drag, startPoint x: 449, startPoint y: 237, endPoint x: 623, endPoint y: 254, distance: 175.6
click at [623, 254] on h3 "File Transfer - GFS to NFS Migration - DRCT03 - [DATE] - PROD - WT-54483 - COMP…" at bounding box center [599, 243] width 302 height 23
copy h3 "File Transfer - GFS to NFS Migration - DRCT03 - [DATE] - PROD - WT-54483"
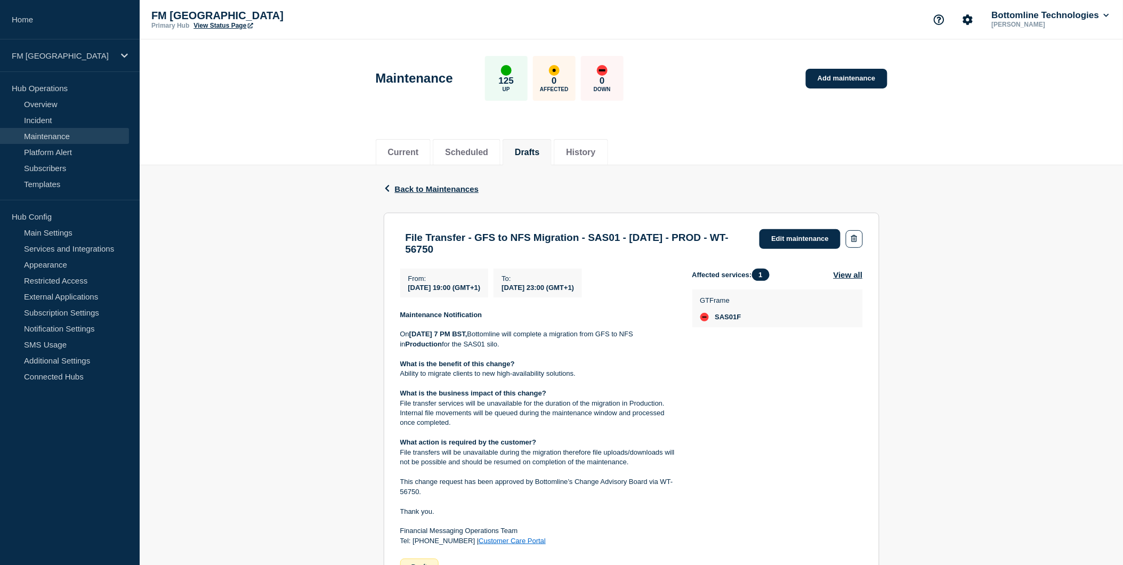
drag, startPoint x: 510, startPoint y: 252, endPoint x: 405, endPoint y: 237, distance: 106.1
click at [405, 237] on h3 "File Transfer - GFS to NFS Migration - SAS01 - [DATE] - PROD - WT-56750" at bounding box center [577, 243] width 344 height 23
copy h3 "File Transfer - GFS to NFS Migration - SAS01 - [DATE] - PROD - WT-56750"
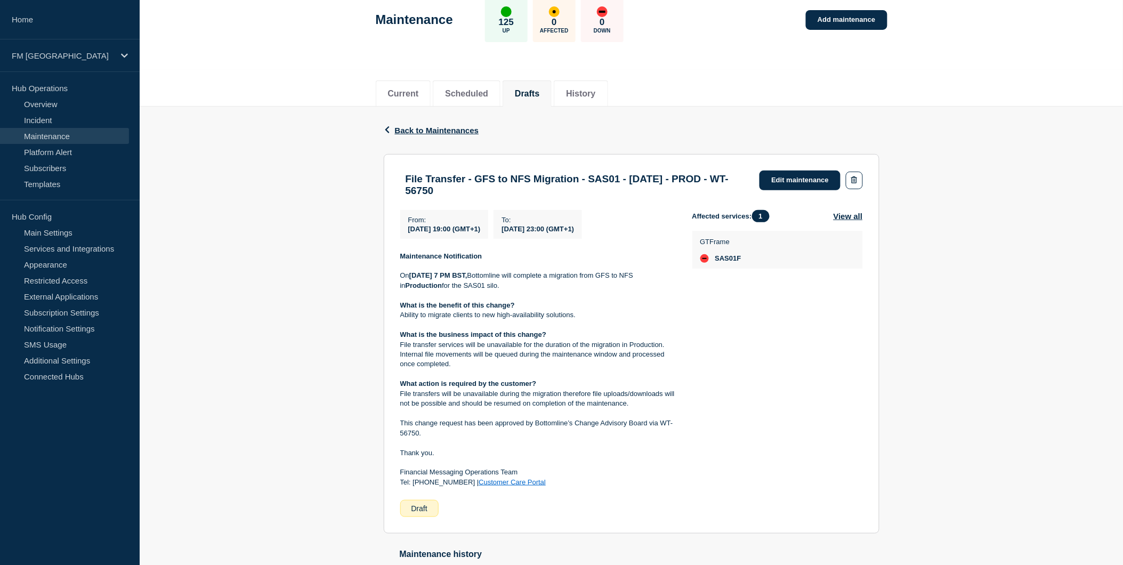
scroll to position [59, 0]
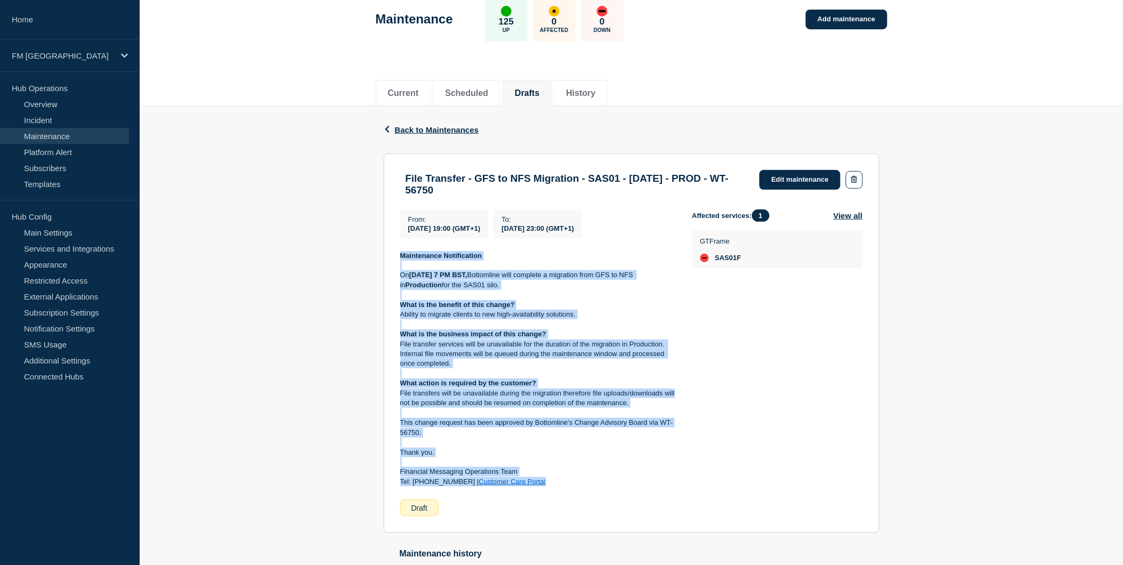
drag, startPoint x: 401, startPoint y: 262, endPoint x: 539, endPoint y: 486, distance: 263.1
click at [539, 486] on div "Maintenance Notification On [DATE] 7 PM BST, Bottomline will complete a migrati…" at bounding box center [537, 369] width 275 height 236
copy div "Maintenance Notification On [DATE] 7 PM BST, Bottomline will complete a migrati…"
drag, startPoint x: 513, startPoint y: 195, endPoint x: 405, endPoint y: 183, distance: 108.3
click at [405, 183] on h3 "File Transfer - GFS to NFS Migration - SAS01 - [DATE] - PROD - WT-56750" at bounding box center [577, 184] width 344 height 23
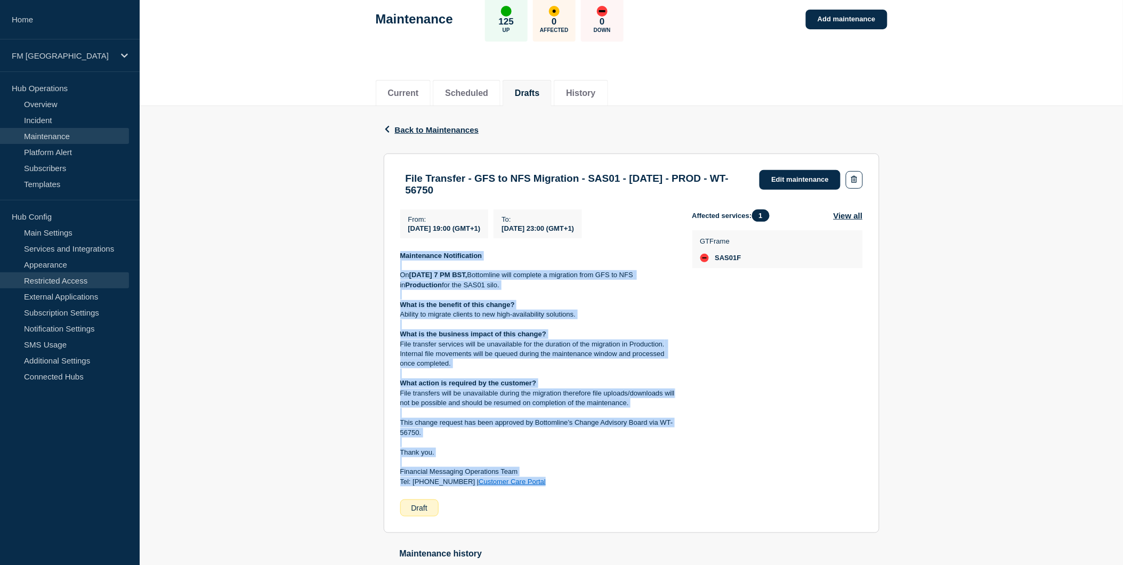
copy h3 "File Transfer - GFS to NFS Migration - SAS01 - [DATE] - PROD - WT-56750"
drag, startPoint x: 538, startPoint y: 489, endPoint x: 392, endPoint y: 264, distance: 268.6
click at [392, 264] on section "File Transfer - GFS to NFS Migration - SAS01 - 13/SEPT/2025 - PROD - WT-56750 E…" at bounding box center [632, 343] width 496 height 380
copy div "Maintenance Notification On [DATE] 7 PM BST, Bottomline will complete a migrati…"
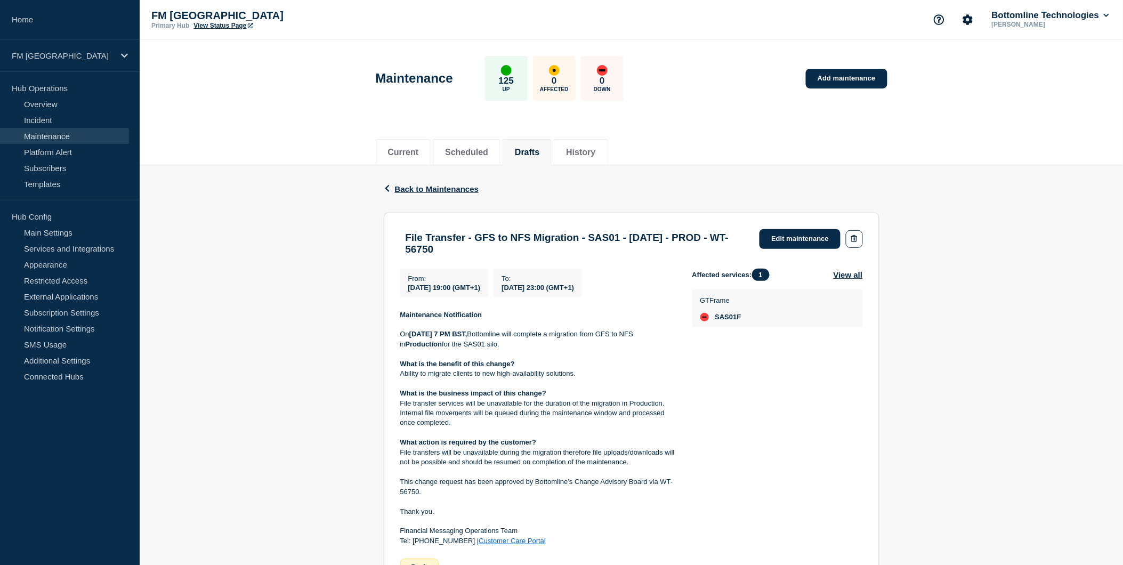
click at [336, 272] on div "Back Back to Maintenances File Transfer - GFS to NFS Migration - SAS01 - 13/SEP…" at bounding box center [631, 423] width 983 height 517
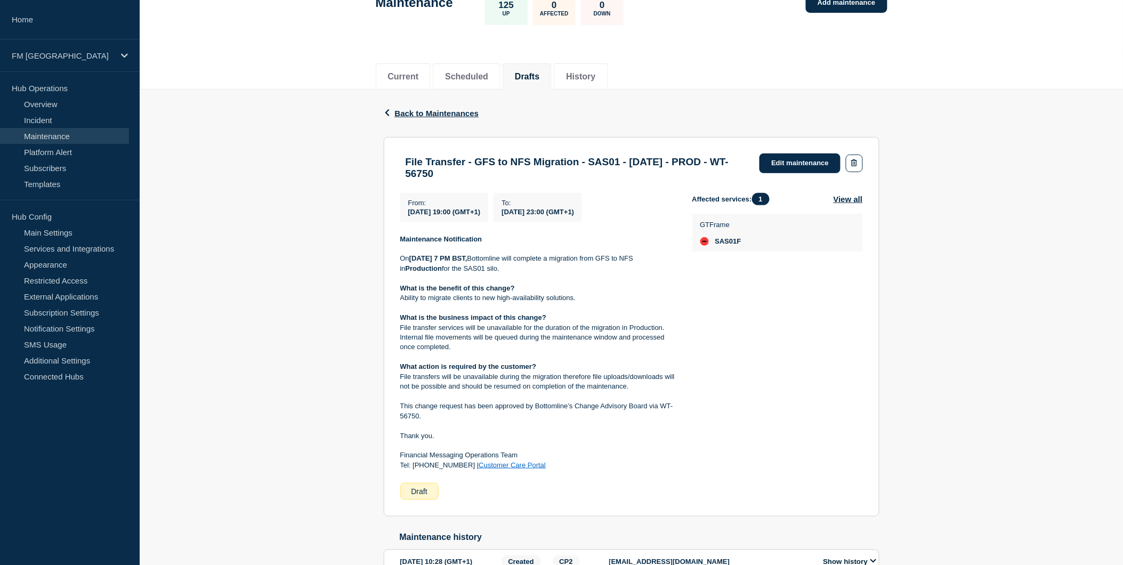
scroll to position [150, 0]
